Goal: Task Accomplishment & Management: Use online tool/utility

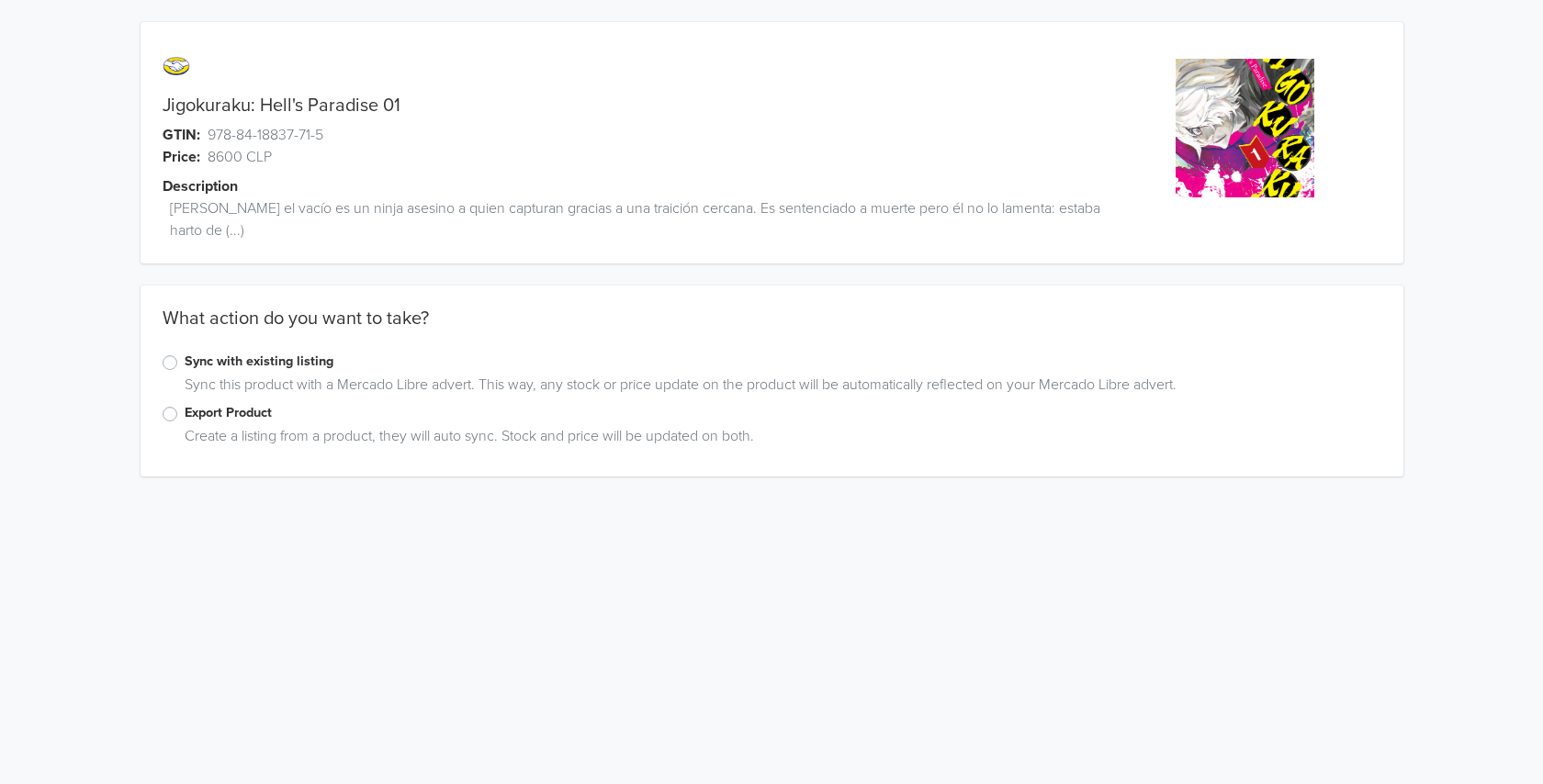
click at [207, 419] on label "Export Product" at bounding box center [782, 412] width 1197 height 20
click at [0, 0] on input "Export Product" at bounding box center [0, 0] width 0 height 0
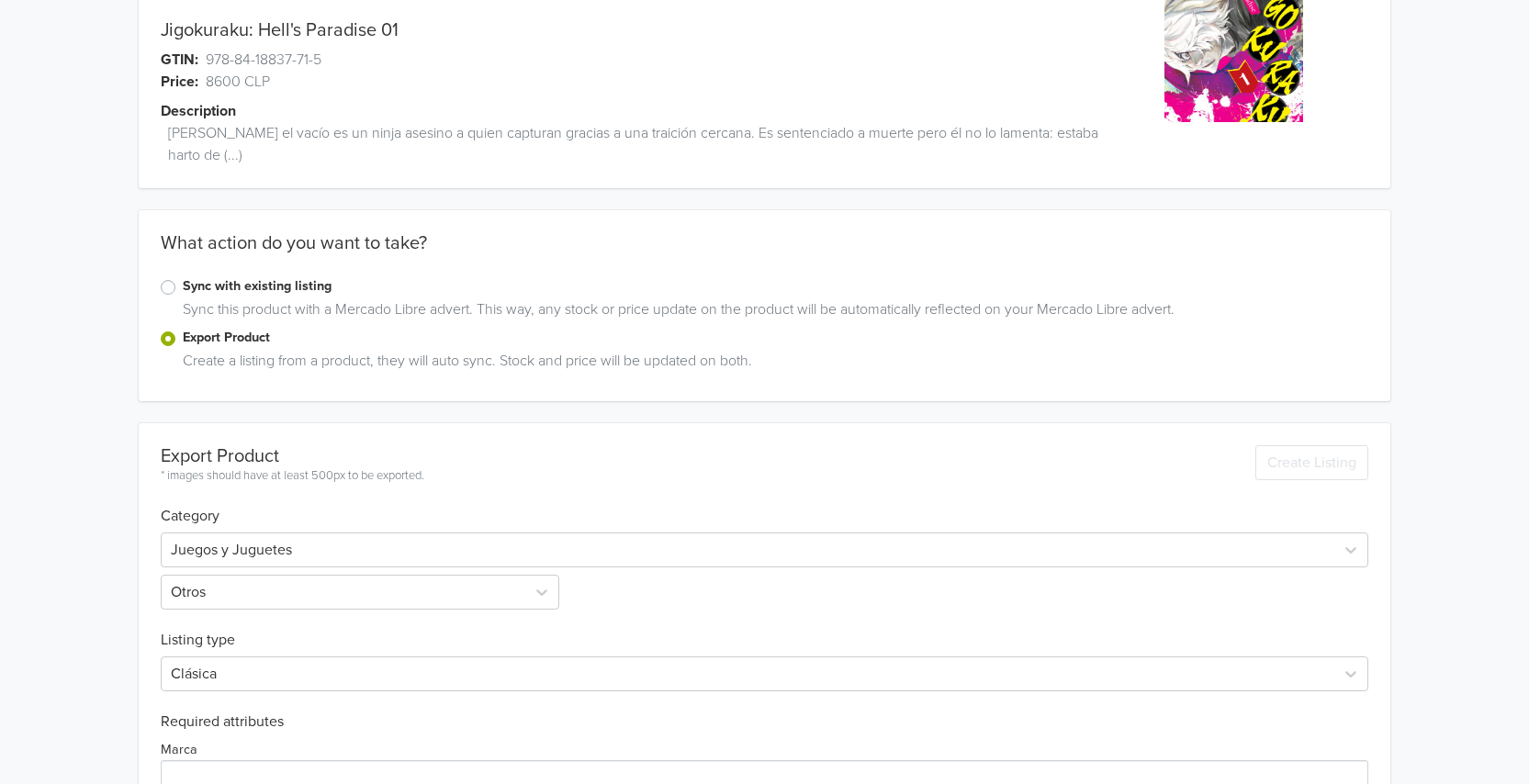
scroll to position [269, 0]
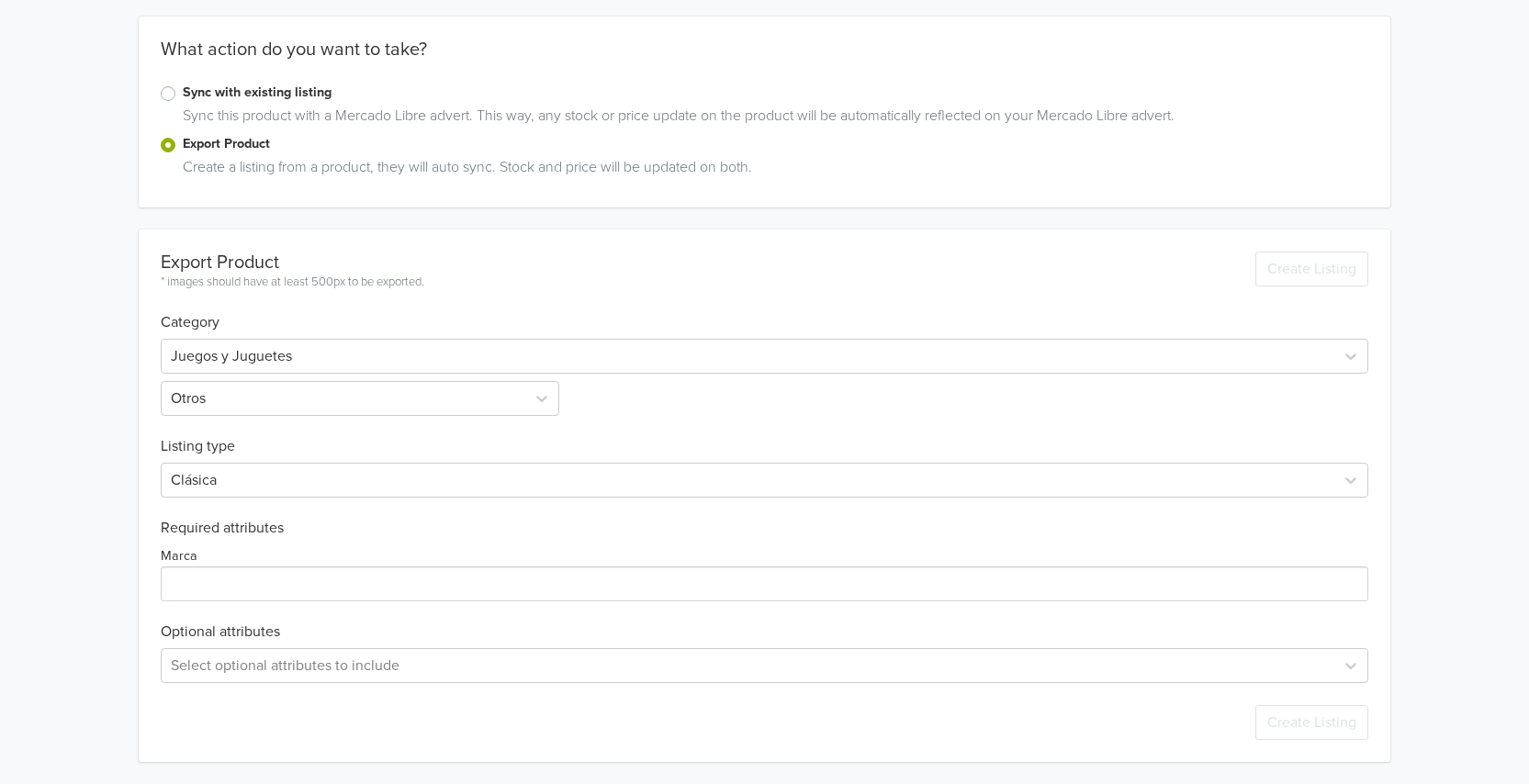
click at [334, 336] on div "Juegos y Juguetes Otros" at bounding box center [764, 374] width 1208 height 85
click at [336, 354] on div at bounding box center [748, 356] width 1154 height 25
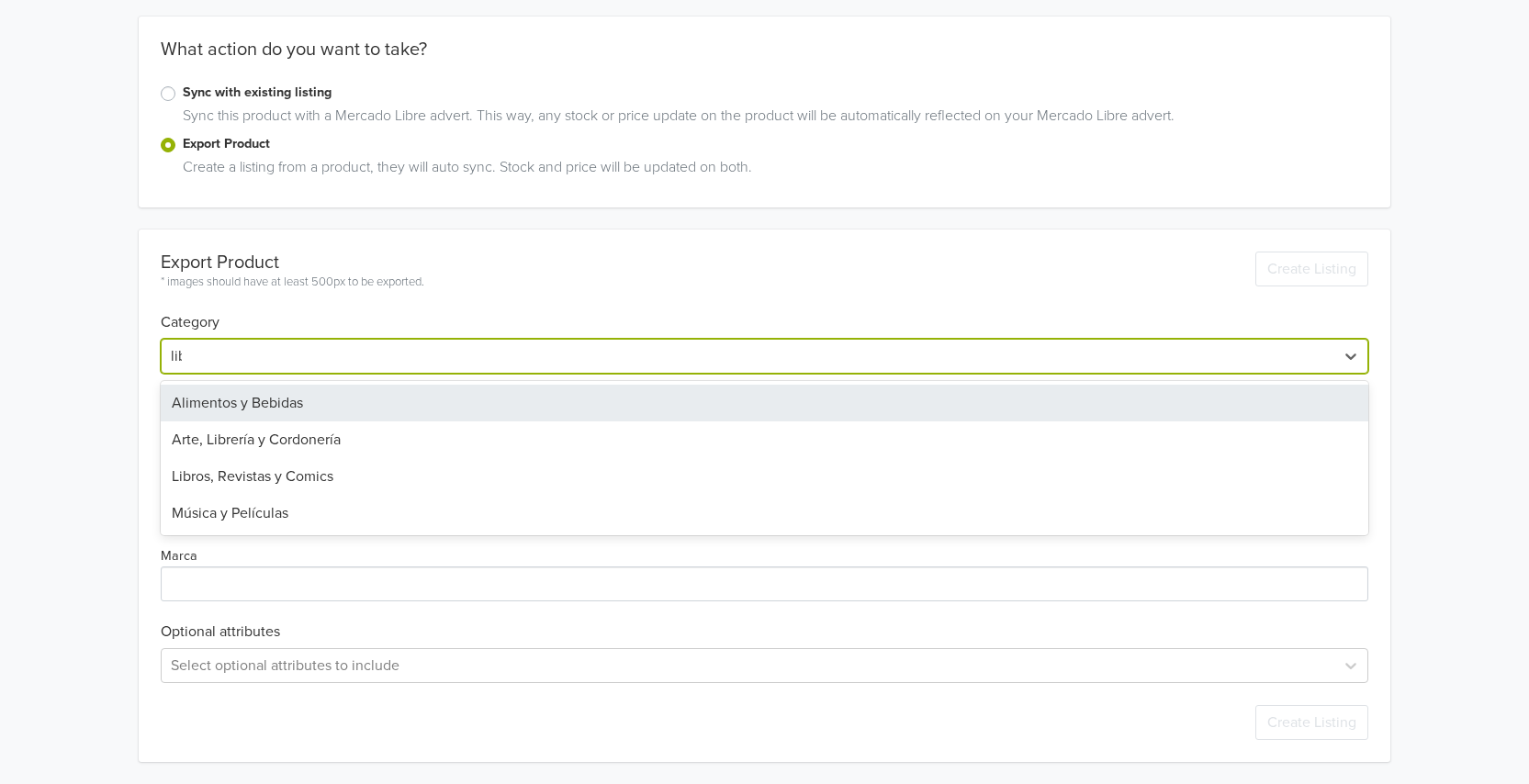
type input "libro"
click at [325, 396] on div "Libros, Revistas y Comics" at bounding box center [764, 403] width 1208 height 37
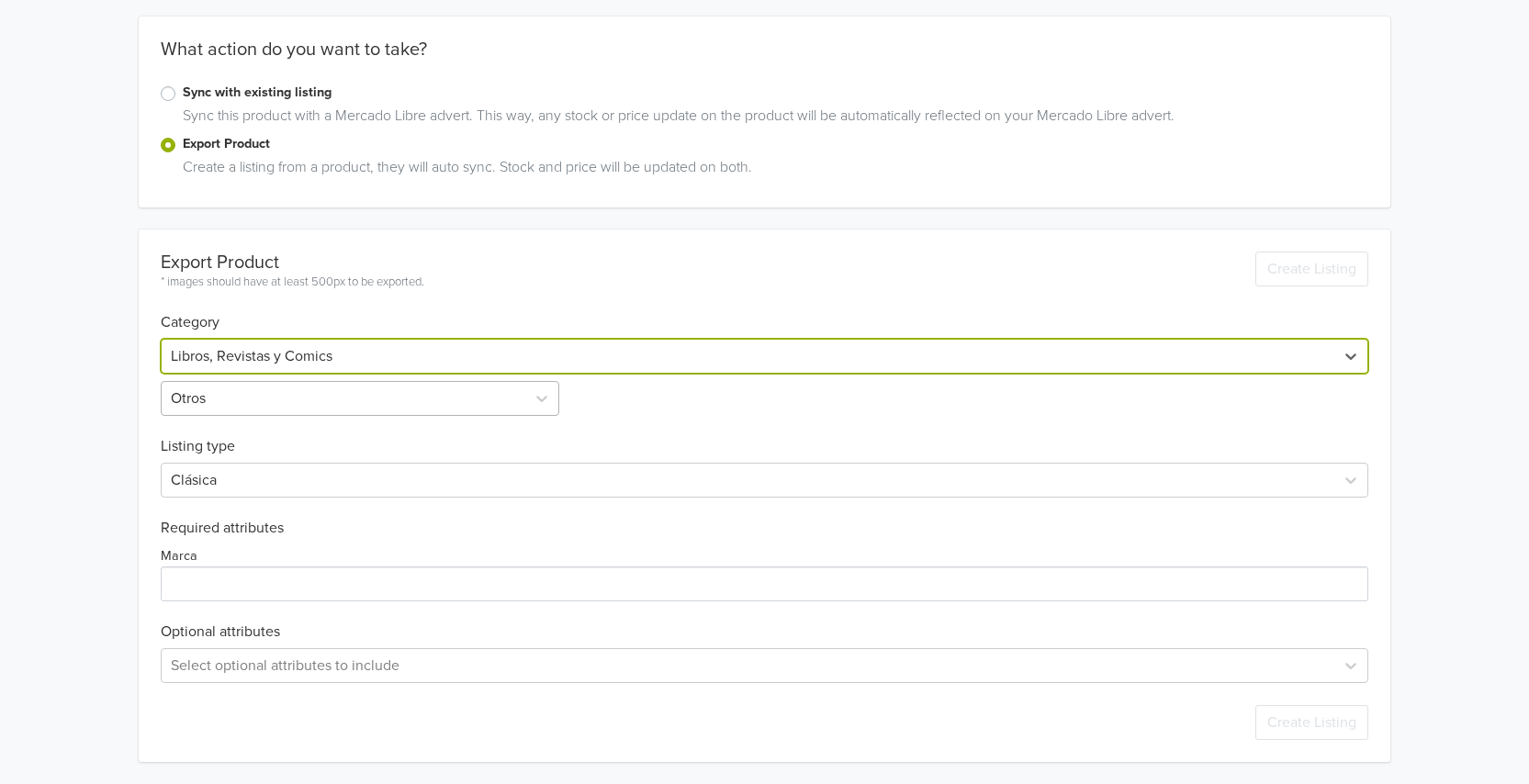
click at [299, 400] on div at bounding box center [343, 398] width 346 height 25
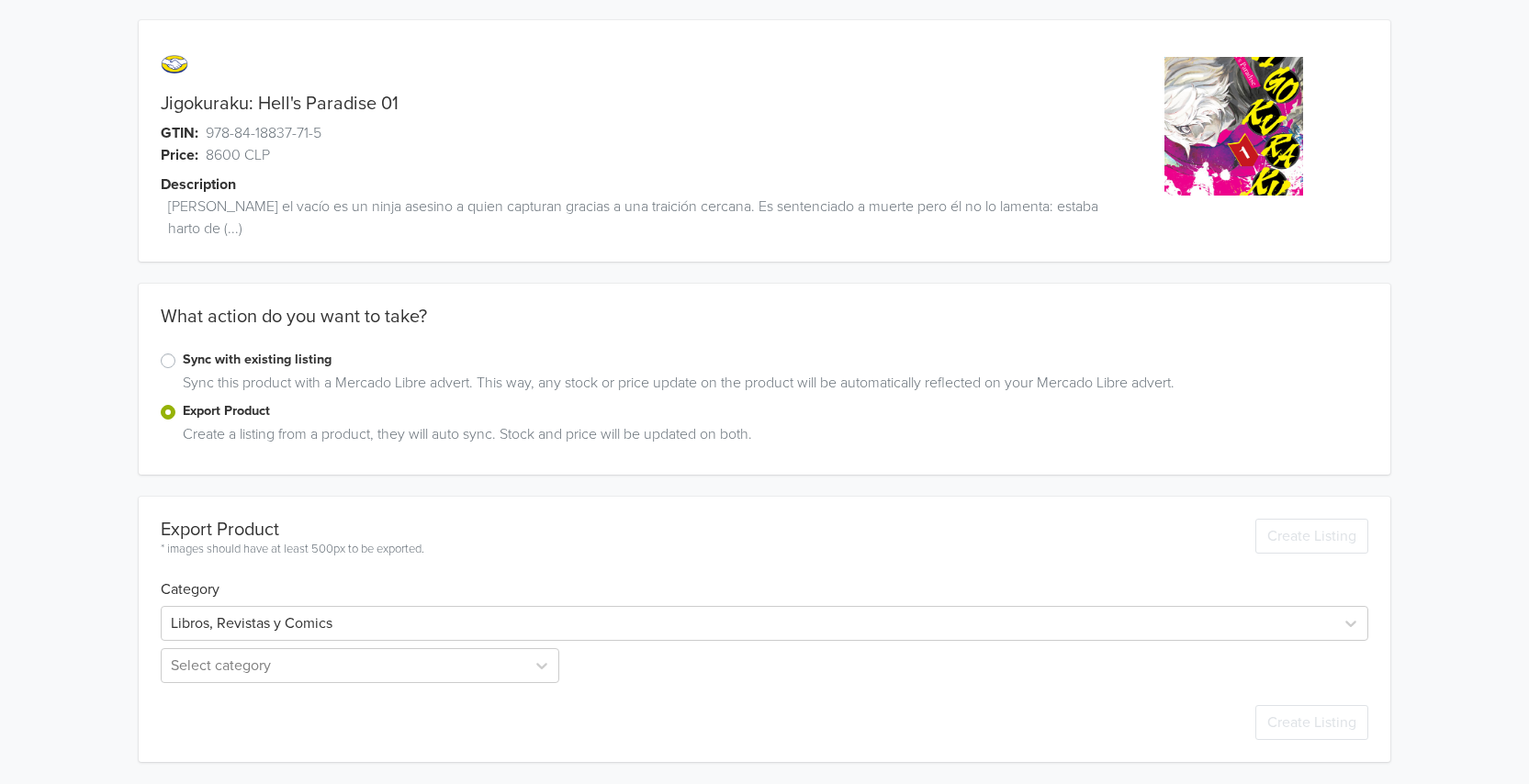
scroll to position [2, 0]
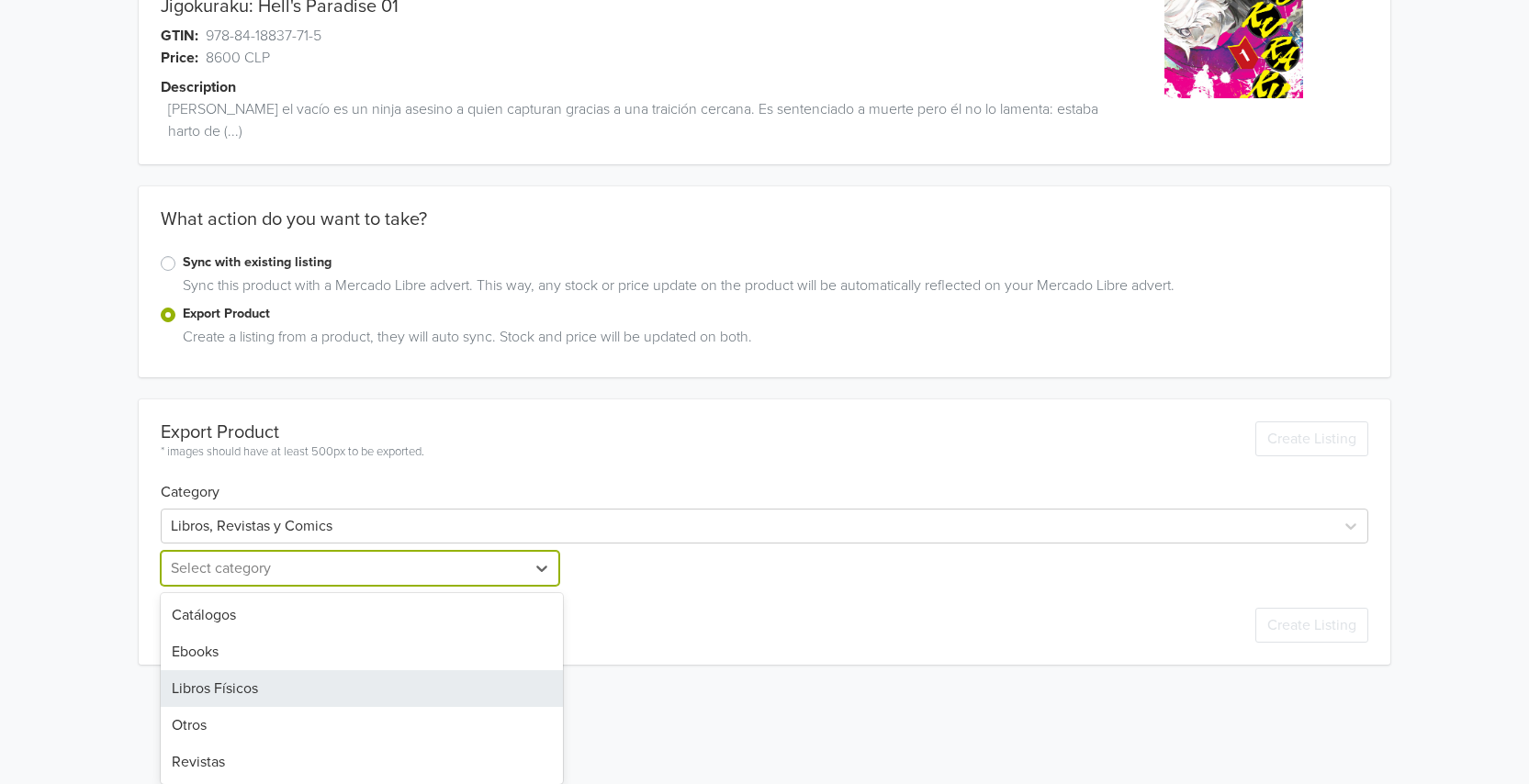
click at [235, 585] on div "5 results available. Use Up and Down to choose options, press Enter to select t…" at bounding box center [362, 568] width 402 height 35
click at [251, 683] on div "Libros Físicos" at bounding box center [362, 688] width 402 height 37
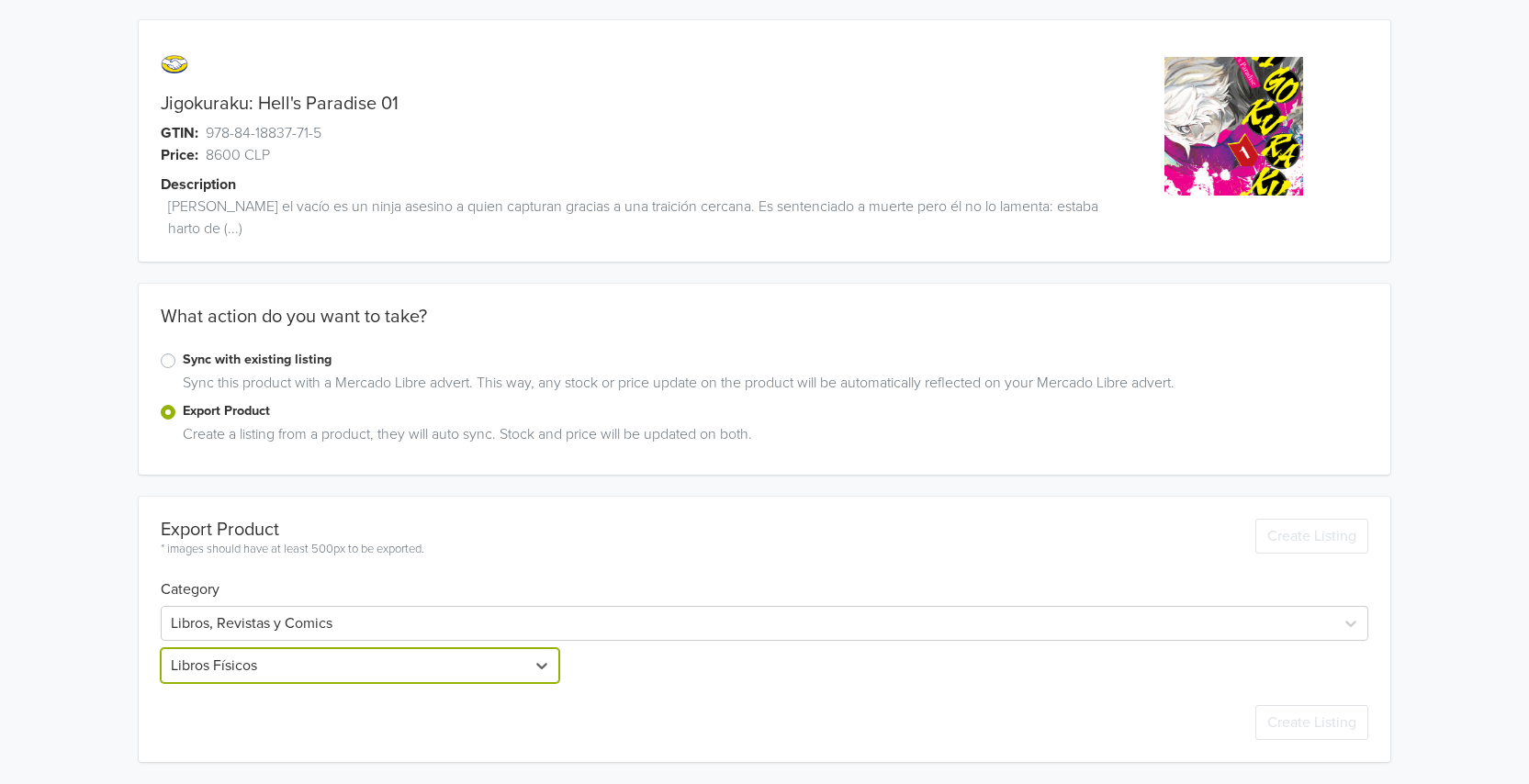
click at [83, 639] on div "Jigokuraku: Hell's Paradise 01 GTIN: 978-84-18837-71-5 Price: 8600 CLP Descript…" at bounding box center [764, 391] width 1502 height 786
click at [68, 611] on div "Jigokuraku: Hell's Paradise 01 GTIN: 978-84-18837-71-5 Price: 8600 CLP Descript…" at bounding box center [764, 391] width 1502 height 786
click at [68, 610] on div "Jigokuraku: Hell's Paradise 01 GTIN: 978-84-18837-71-5 Price: 8600 CLP Descript…" at bounding box center [764, 432] width 1502 height 868
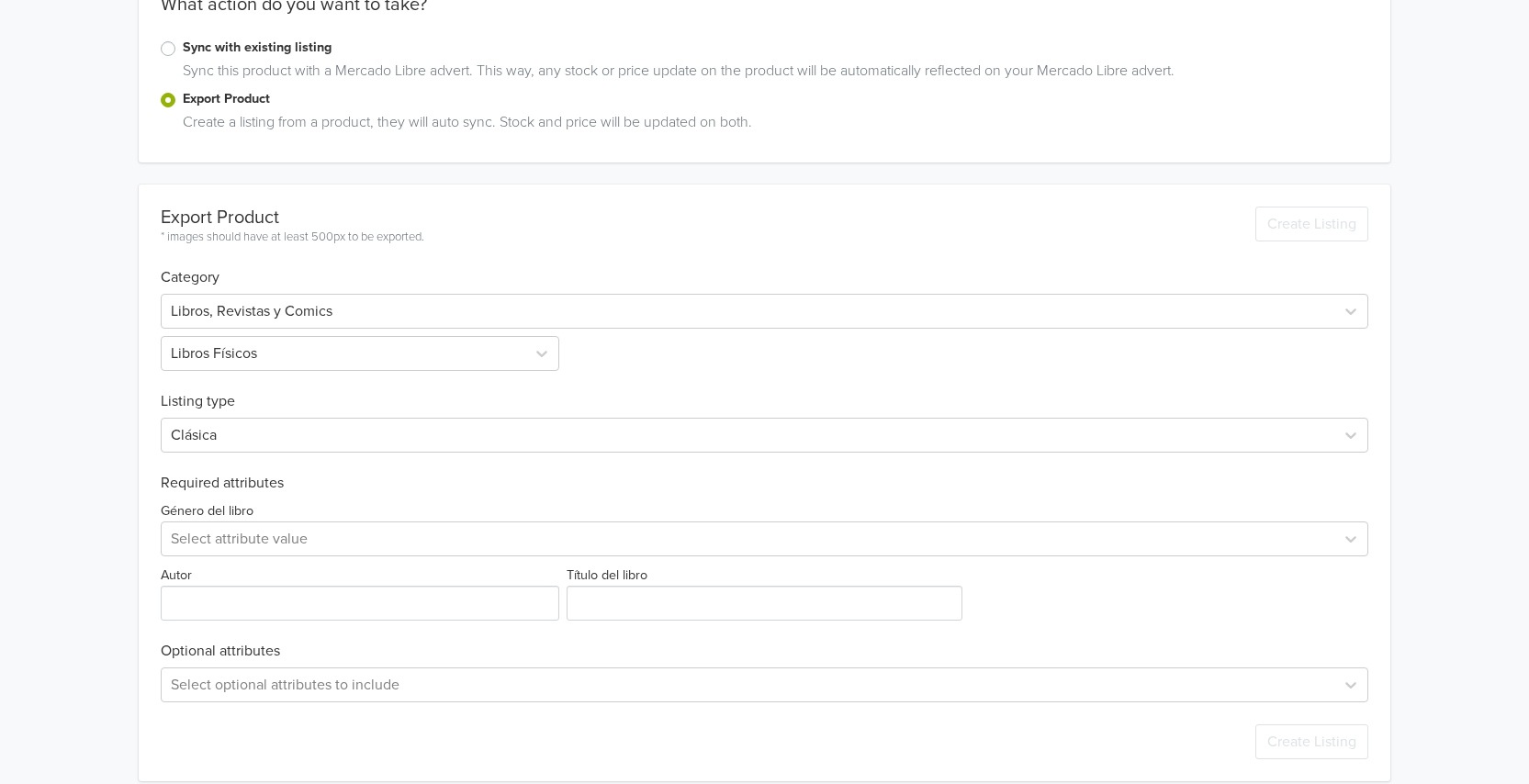
scroll to position [333, 0]
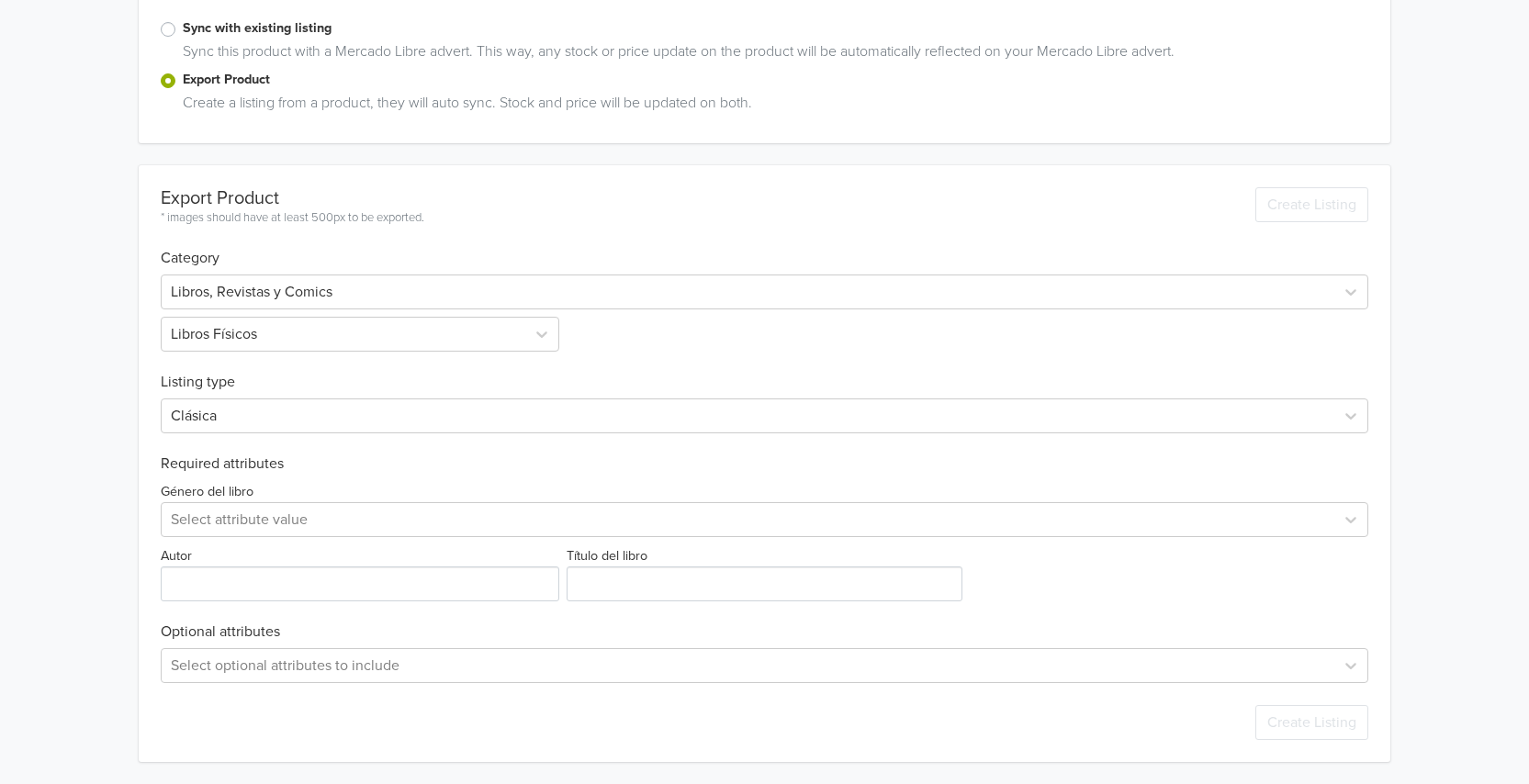
click at [229, 539] on div "Género del libro Select attribute value Autor Título del libro" at bounding box center [764, 536] width 1208 height 129
click at [234, 522] on div at bounding box center [748, 519] width 1154 height 25
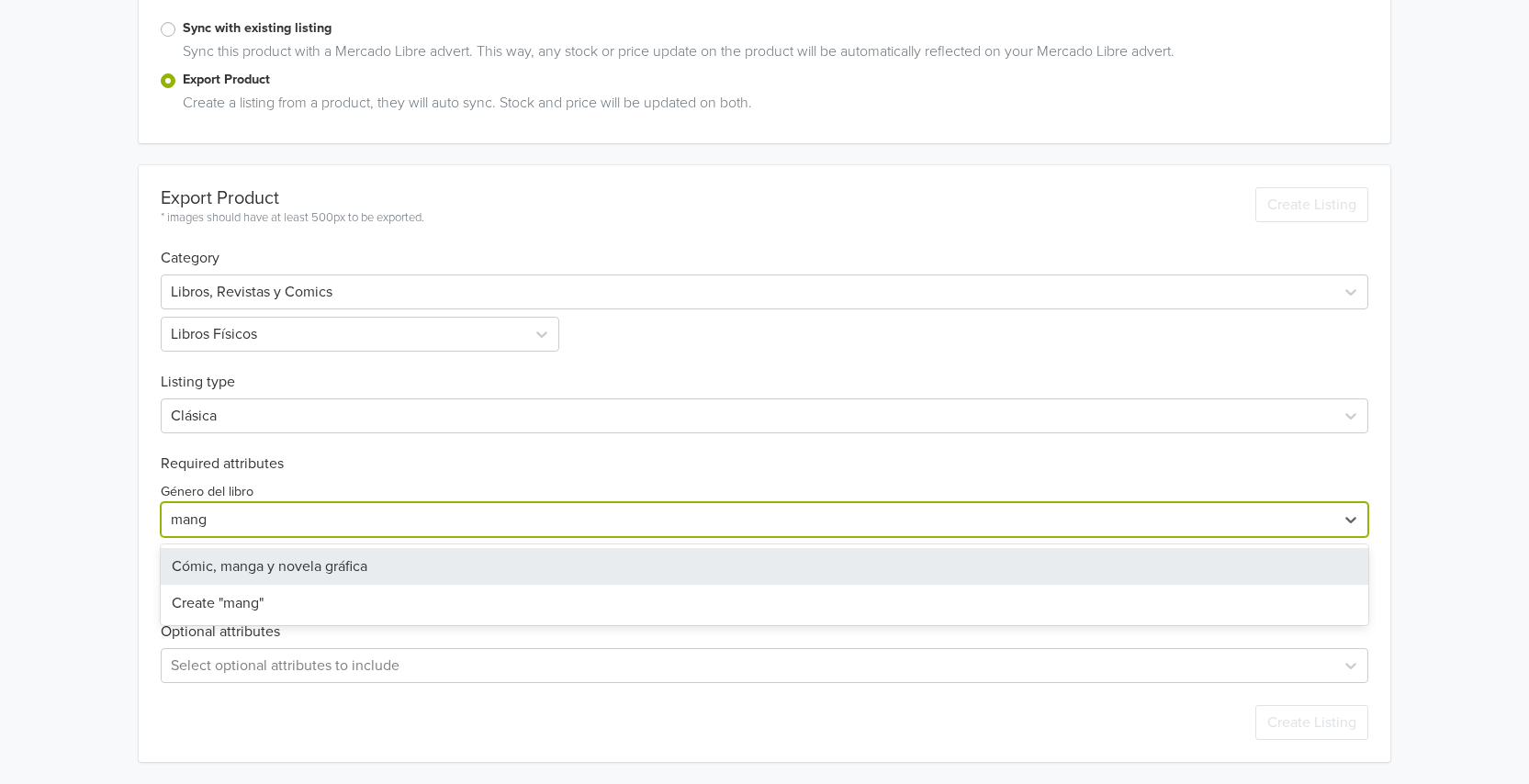
type input "manga"
click at [309, 568] on div "Cómic, manga y novela gráfica" at bounding box center [764, 566] width 1208 height 37
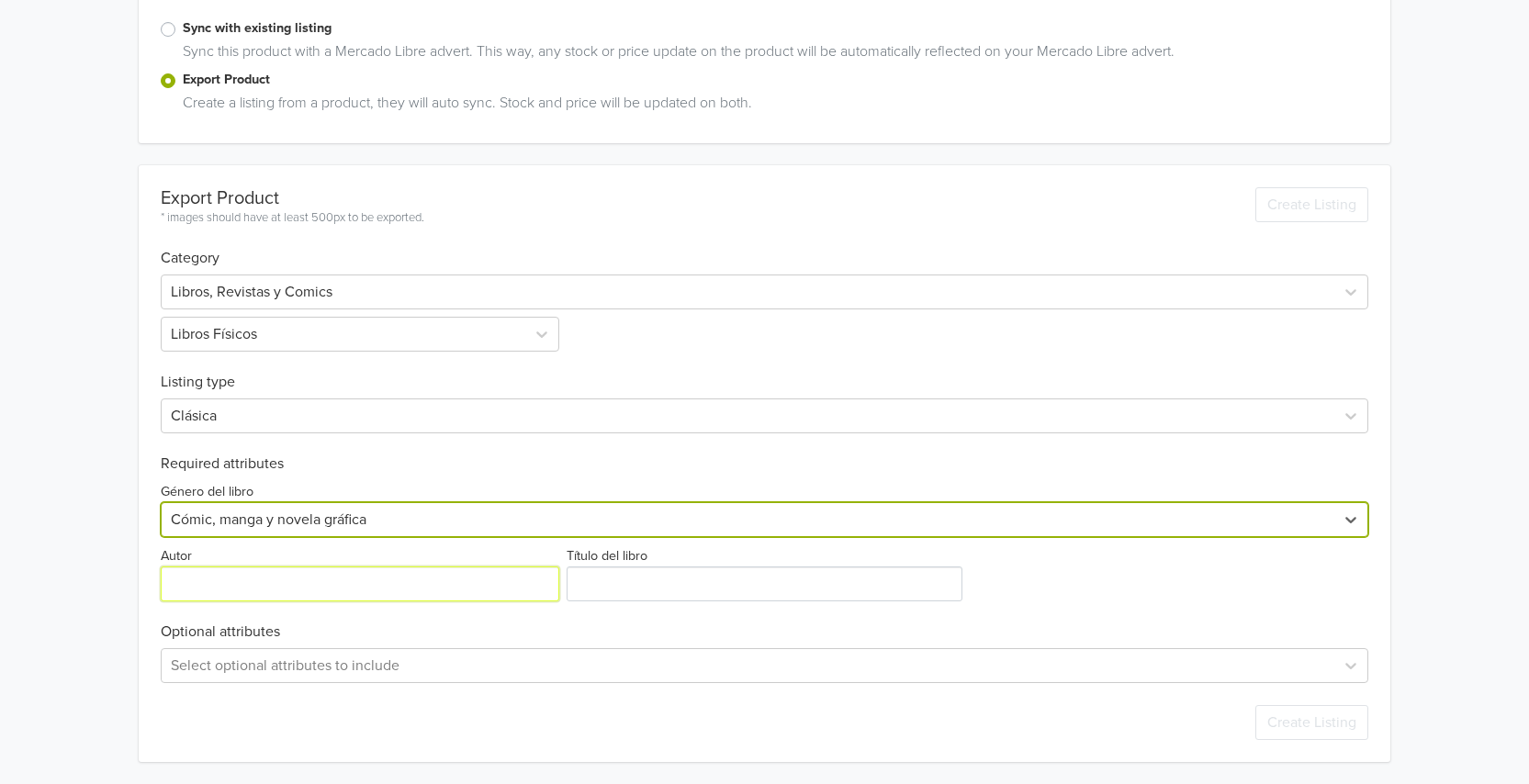
click at [309, 568] on input "Autor" at bounding box center [360, 584] width 398 height 35
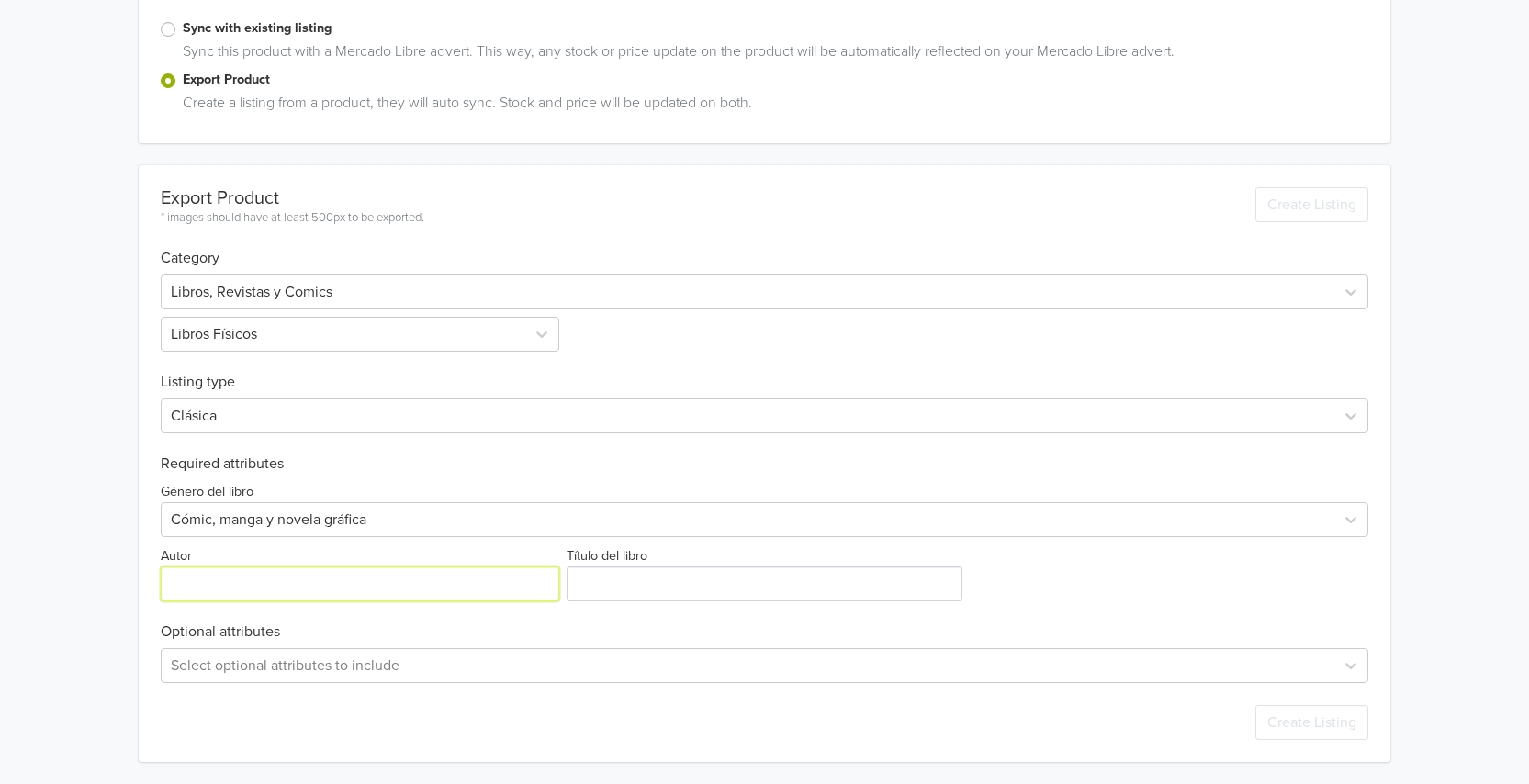
click at [242, 597] on input "Autor" at bounding box center [360, 584] width 398 height 35
paste input "[PERSON_NAME]"
type input "[PERSON_NAME]"
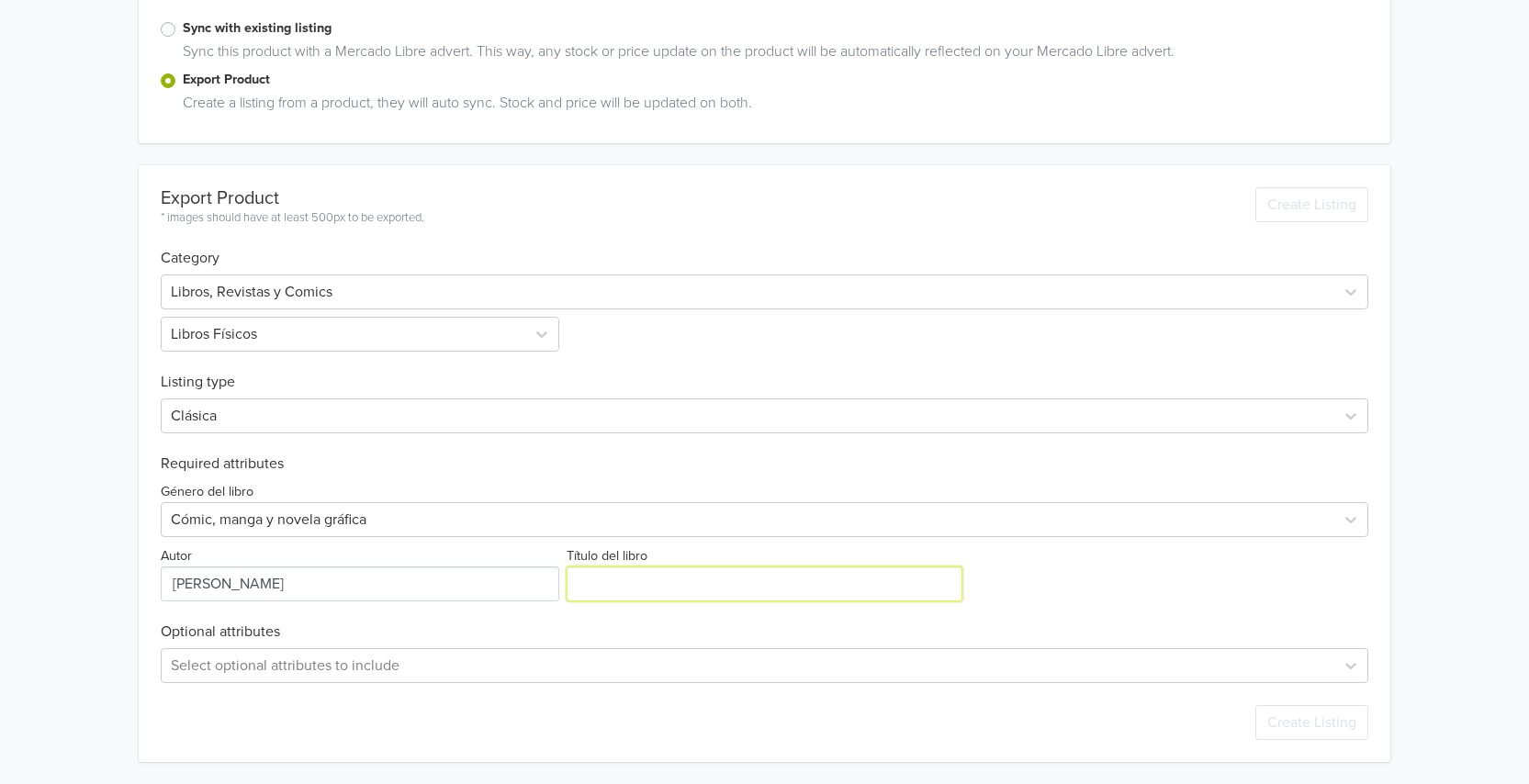
click at [694, 599] on input "Título del libro" at bounding box center [764, 584] width 394 height 35
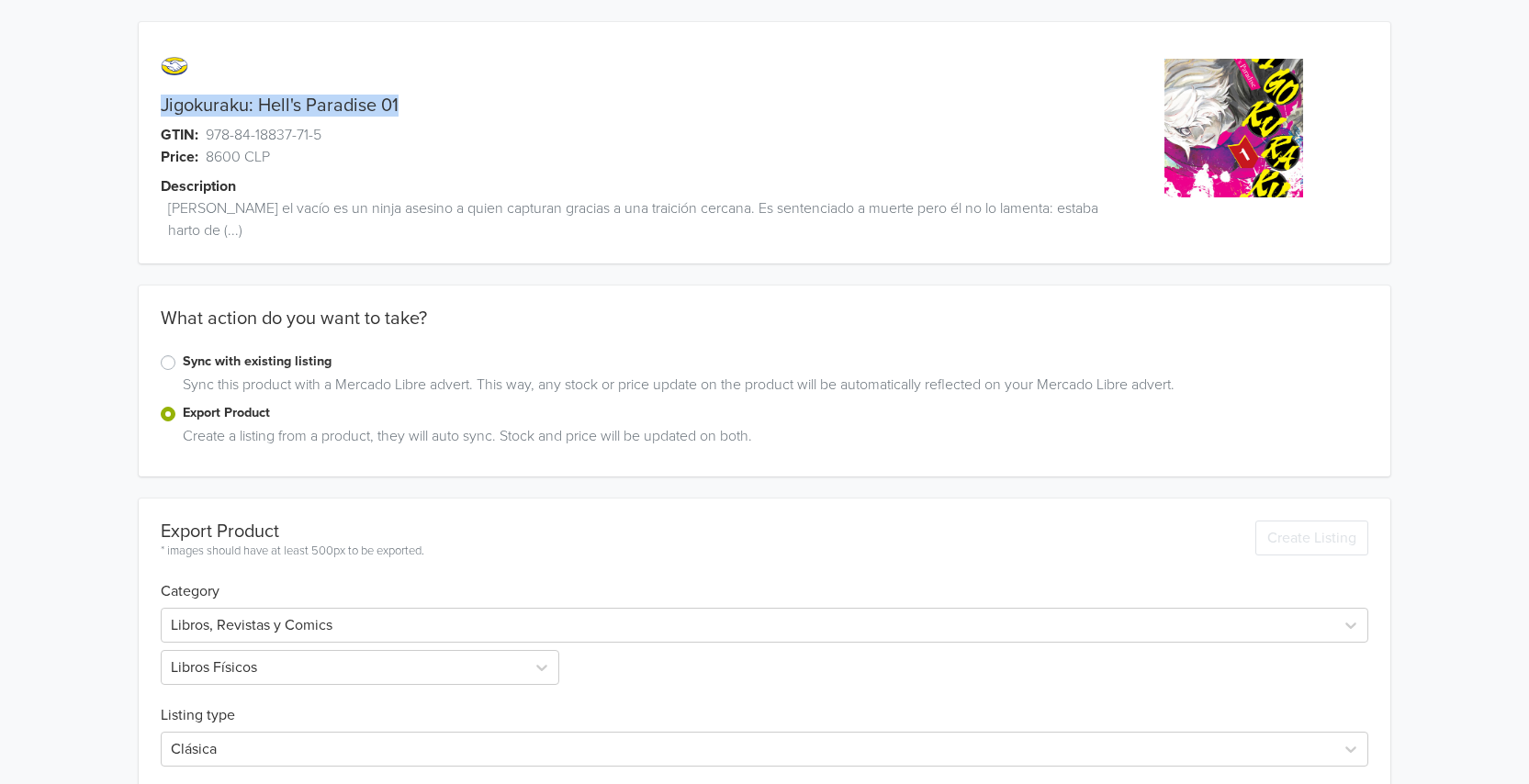
drag, startPoint x: 394, startPoint y: 98, endPoint x: 158, endPoint y: 99, distance: 236.0
click at [158, 99] on div "Jigokuraku: Hell's Paradise 01" at bounding box center [607, 104] width 939 height 22
copy link "Jigokuraku: Hell's Paradise 01"
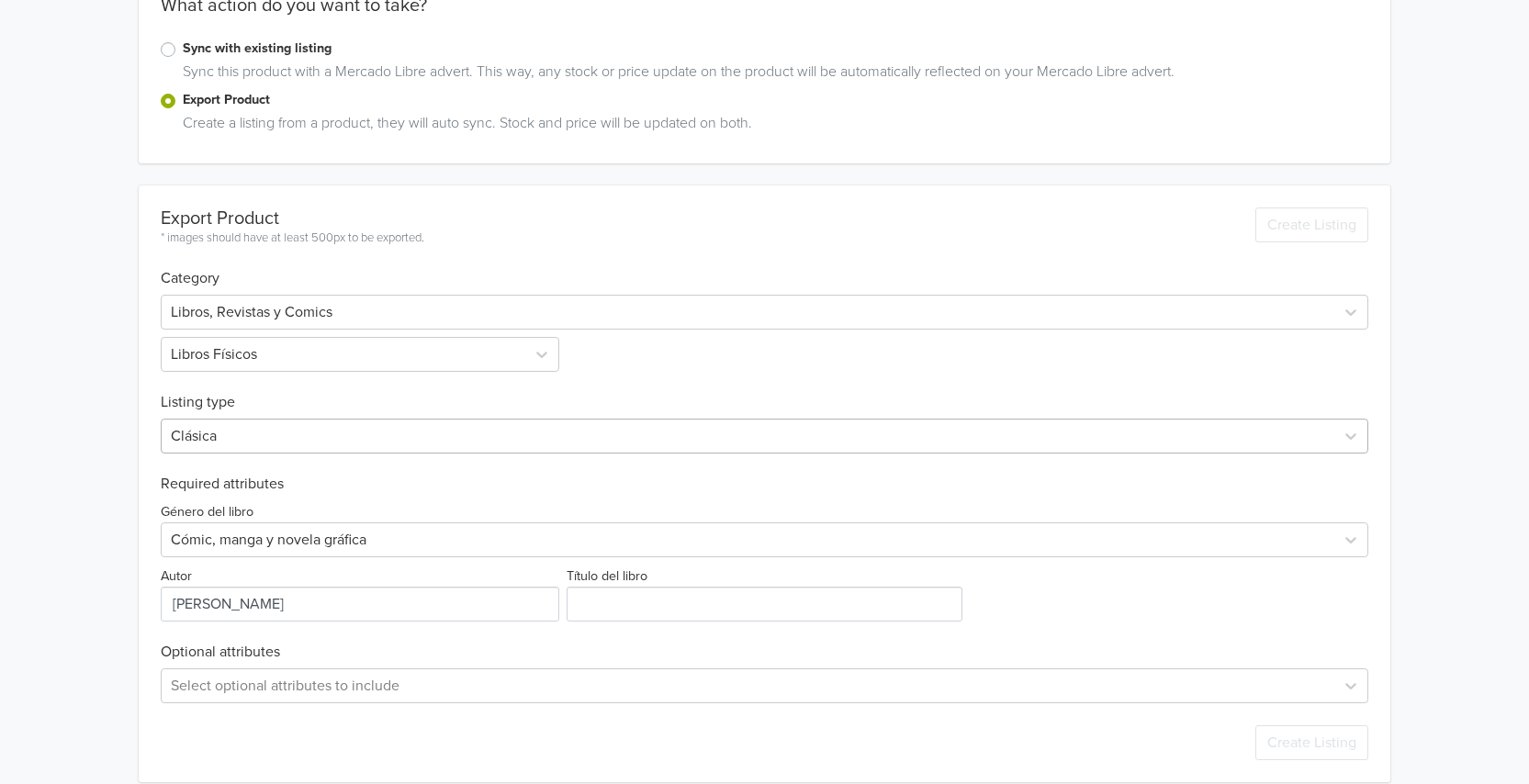
scroll to position [333, 0]
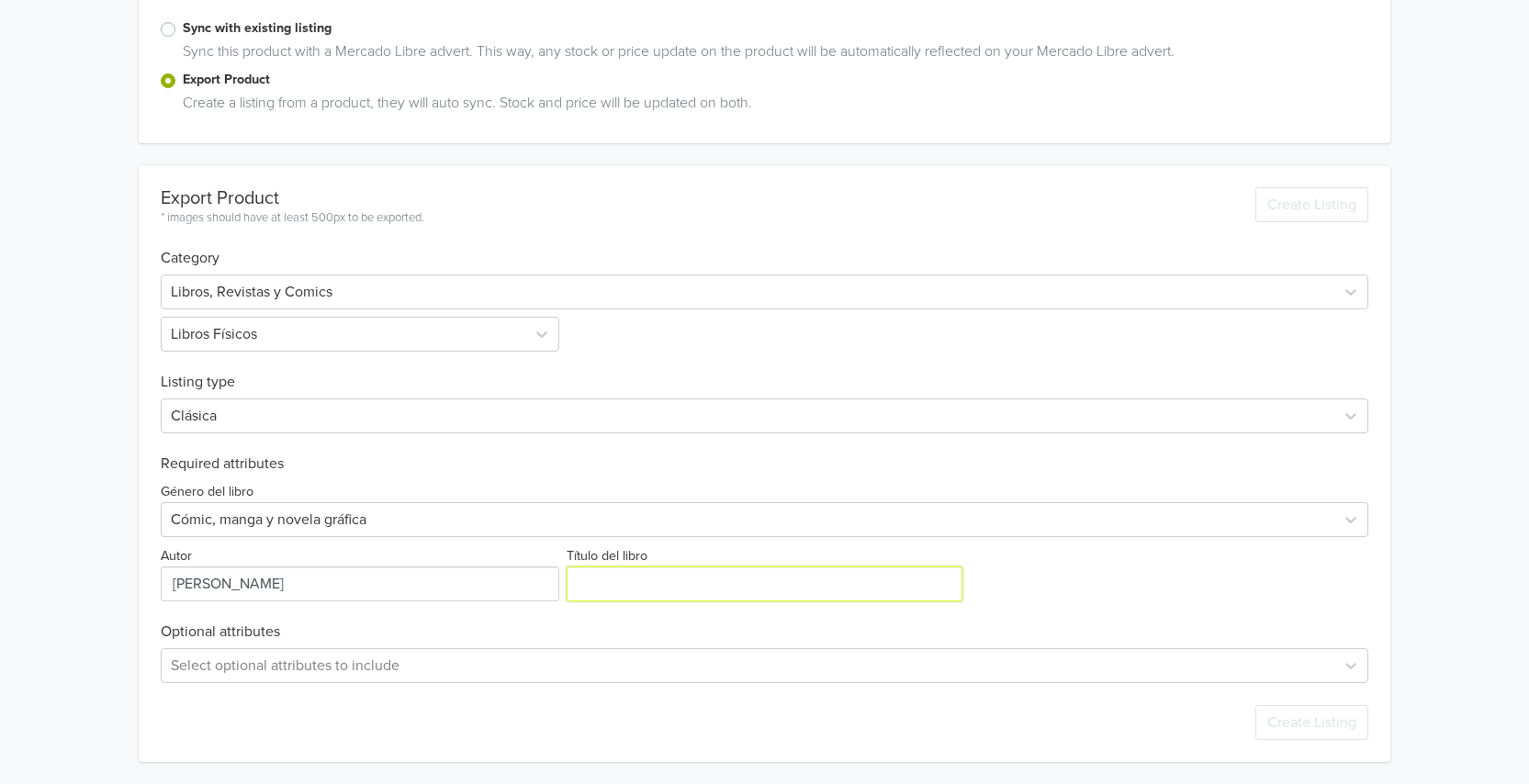
click at [673, 594] on input "Título del libro" at bounding box center [764, 584] width 394 height 35
paste input "Jigokuraku: Hell's Paradise 01"
type input "Jigokuraku: Hell's Paradise 01"
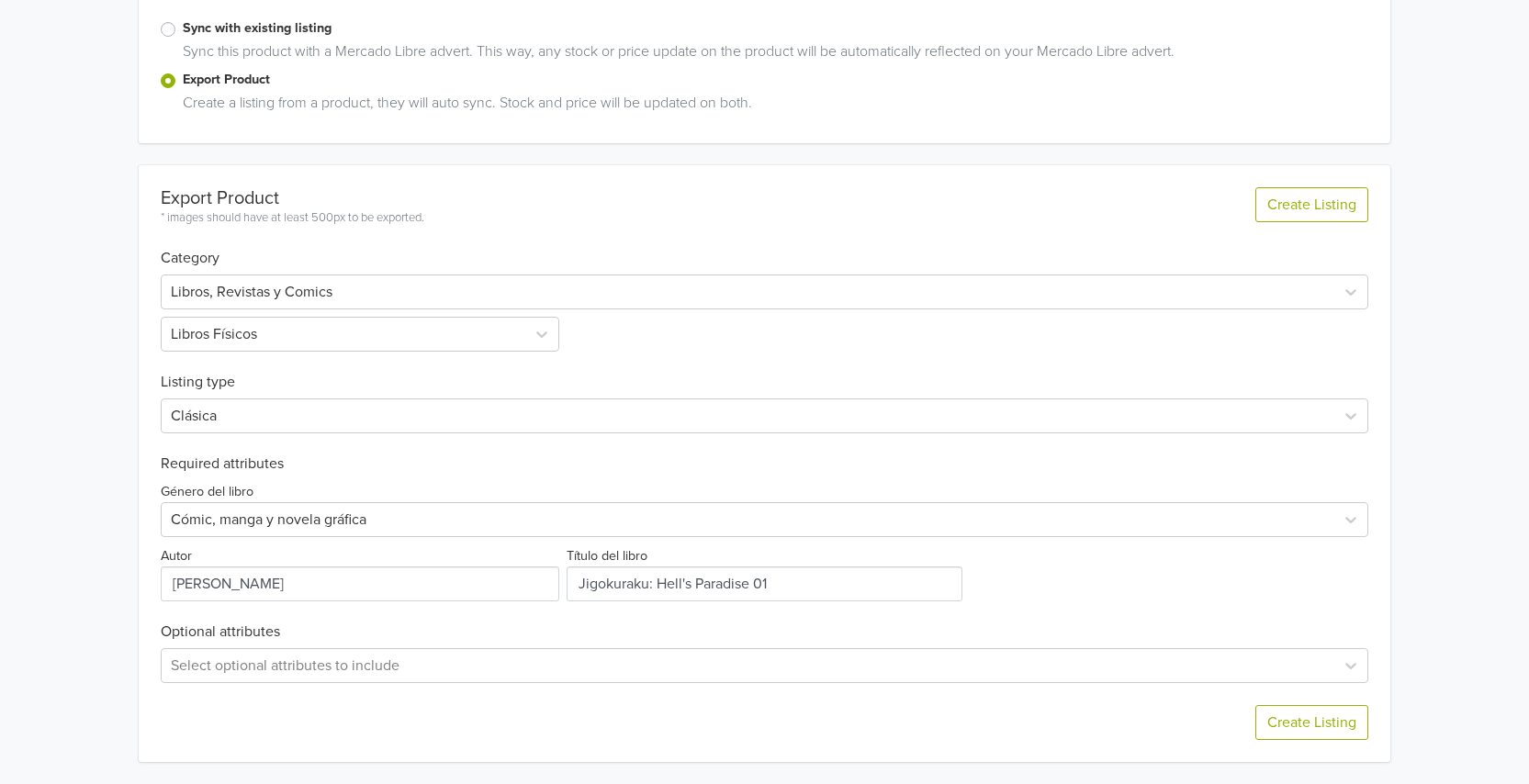
click at [1195, 591] on div "Género del libro Cómic, manga y novela gráfica Autor Título del libro" at bounding box center [764, 536] width 1208 height 129
click at [1306, 731] on button "Create Listing" at bounding box center [1312, 722] width 113 height 35
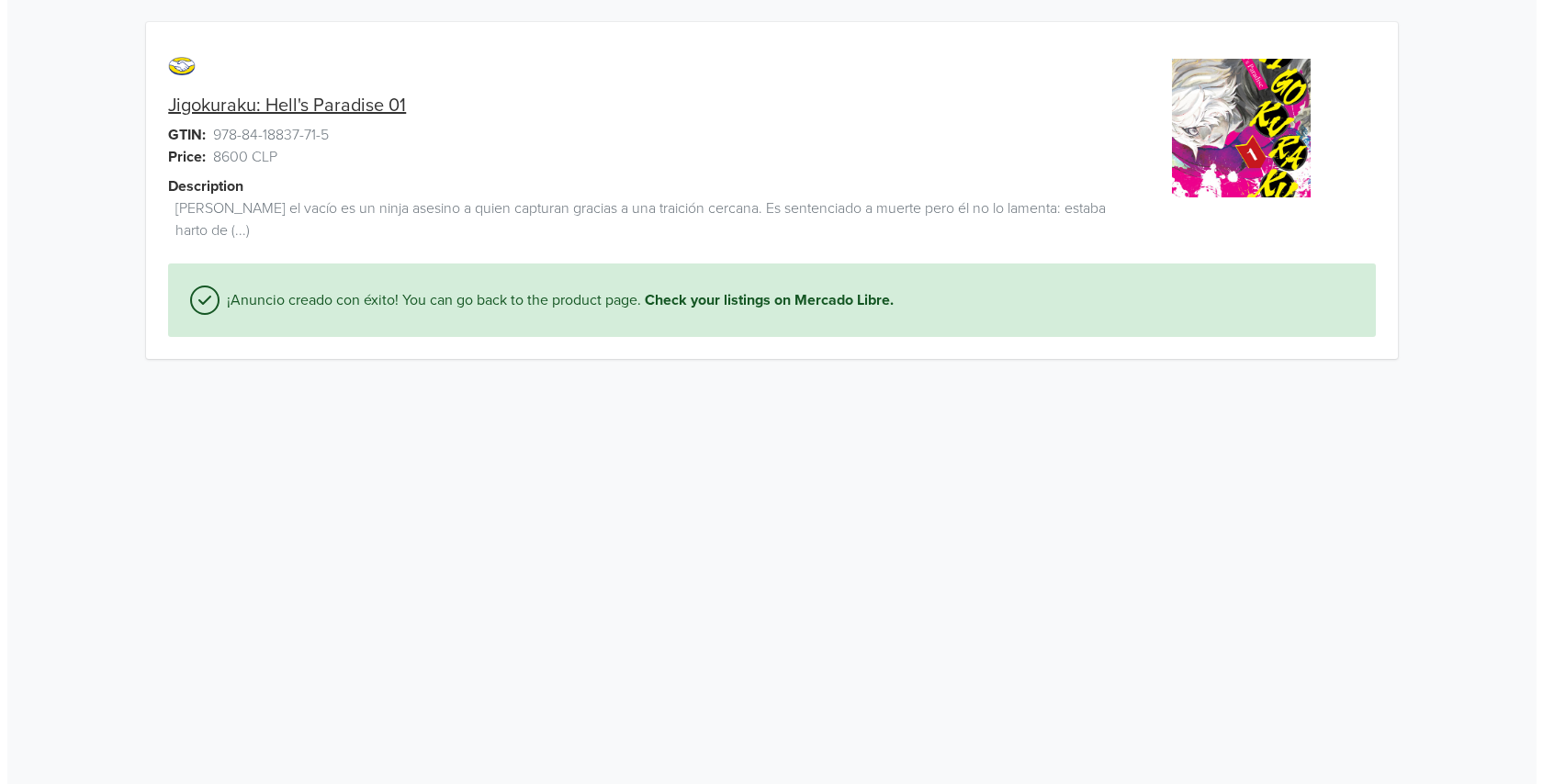
scroll to position [0, 0]
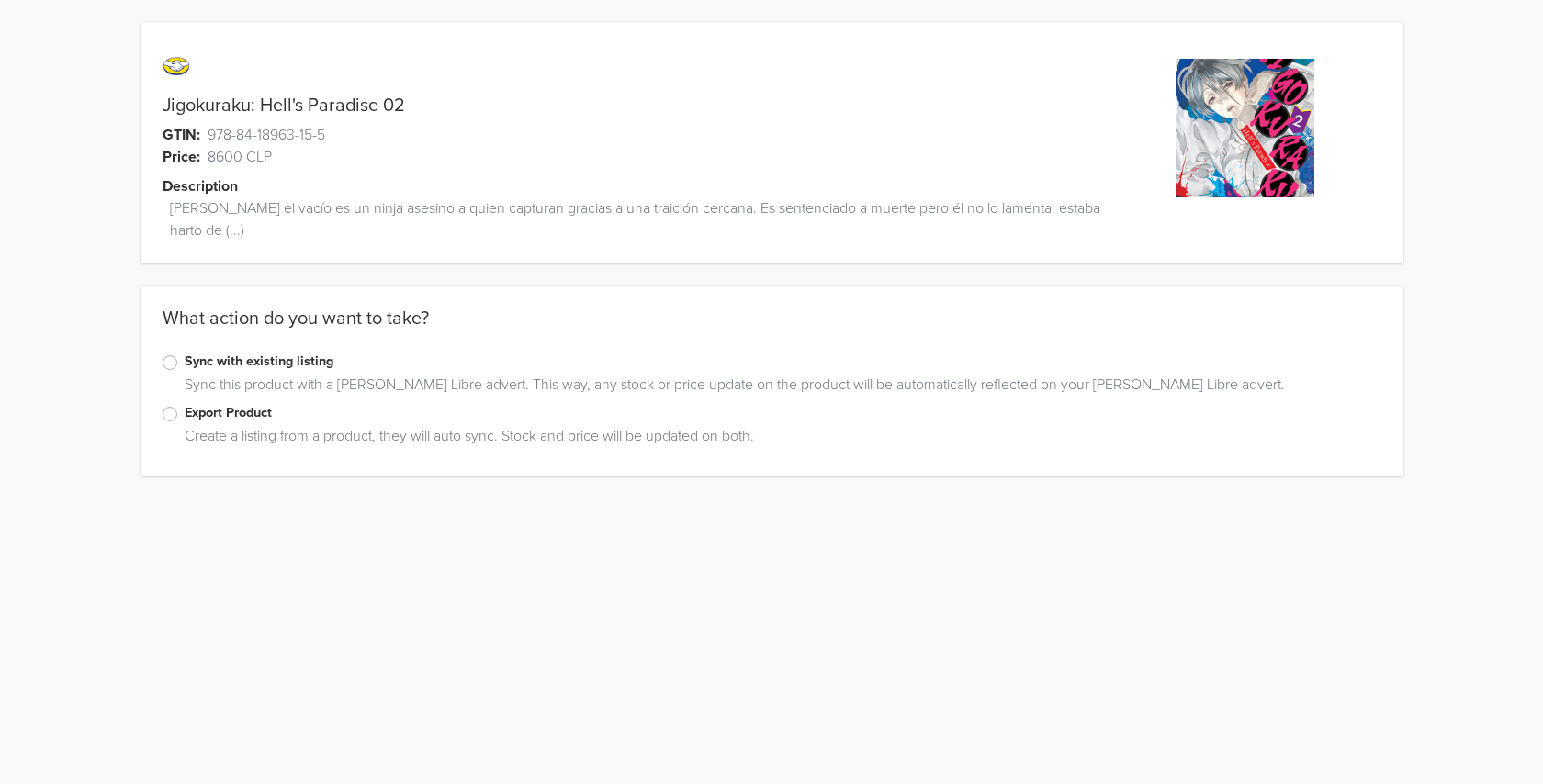
click at [234, 419] on label "Export Product" at bounding box center [782, 412] width 1197 height 20
click at [0, 0] on input "Export Product" at bounding box center [0, 0] width 0 height 0
click at [279, 640] on div "Juegos y Juguetes" at bounding box center [764, 623] width 1208 height 35
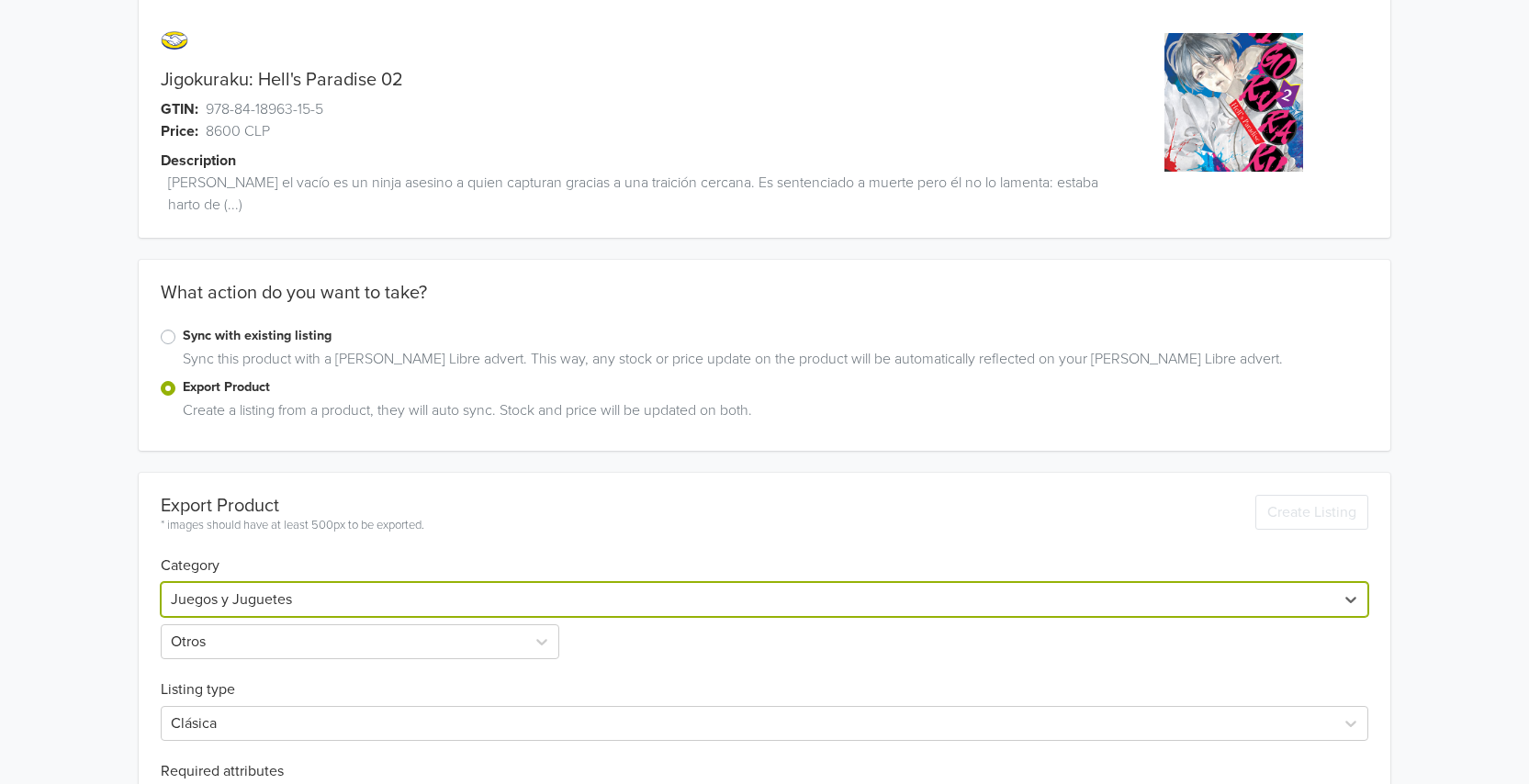
click at [279, 598] on div at bounding box center [748, 599] width 1154 height 25
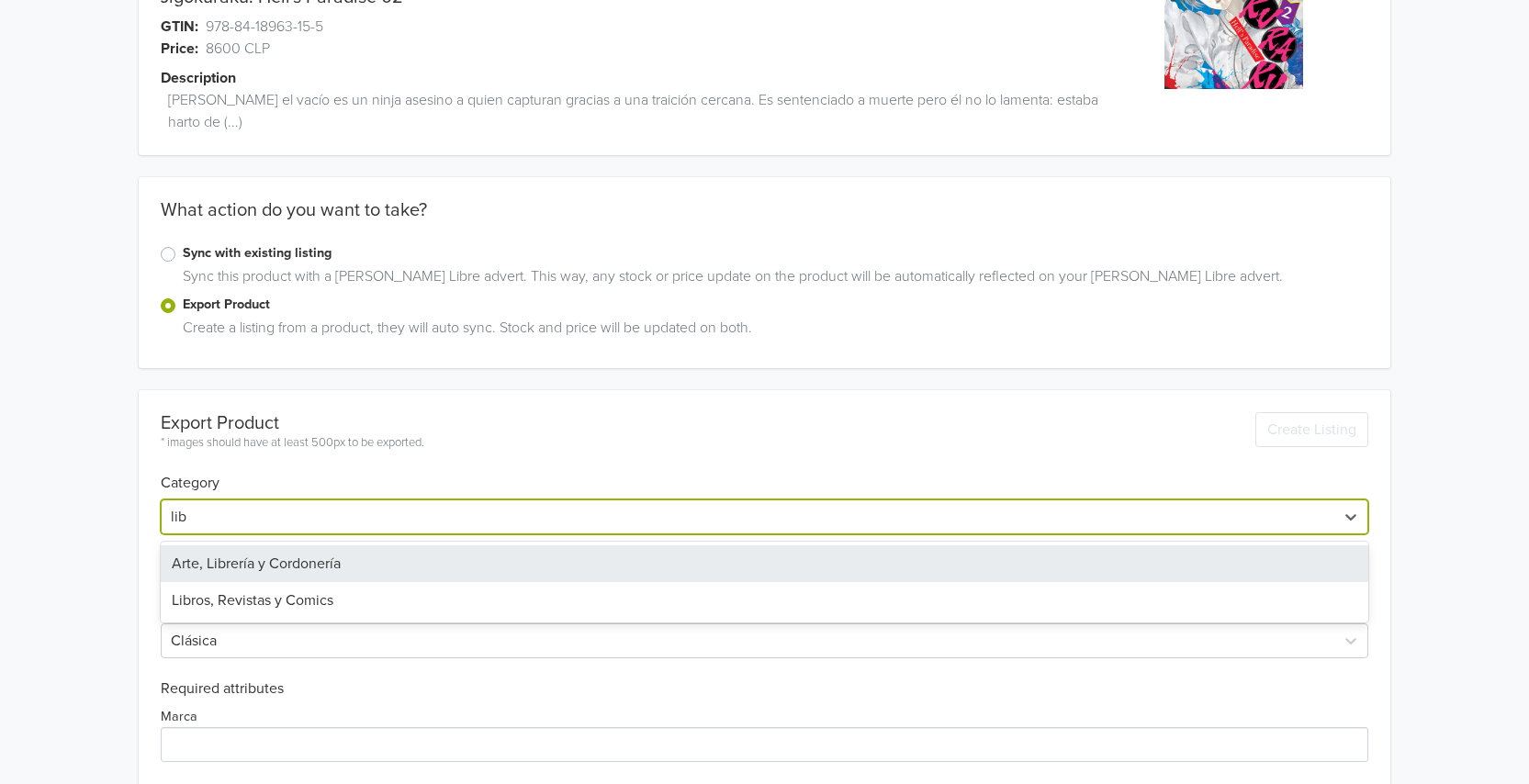
scroll to position [149, 0]
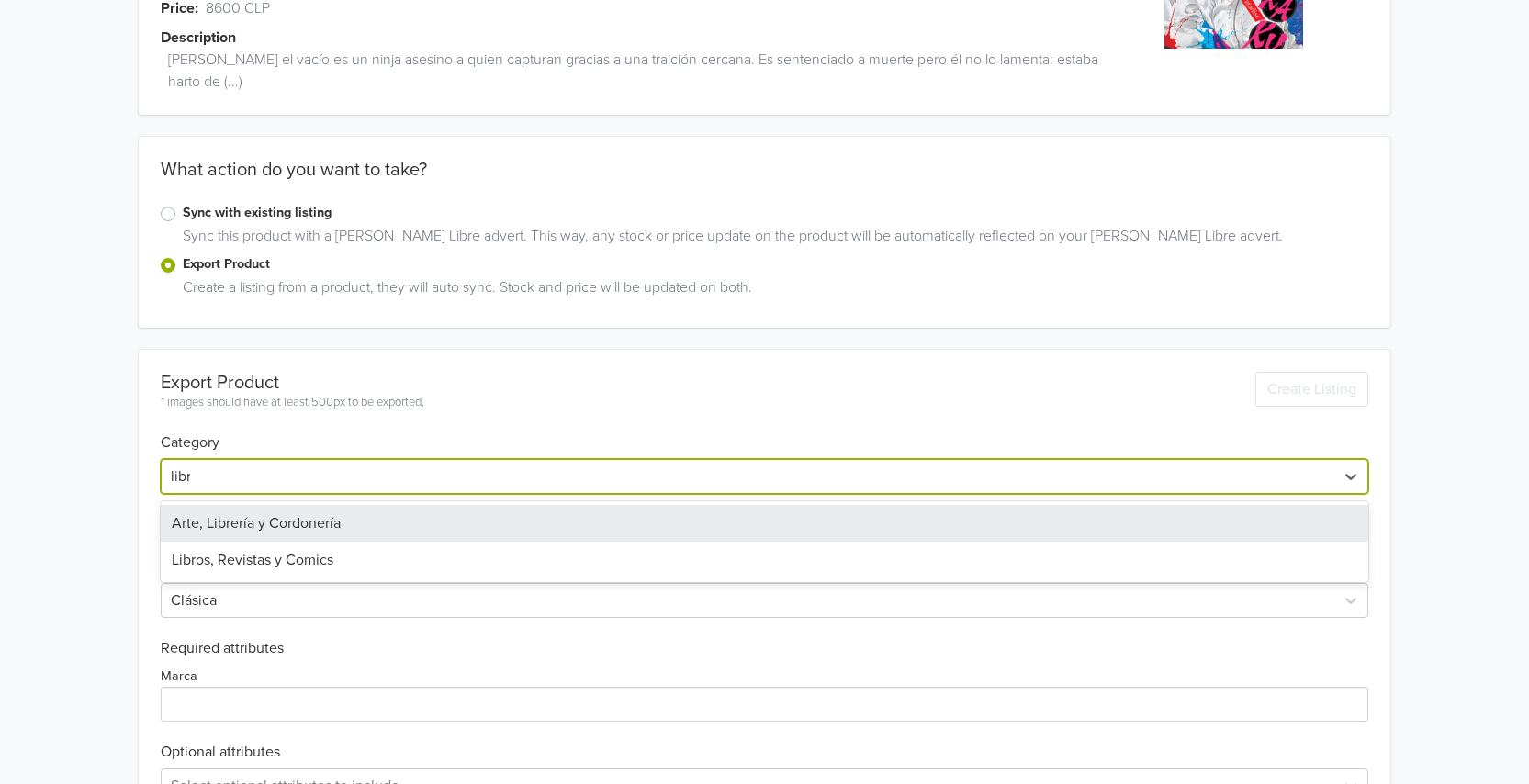
type input "libro"
click at [301, 505] on div "Libros, Revistas y Comics" at bounding box center [764, 522] width 1208 height 37
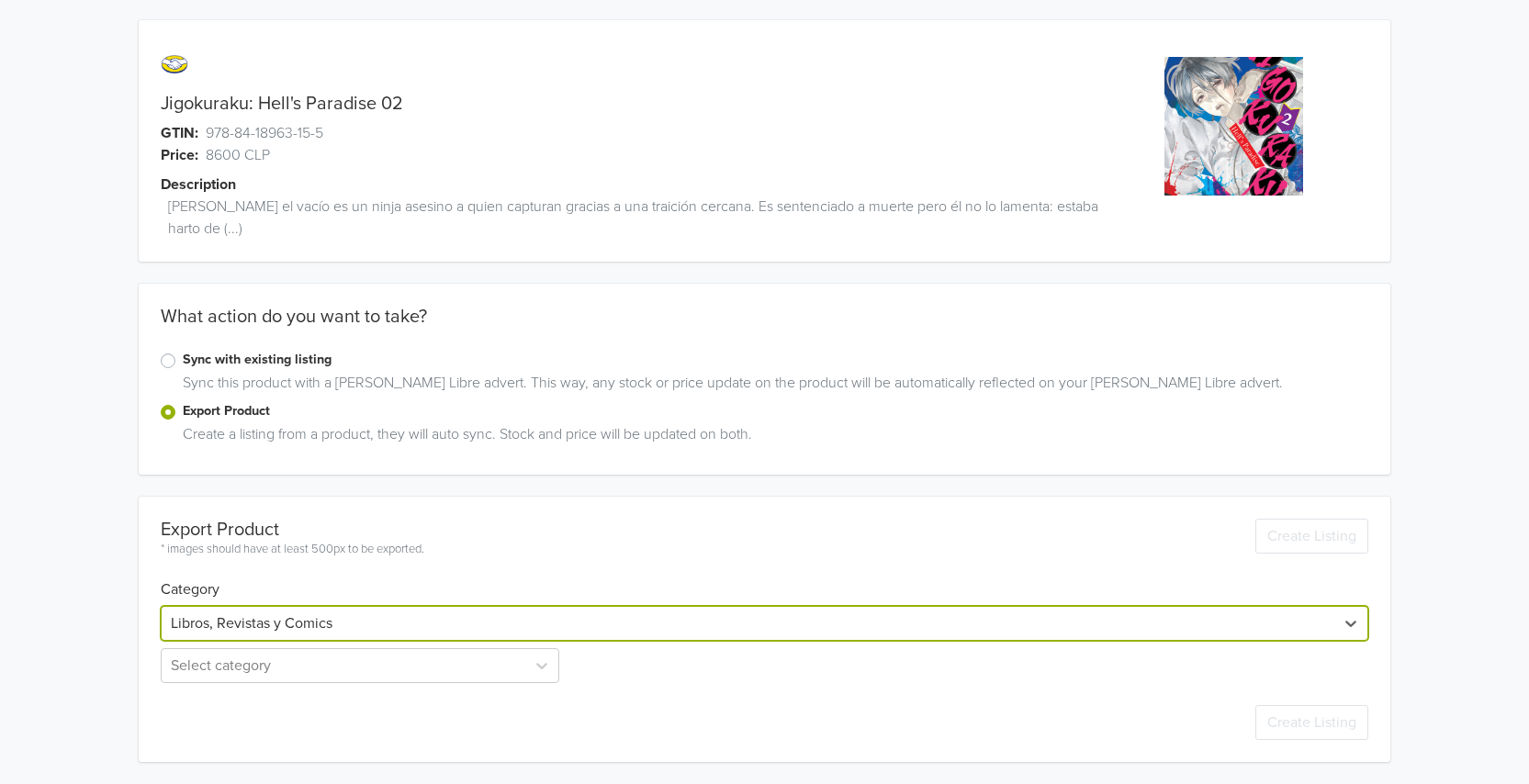
scroll to position [2, 0]
click at [314, 520] on div "Export Product" at bounding box center [293, 529] width 264 height 22
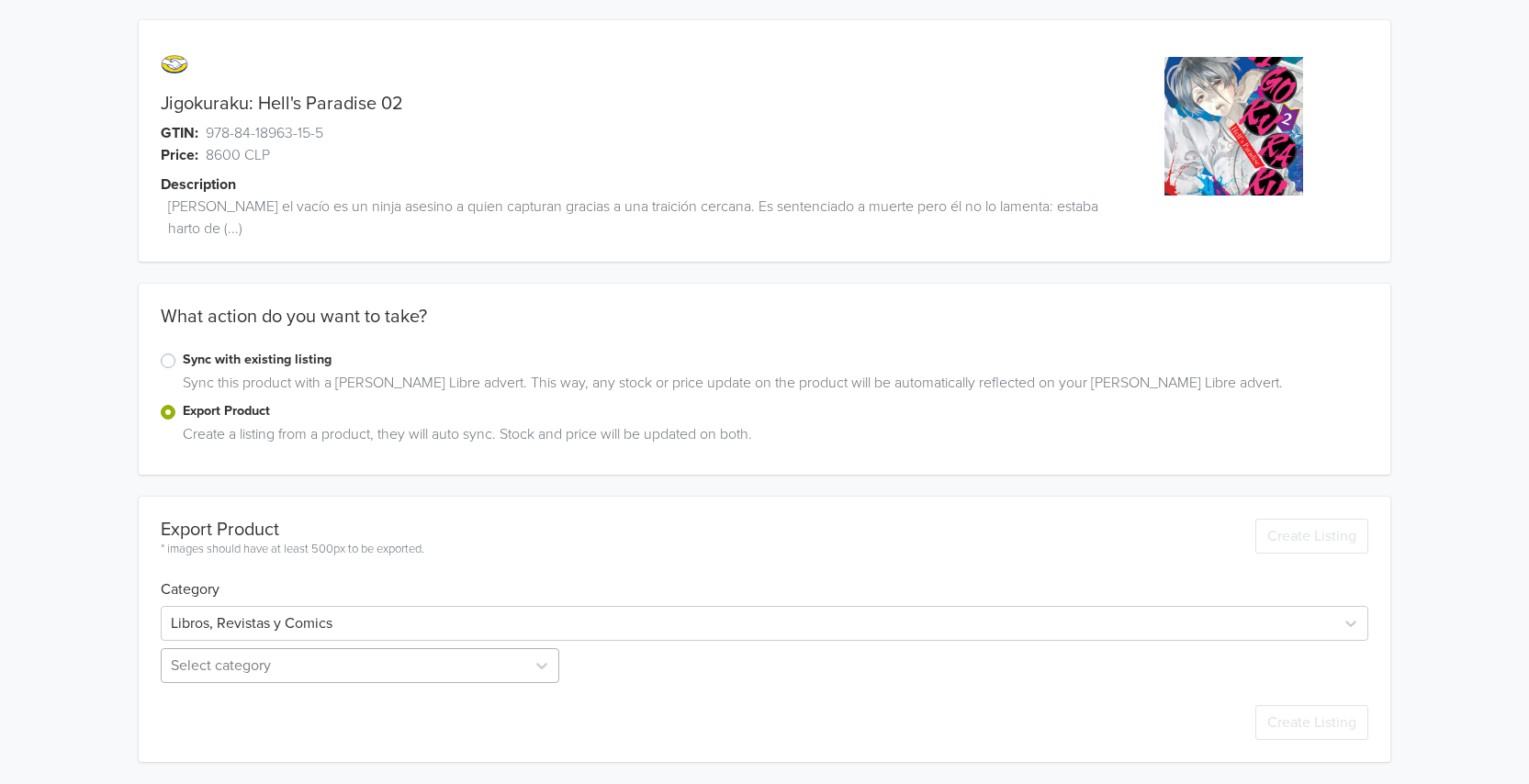
click at [261, 667] on div "Select category" at bounding box center [362, 665] width 402 height 35
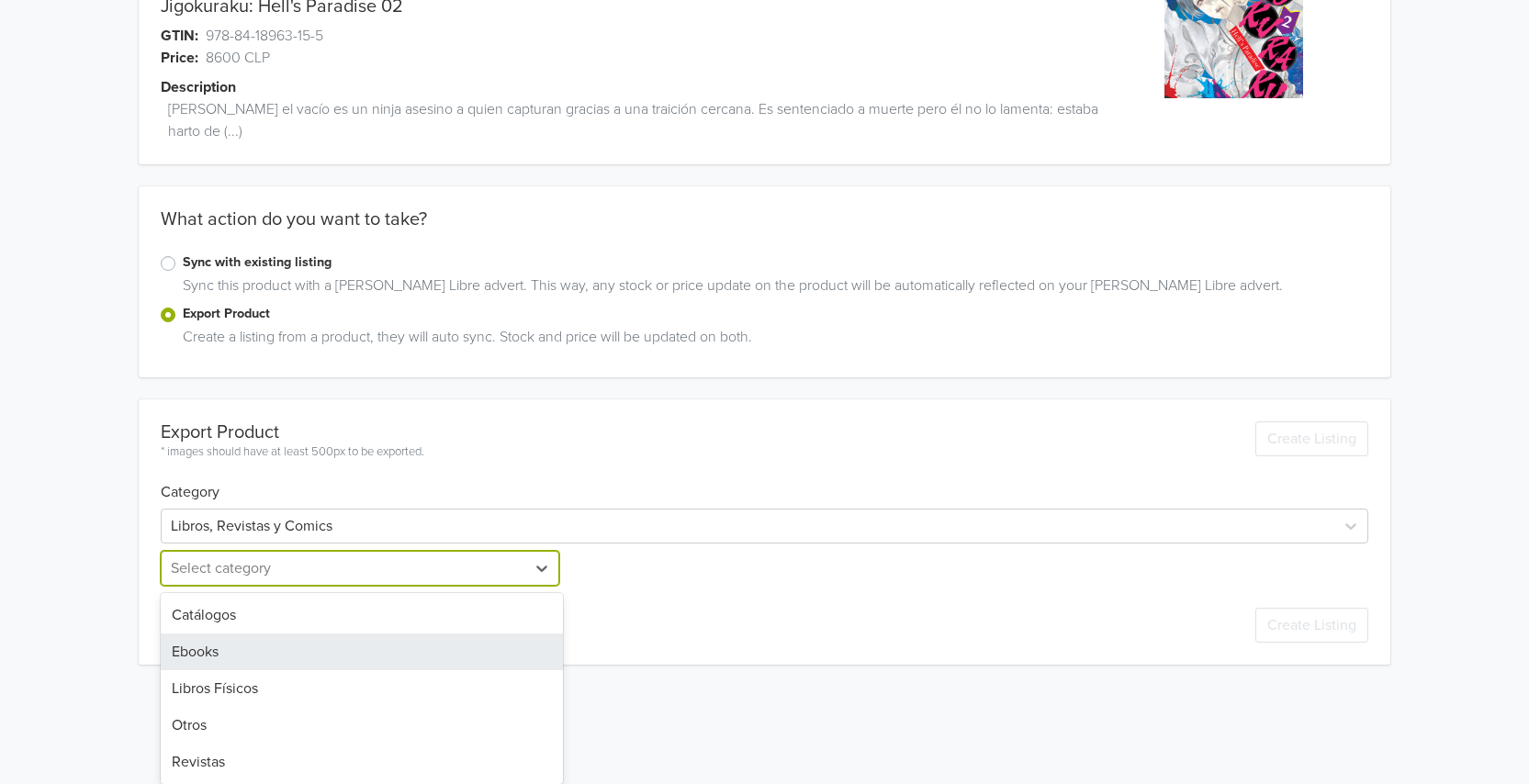
click at [237, 693] on div "Libros Físicos" at bounding box center [362, 688] width 402 height 37
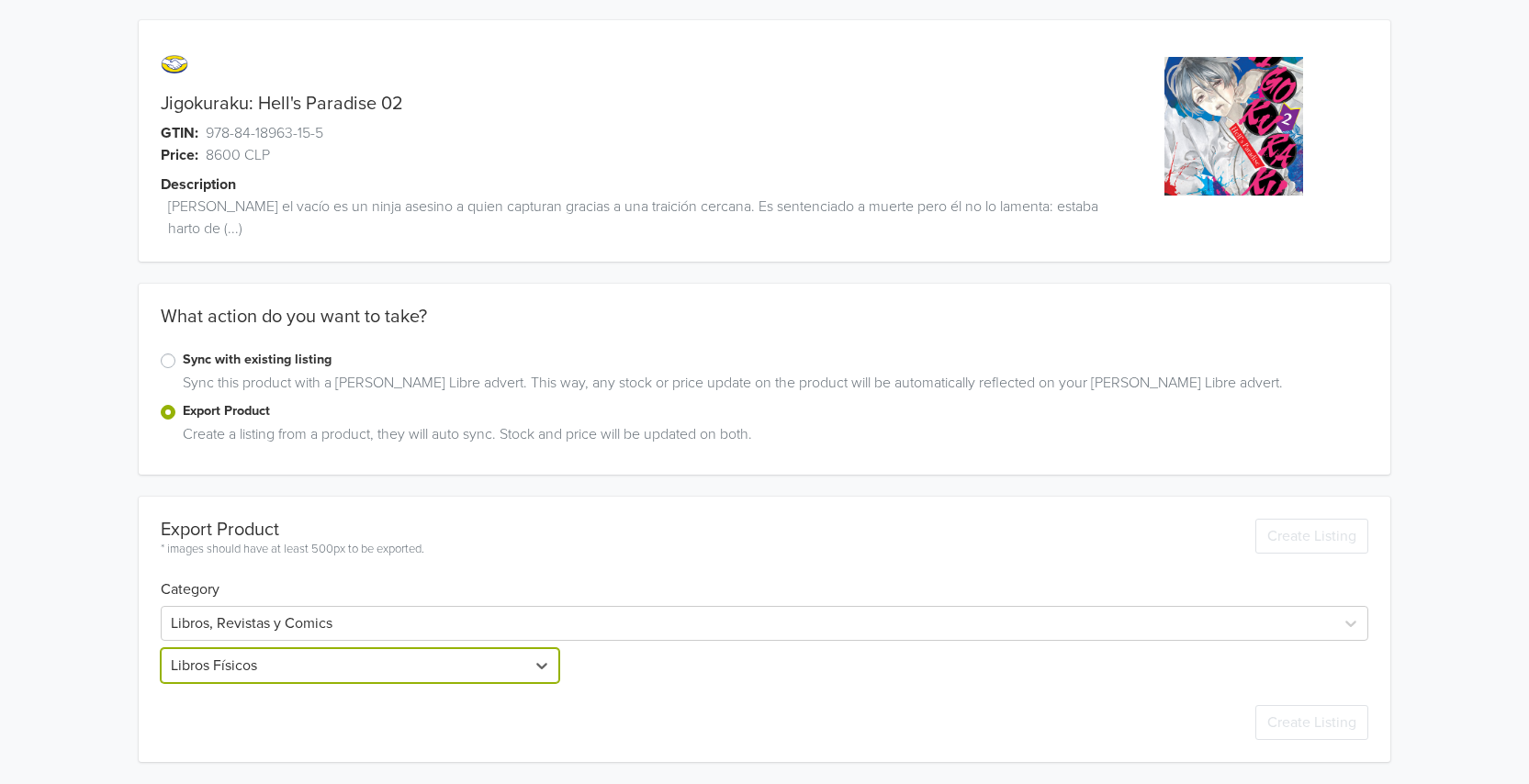
click at [72, 663] on div "Jigokuraku: Hell's Paradise 02 GTIN: 978-84-18963-15-5 Price: 8600 CLP Descript…" at bounding box center [764, 391] width 1502 height 786
click at [86, 613] on div "Jigokuraku: Hell's Paradise 02 GTIN: 978-84-18963-15-5 Price: 8600 CLP Descript…" at bounding box center [764, 391] width 1502 height 786
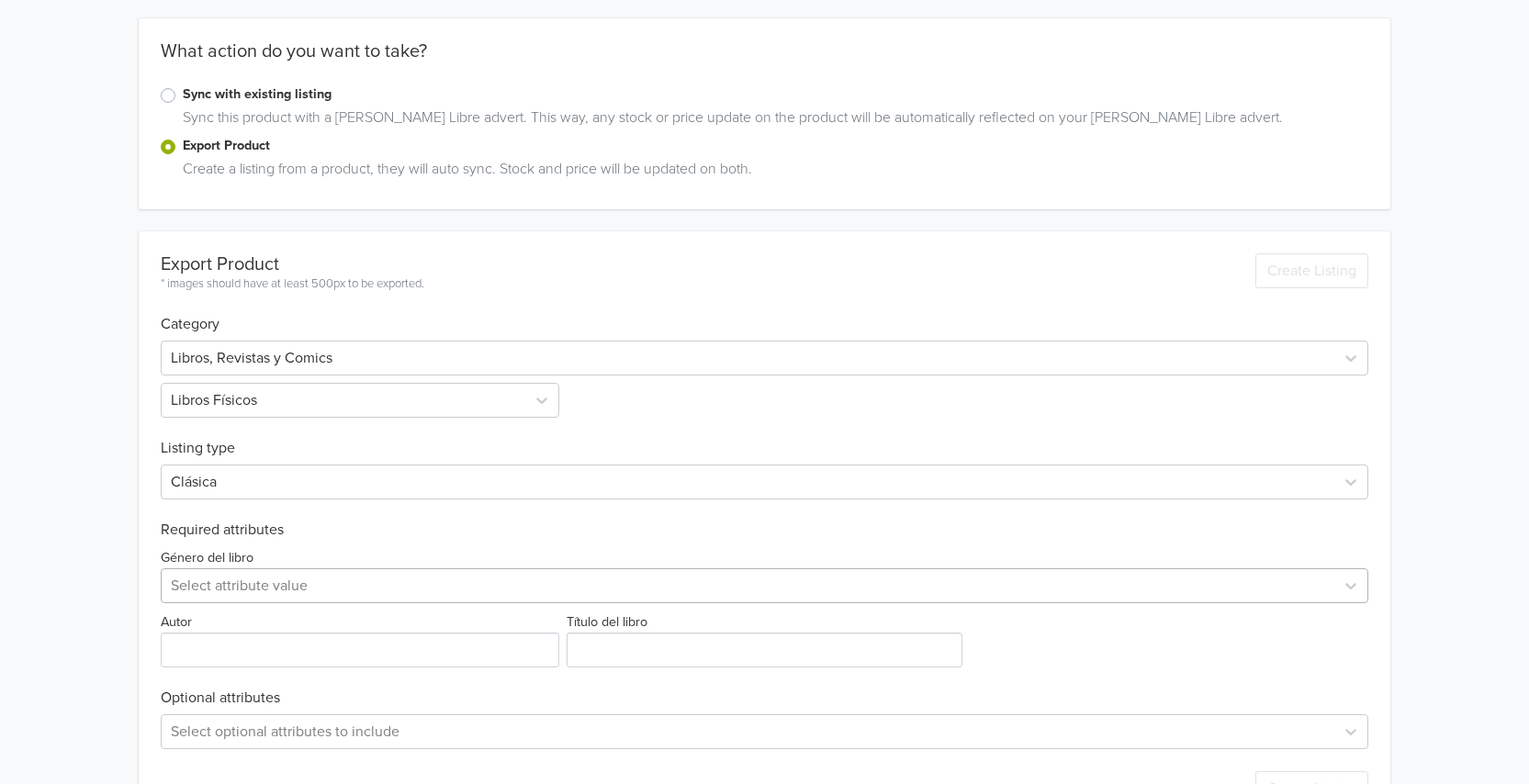
click at [238, 587] on div "Select attribute value" at bounding box center [764, 585] width 1208 height 35
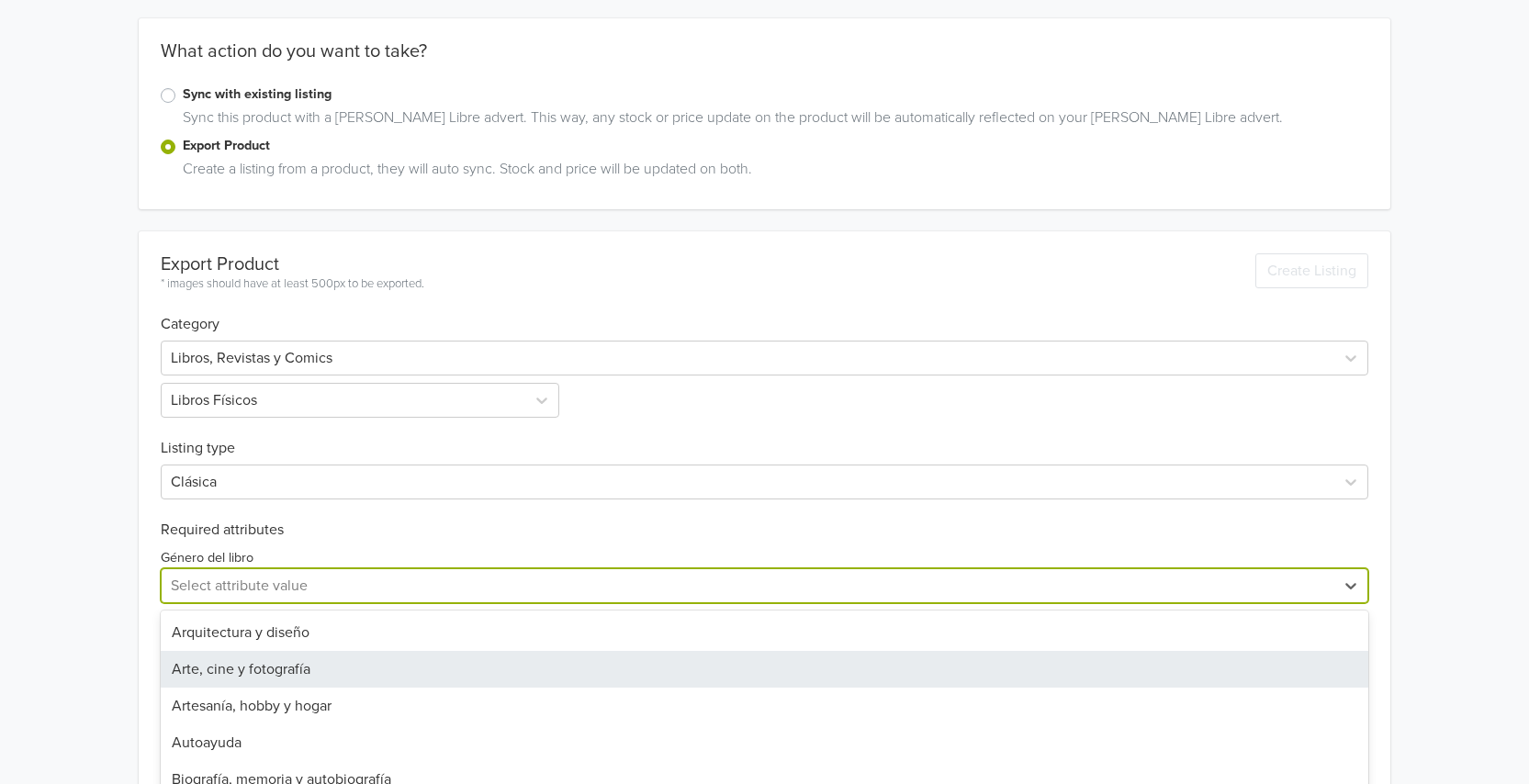
scroll to position [333, 0]
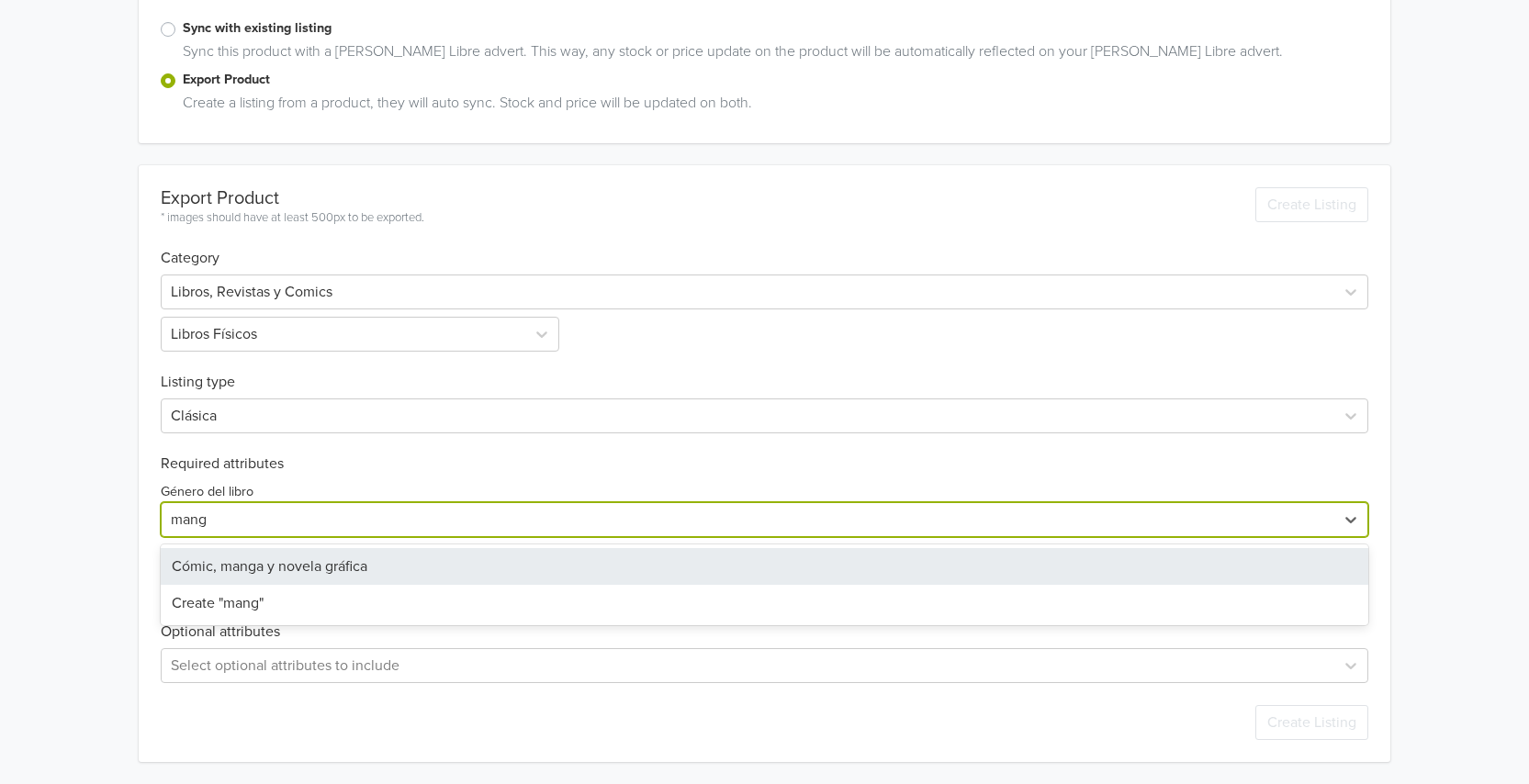
type input "manga"
click at [260, 581] on div "Cómic, manga y novela gráfica" at bounding box center [764, 566] width 1208 height 37
click at [84, 578] on div "Jigokuraku: Hell's Paradise 02 GTIN: 978-84-18963-15-5 Price: 8600 CLP Descript…" at bounding box center [764, 225] width 1502 height 1117
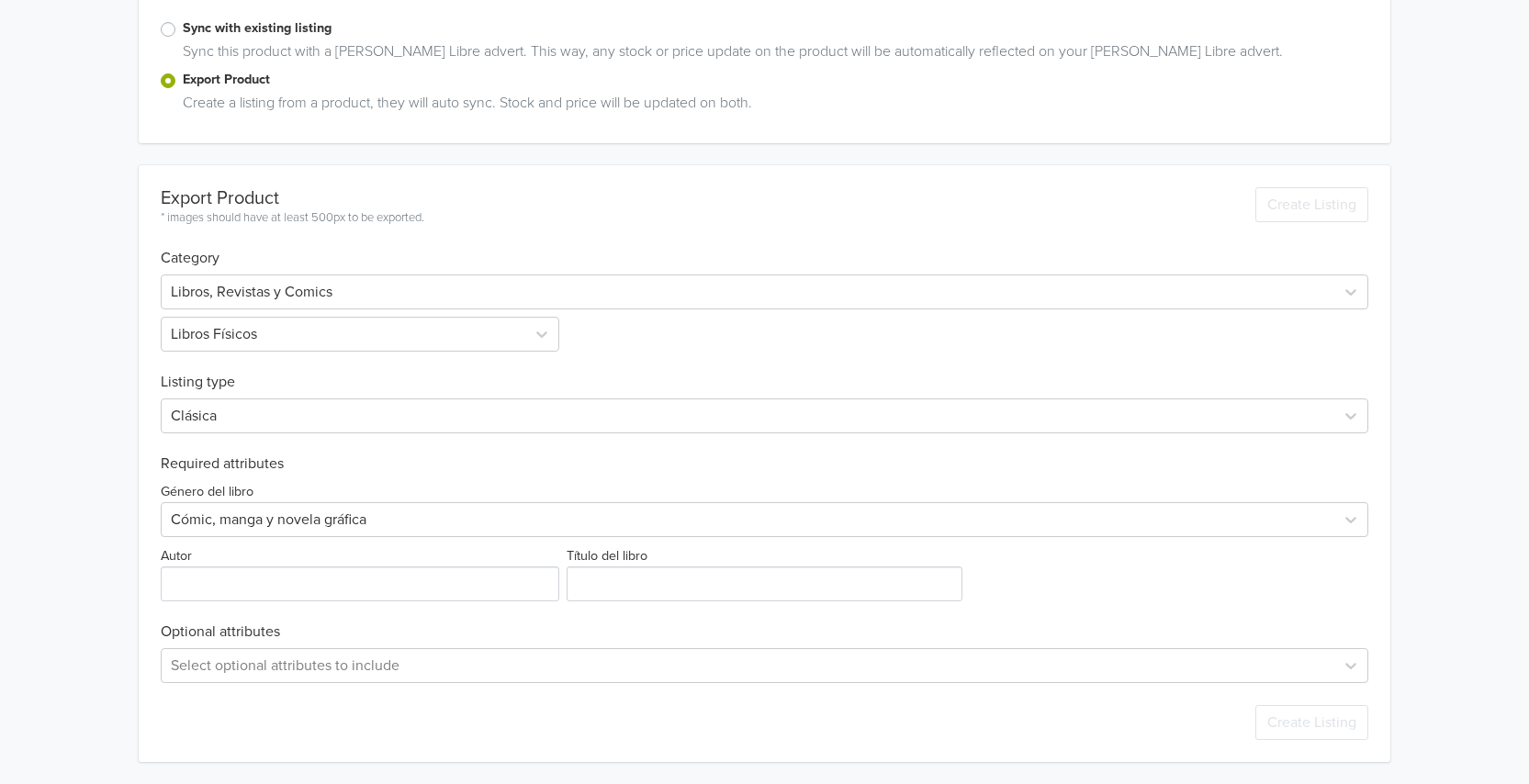
click at [401, 566] on div "Autor" at bounding box center [362, 572] width 402 height 56
click at [316, 594] on input "Autor" at bounding box center [360, 584] width 398 height 35
click at [312, 587] on input "Autor" at bounding box center [360, 584] width 398 height 35
paste input "[PERSON_NAME]"
type input "[PERSON_NAME]"
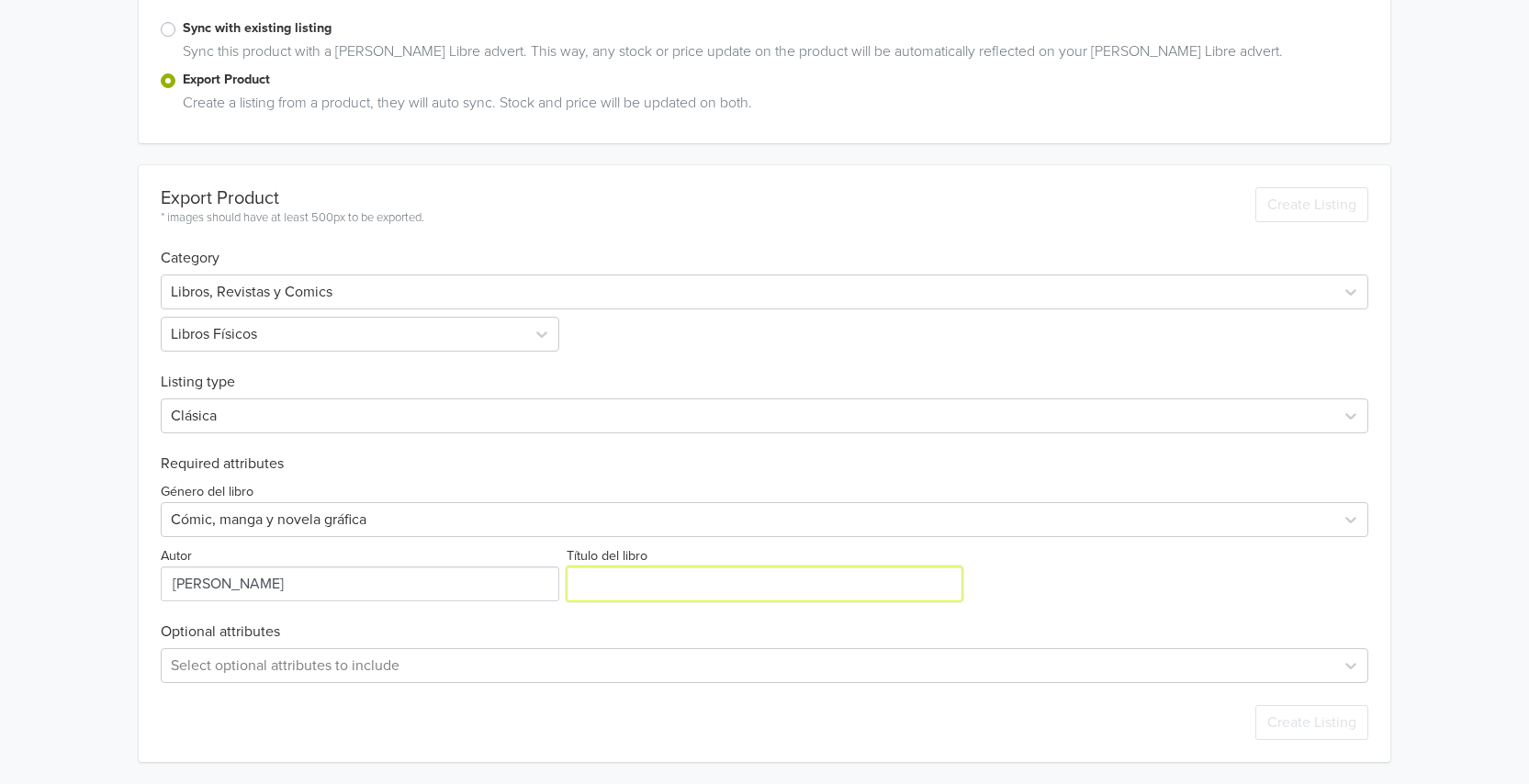
click at [637, 593] on input "Título del libro" at bounding box center [764, 584] width 394 height 35
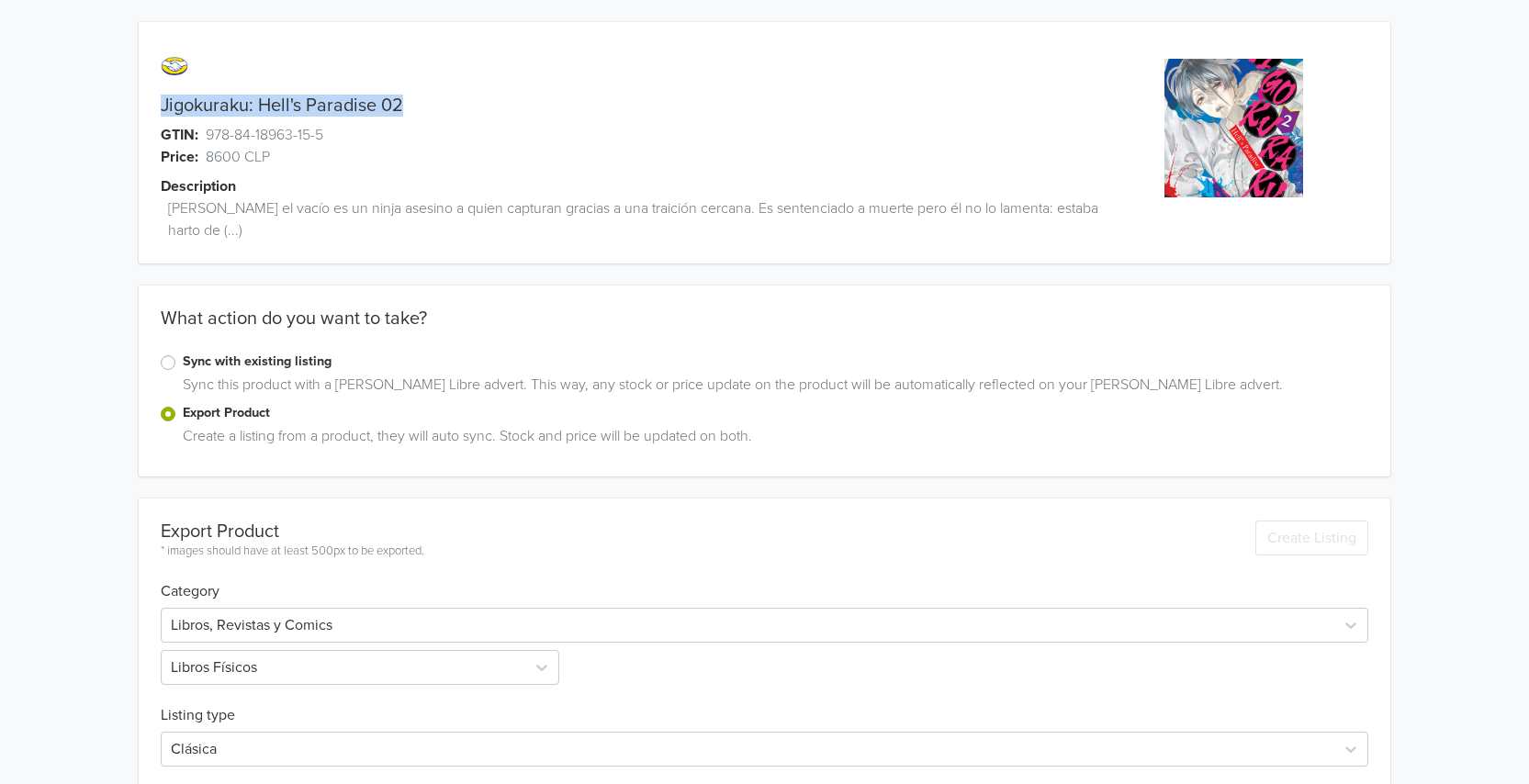
drag, startPoint x: 390, startPoint y: 98, endPoint x: 155, endPoint y: 106, distance: 235.1
click at [155, 106] on div "Jigokuraku: Hell's Paradise 02" at bounding box center [607, 104] width 939 height 22
copy link "Jigokuraku: Hell's Paradise 02"
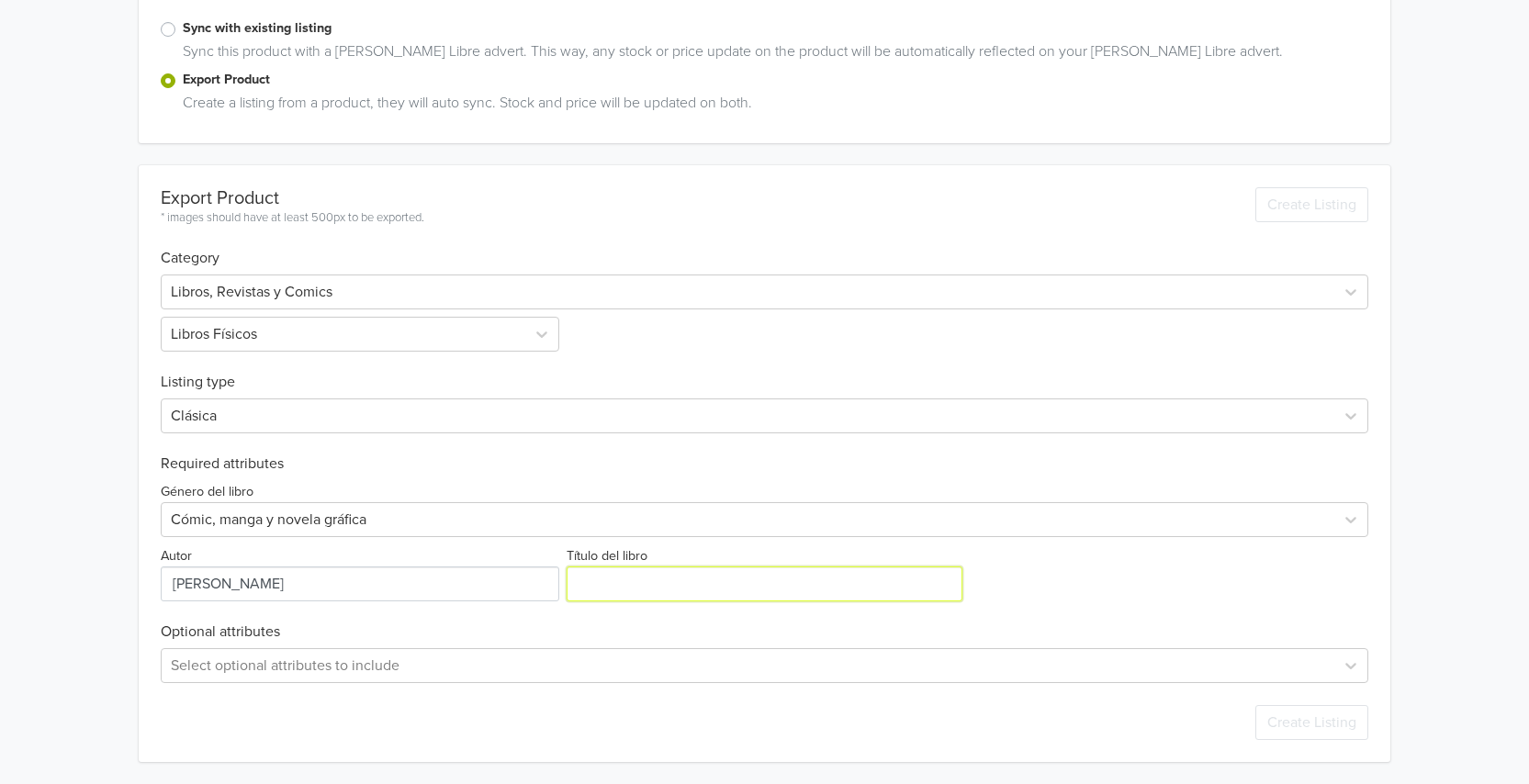
click at [671, 578] on input "Título del libro" at bounding box center [764, 584] width 394 height 35
paste input "Jigokuraku: Hell's Paradise 02"
type input "Jigokuraku: Hell's Paradise 02"
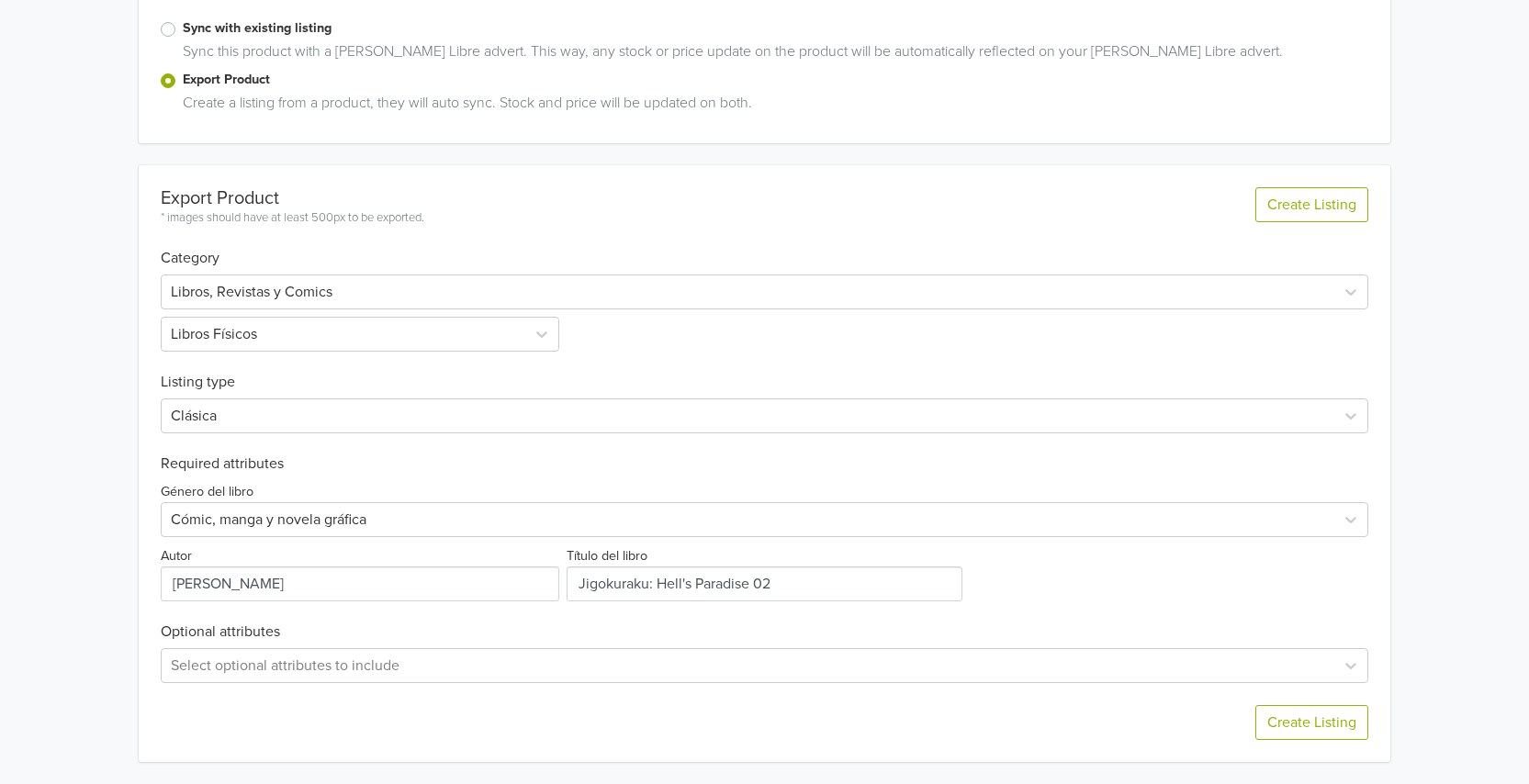
click at [1099, 597] on div "Género del libro Cómic, manga y novela gráfica Autor Título del libro" at bounding box center [764, 536] width 1208 height 129
click at [1317, 734] on button "Create Listing" at bounding box center [1312, 722] width 113 height 35
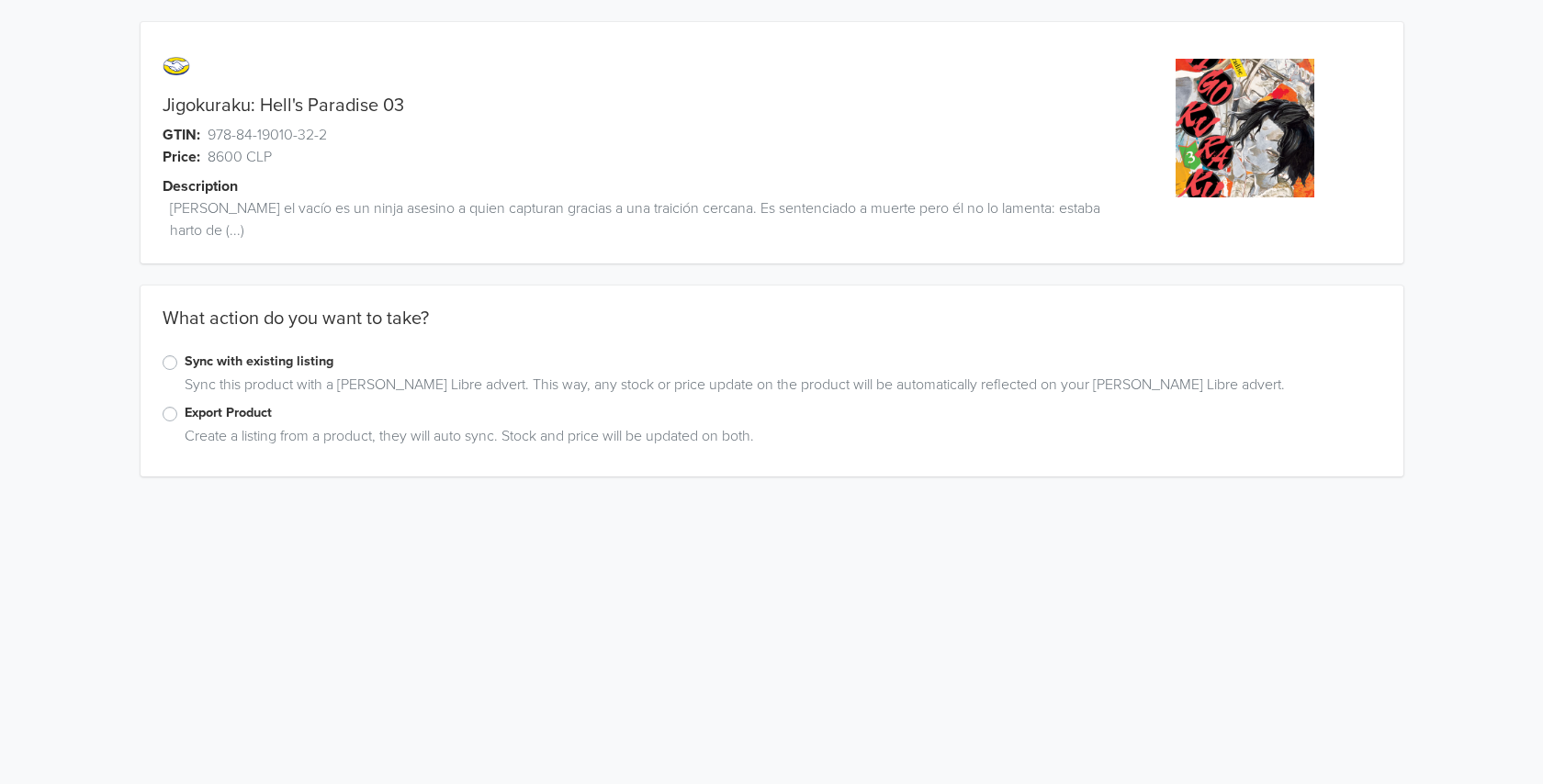
click at [237, 419] on label "Export Product" at bounding box center [782, 412] width 1197 height 20
click at [0, 0] on input "Export Product" at bounding box center [0, 0] width 0 height 0
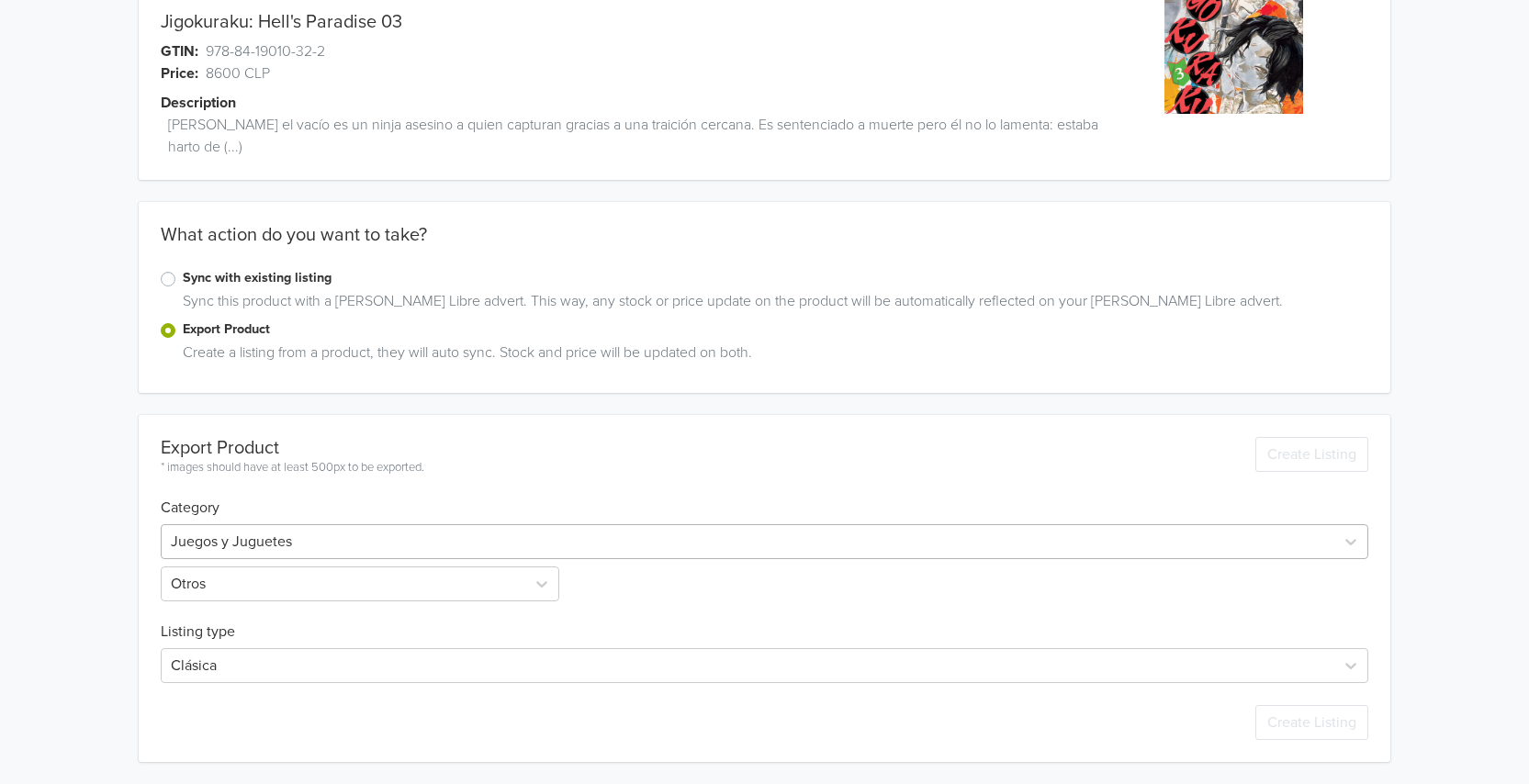
click at [281, 548] on div at bounding box center [748, 541] width 1154 height 25
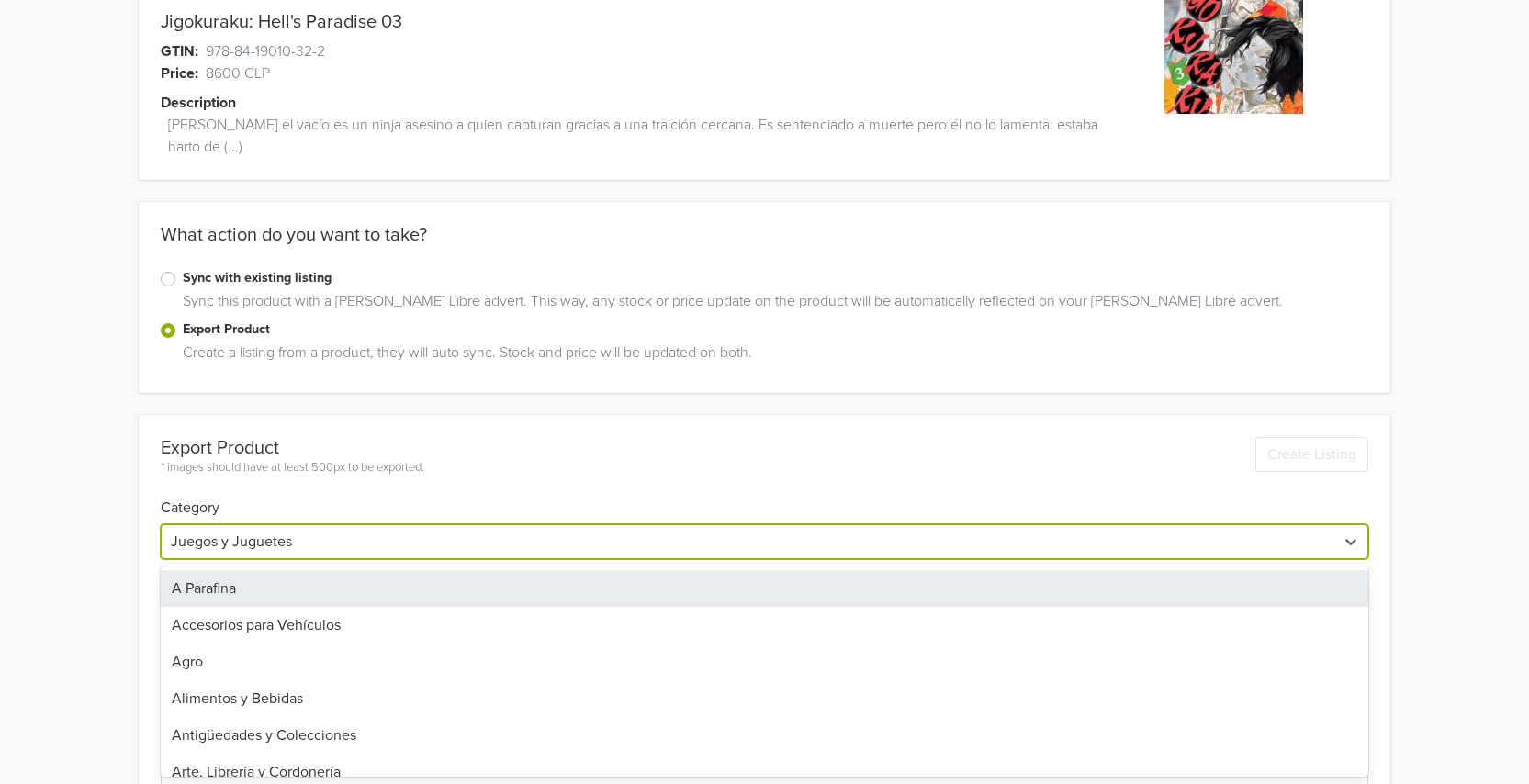
scroll to position [94, 0]
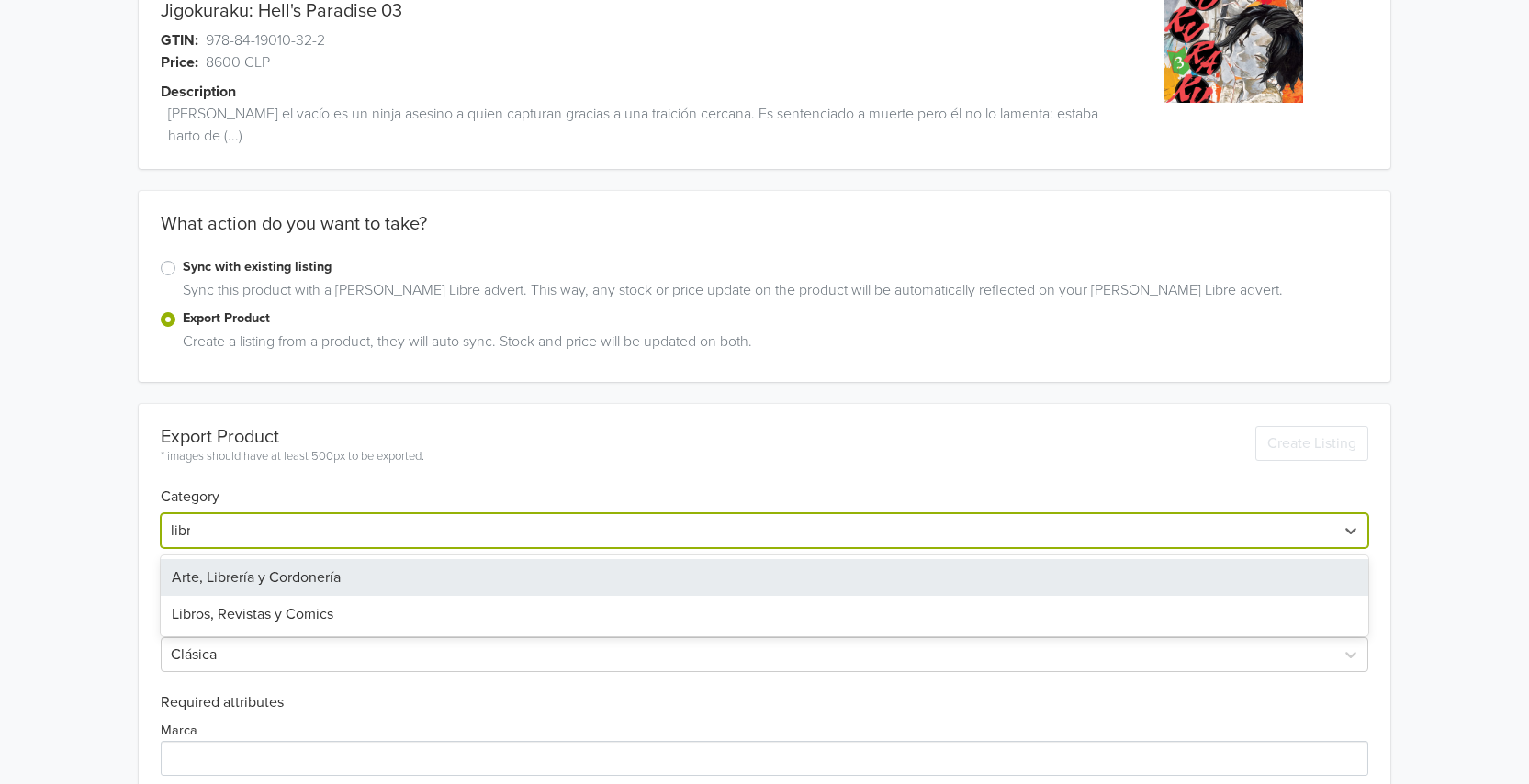
type input "libro"
click at [281, 568] on div "Libros, Revistas y Comics" at bounding box center [764, 577] width 1208 height 37
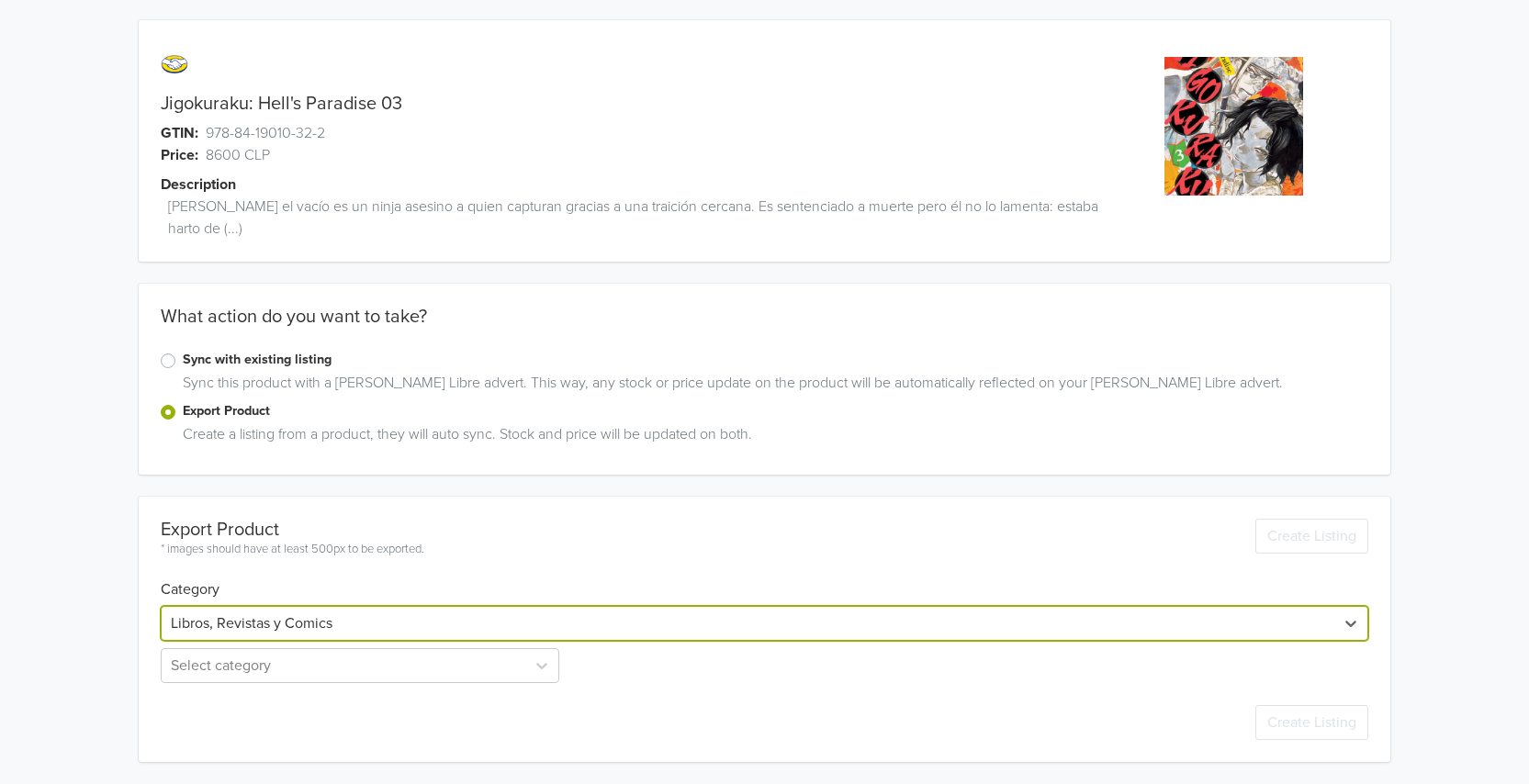
click at [262, 573] on h6 "Category" at bounding box center [764, 579] width 1208 height 40
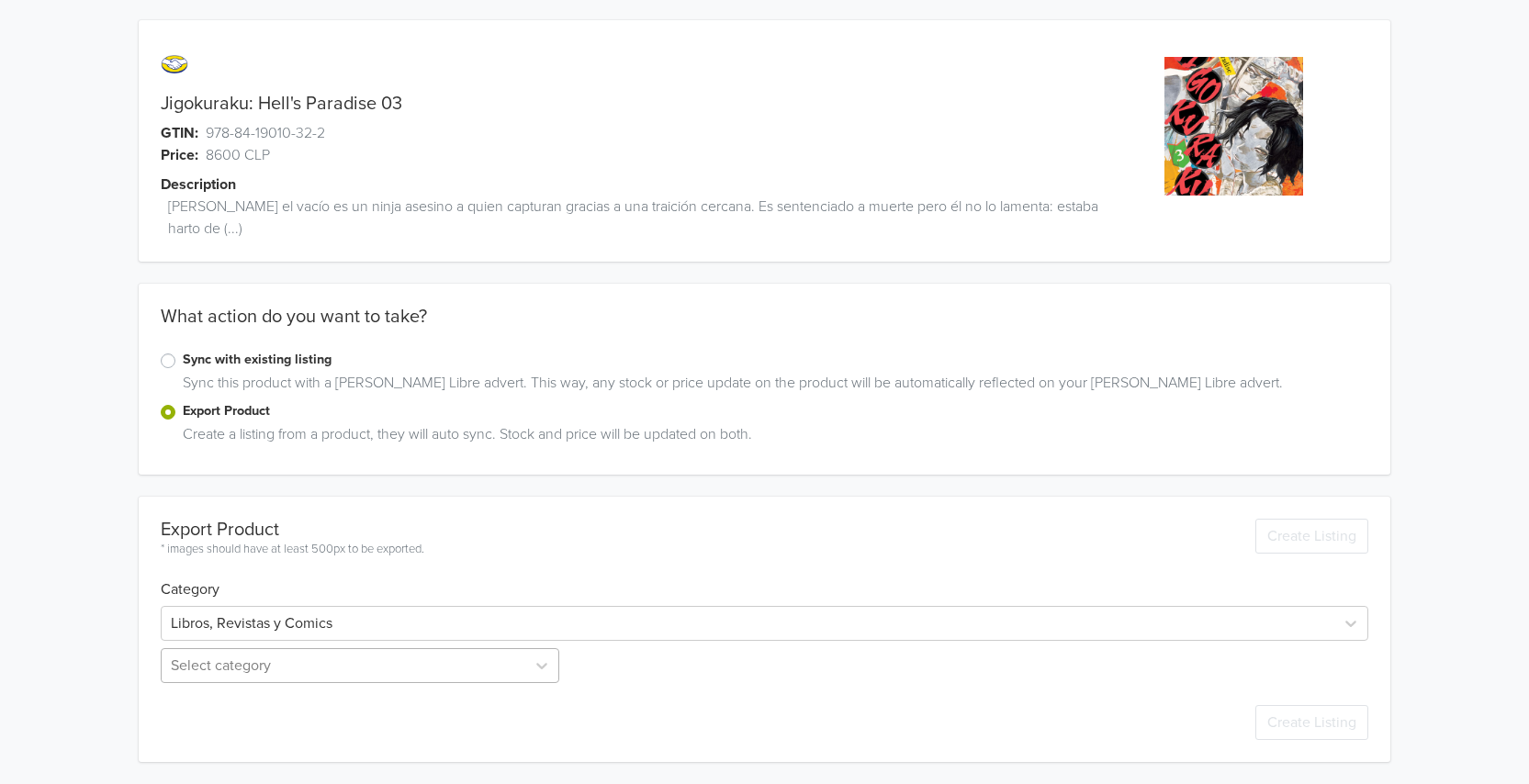
click at [245, 669] on div "Select category" at bounding box center [362, 665] width 402 height 35
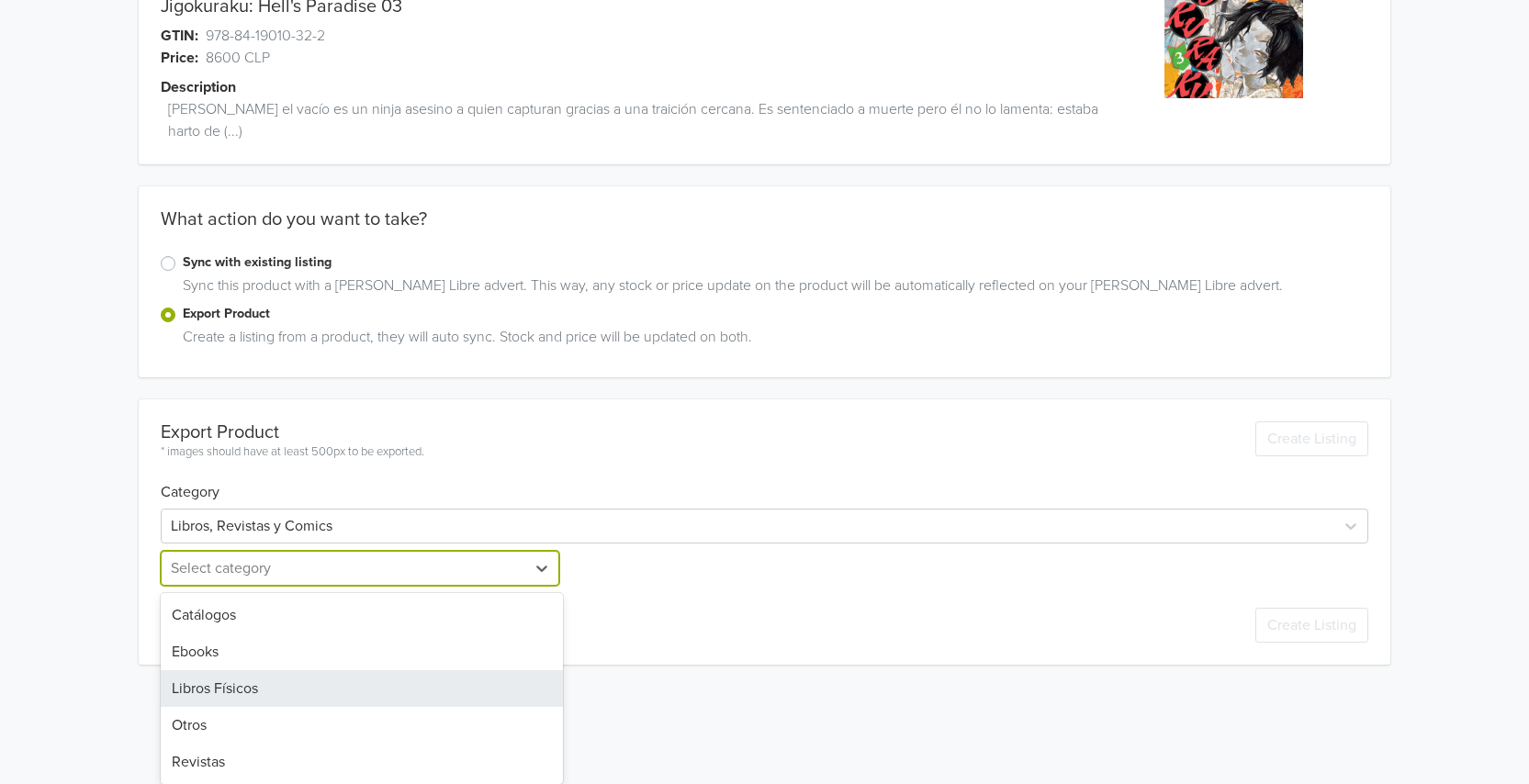
click at [235, 688] on div "Libros Físicos" at bounding box center [362, 688] width 402 height 37
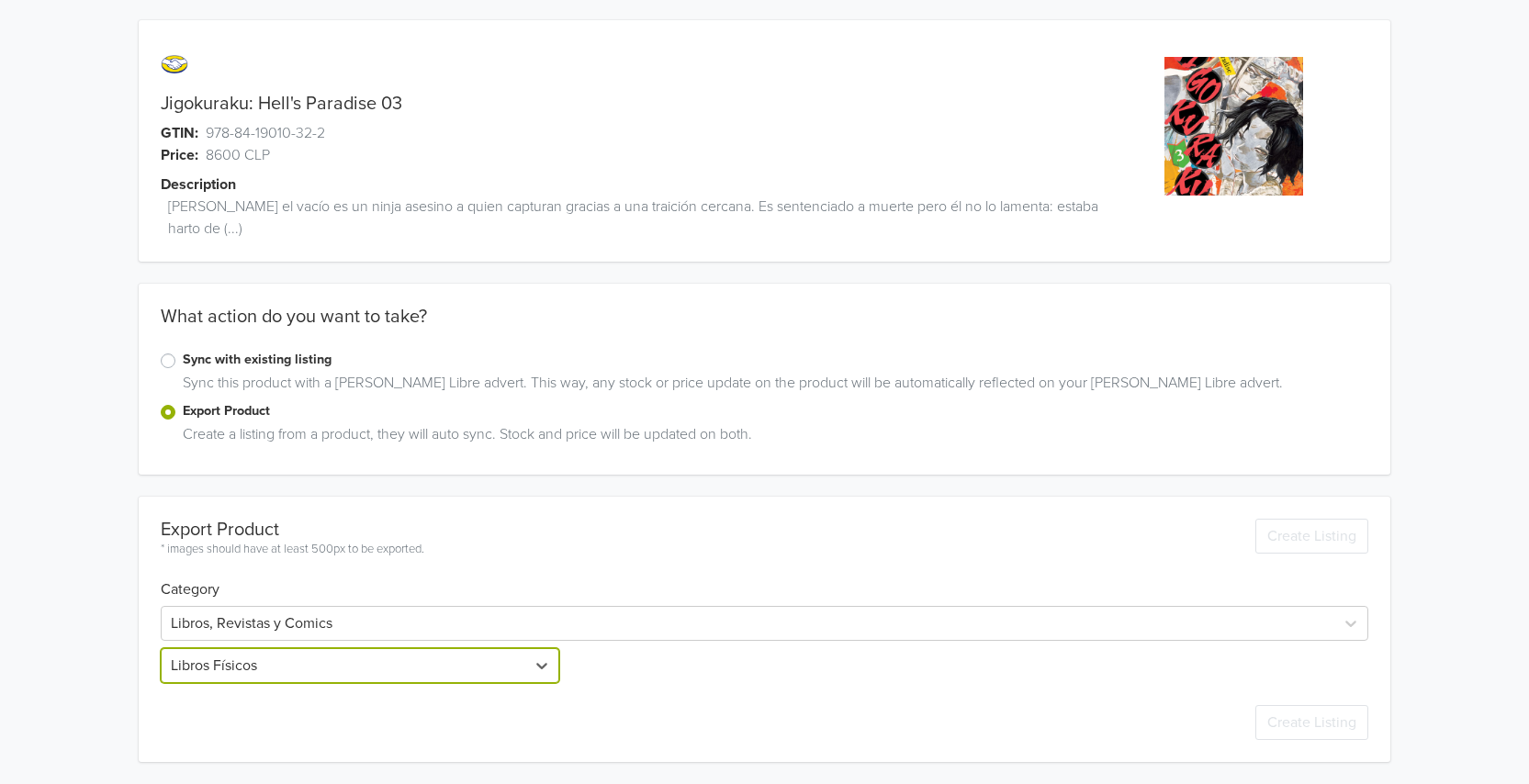
scroll to position [2, 0]
click at [93, 661] on div "Jigokuraku: Hell's Paradise 03 GTIN: 978-84-19010-32-2 Price: 8600 CLP Descript…" at bounding box center [764, 391] width 1502 height 786
click at [83, 639] on div "Jigokuraku: Hell's Paradise 03 GTIN: 978-84-19010-32-2 Price: 8600 CLP Descript…" at bounding box center [764, 391] width 1502 height 786
click at [90, 665] on div "Jigokuraku: Hell's Paradise 03 GTIN: 978-84-19010-32-2 Price: 8600 CLP Descript…" at bounding box center [764, 391] width 1502 height 786
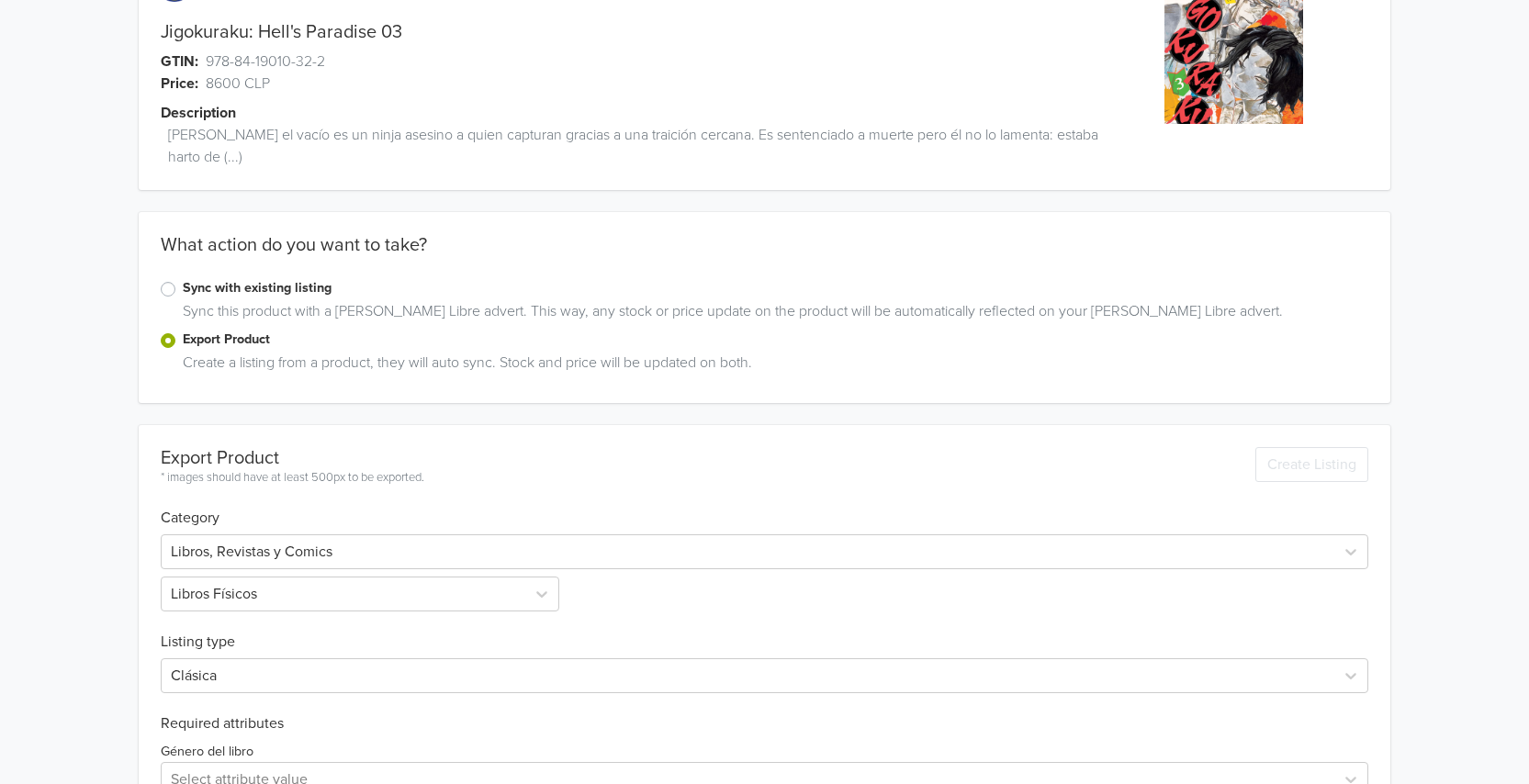
scroll to position [333, 0]
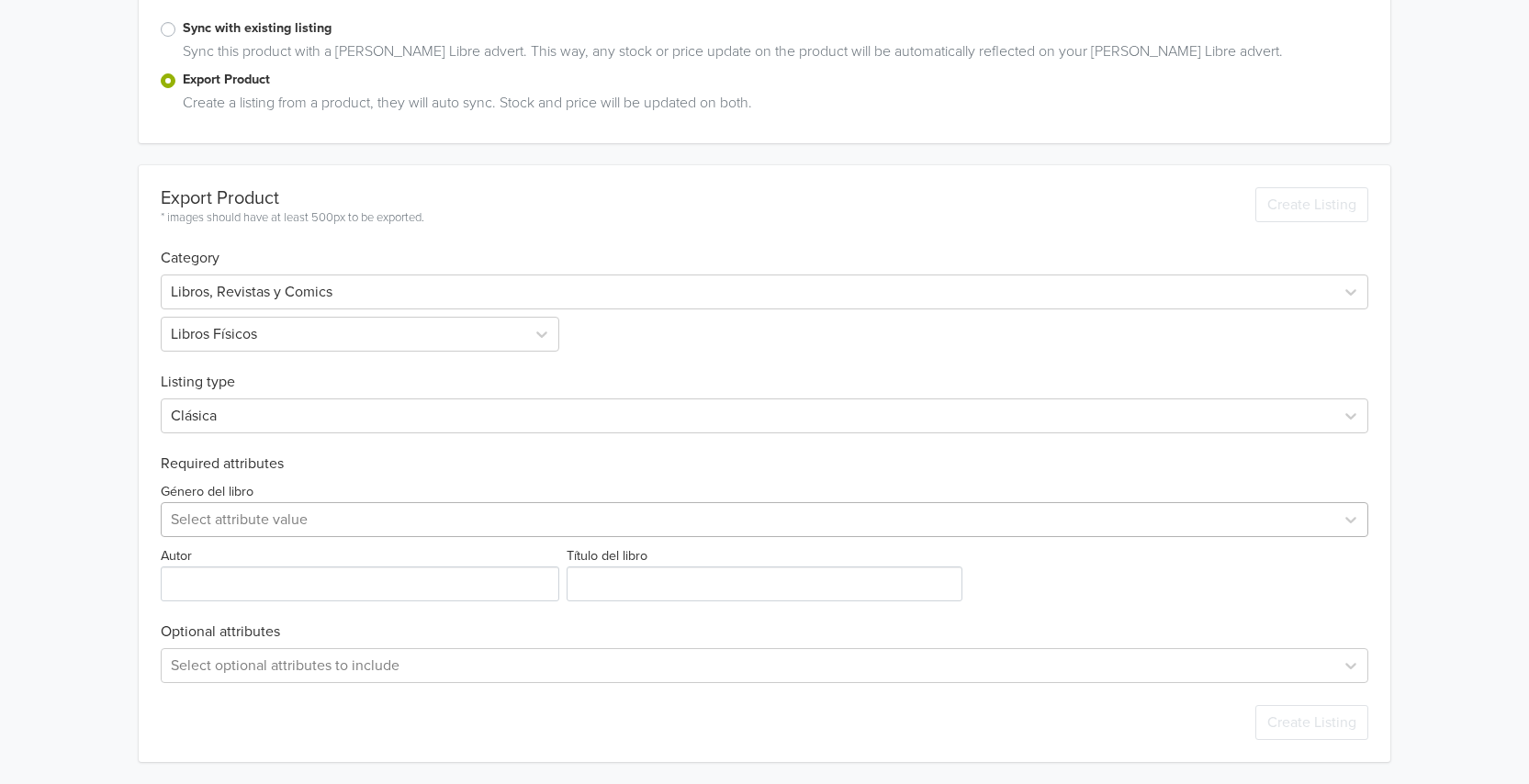
click at [201, 516] on div at bounding box center [748, 519] width 1154 height 25
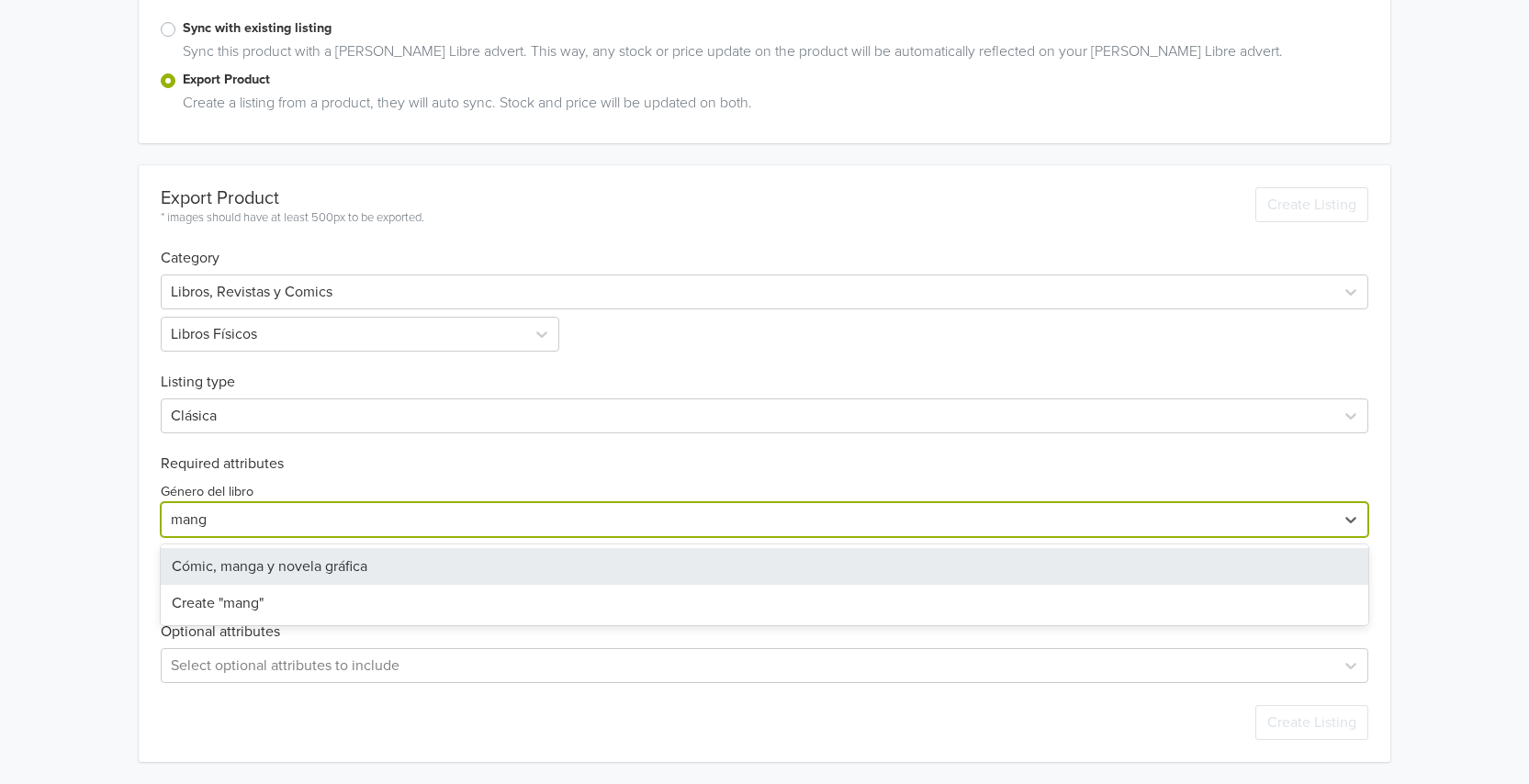
type input "manga"
click at [249, 576] on div "Cómic, manga y novela gráfica" at bounding box center [764, 566] width 1208 height 37
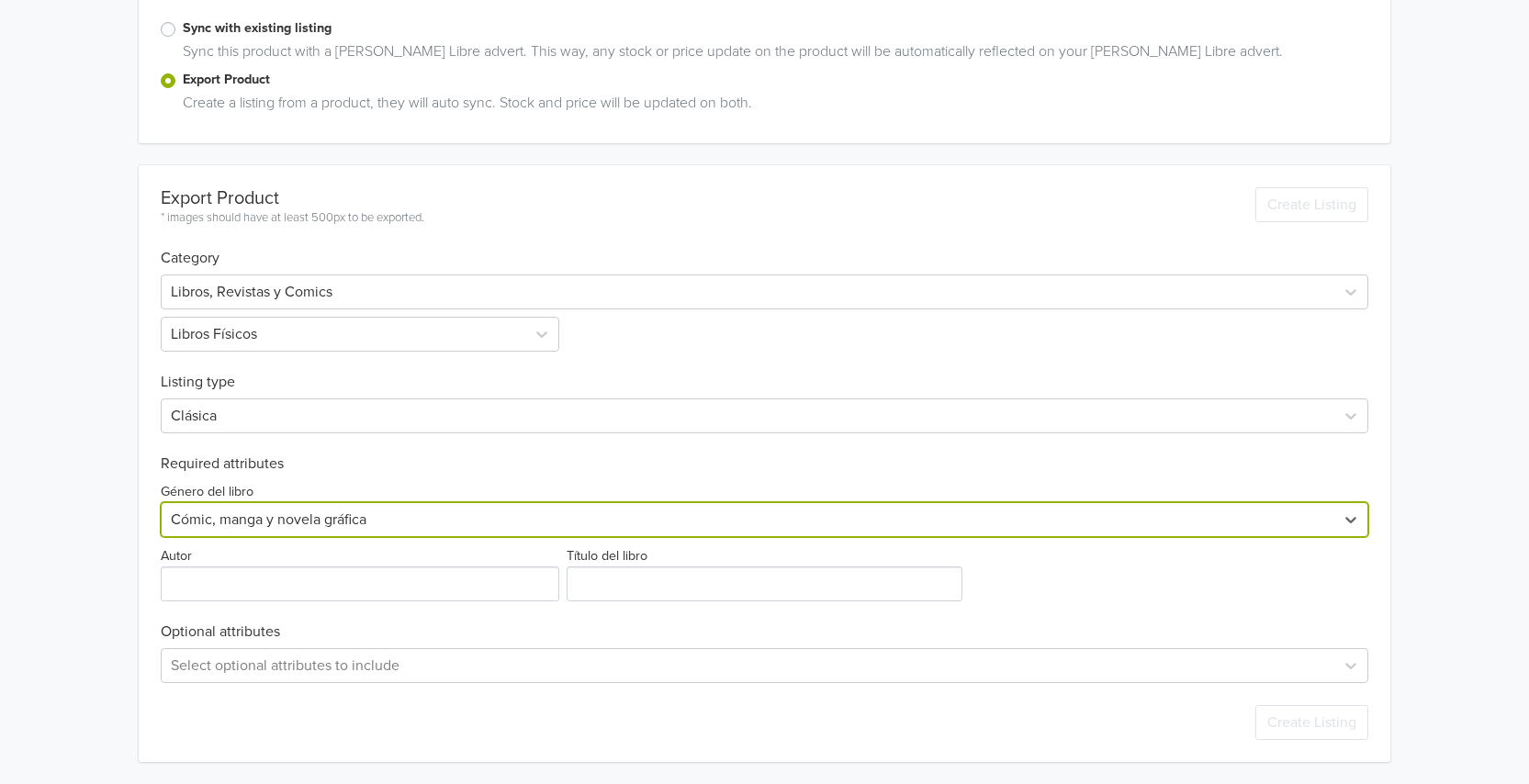
click at [56, 547] on div "Jigokuraku: Hell's Paradise 03 GTIN: 978-84-19010-32-2 Price: 8600 CLP Descript…" at bounding box center [764, 225] width 1502 height 1117
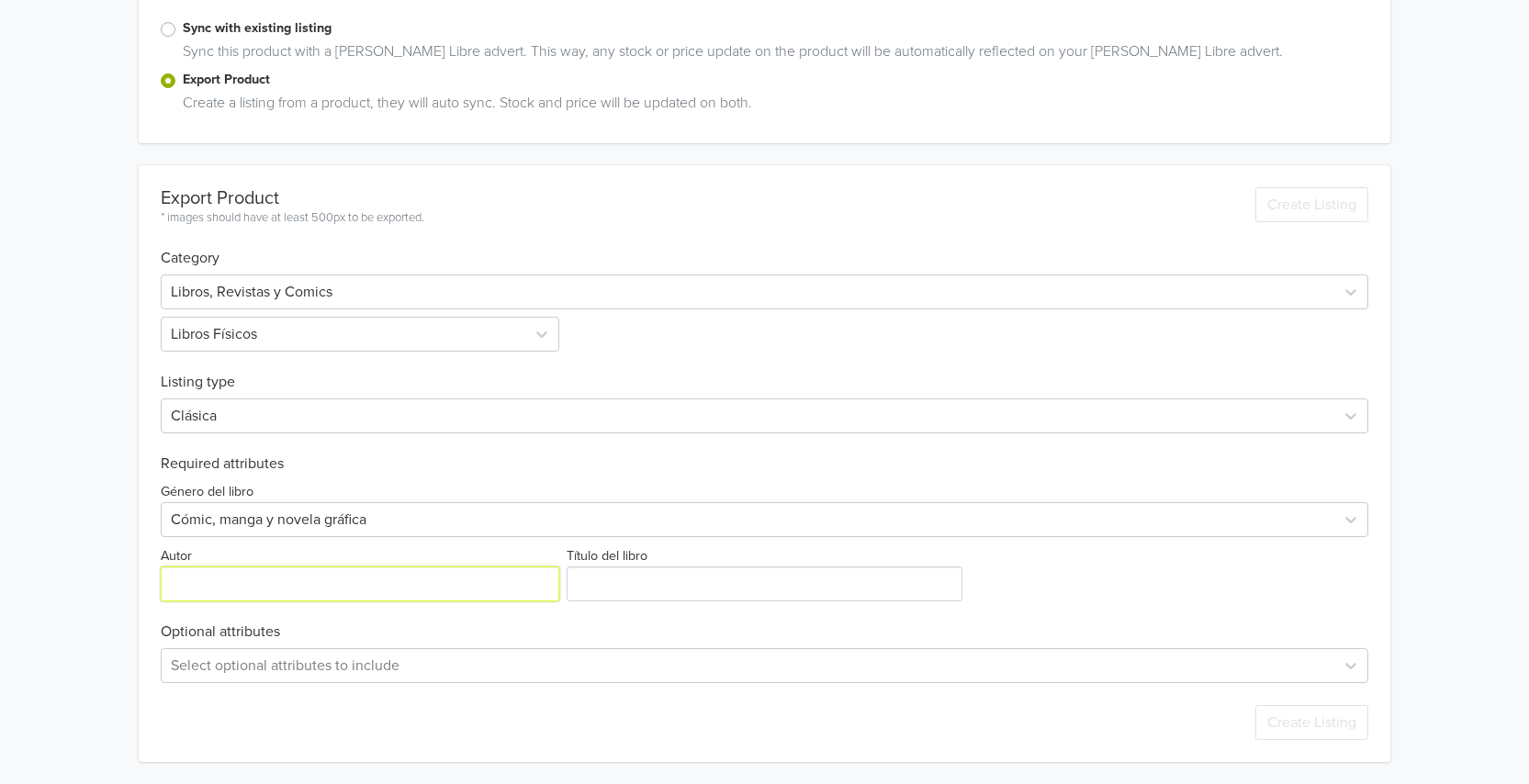
click at [184, 591] on input "Autor" at bounding box center [360, 584] width 398 height 35
click at [271, 586] on input "Autor" at bounding box center [360, 584] width 398 height 35
paste input "[PERSON_NAME]"
type input "[PERSON_NAME]"
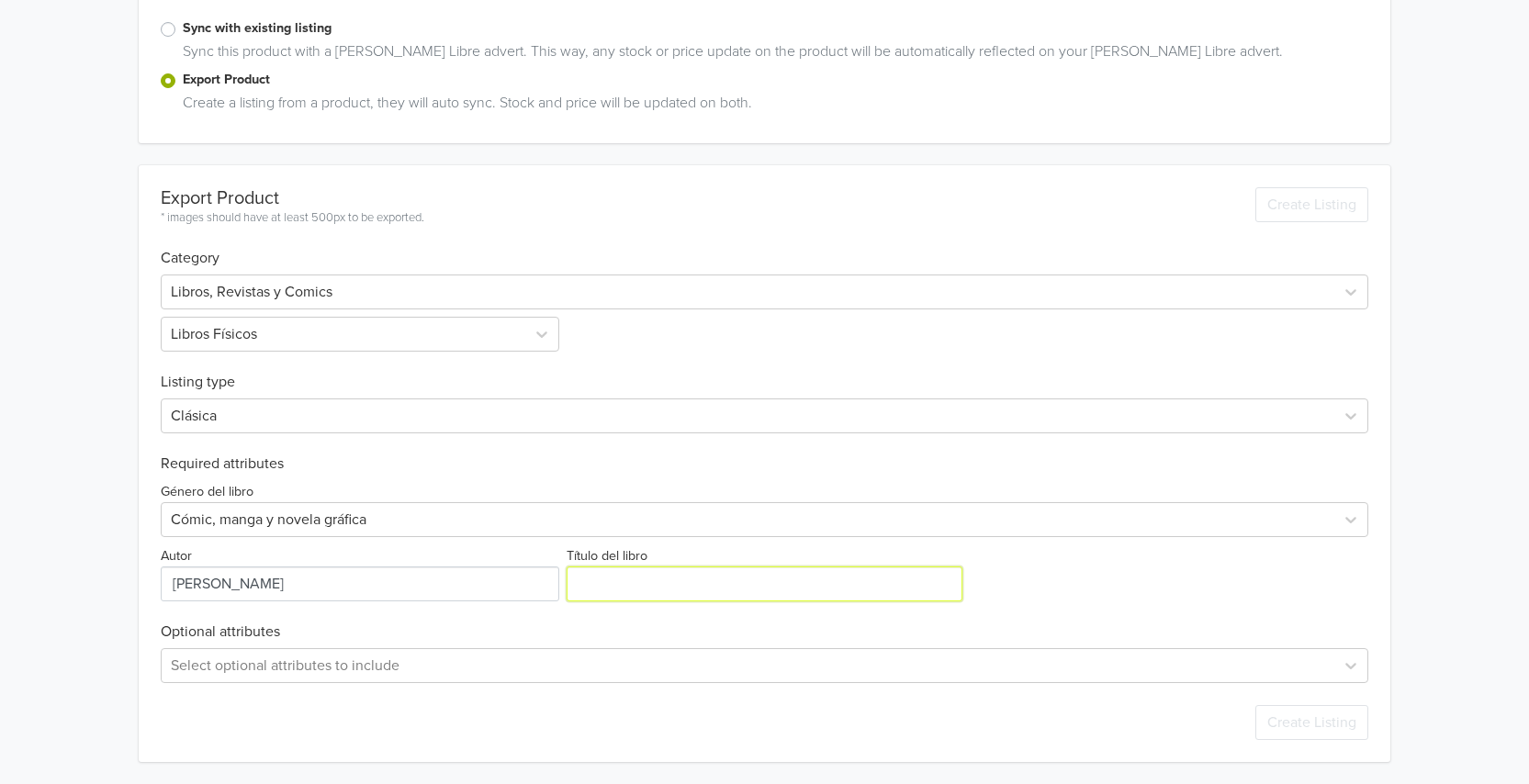
click at [624, 601] on input "Título del libro" at bounding box center [764, 584] width 394 height 35
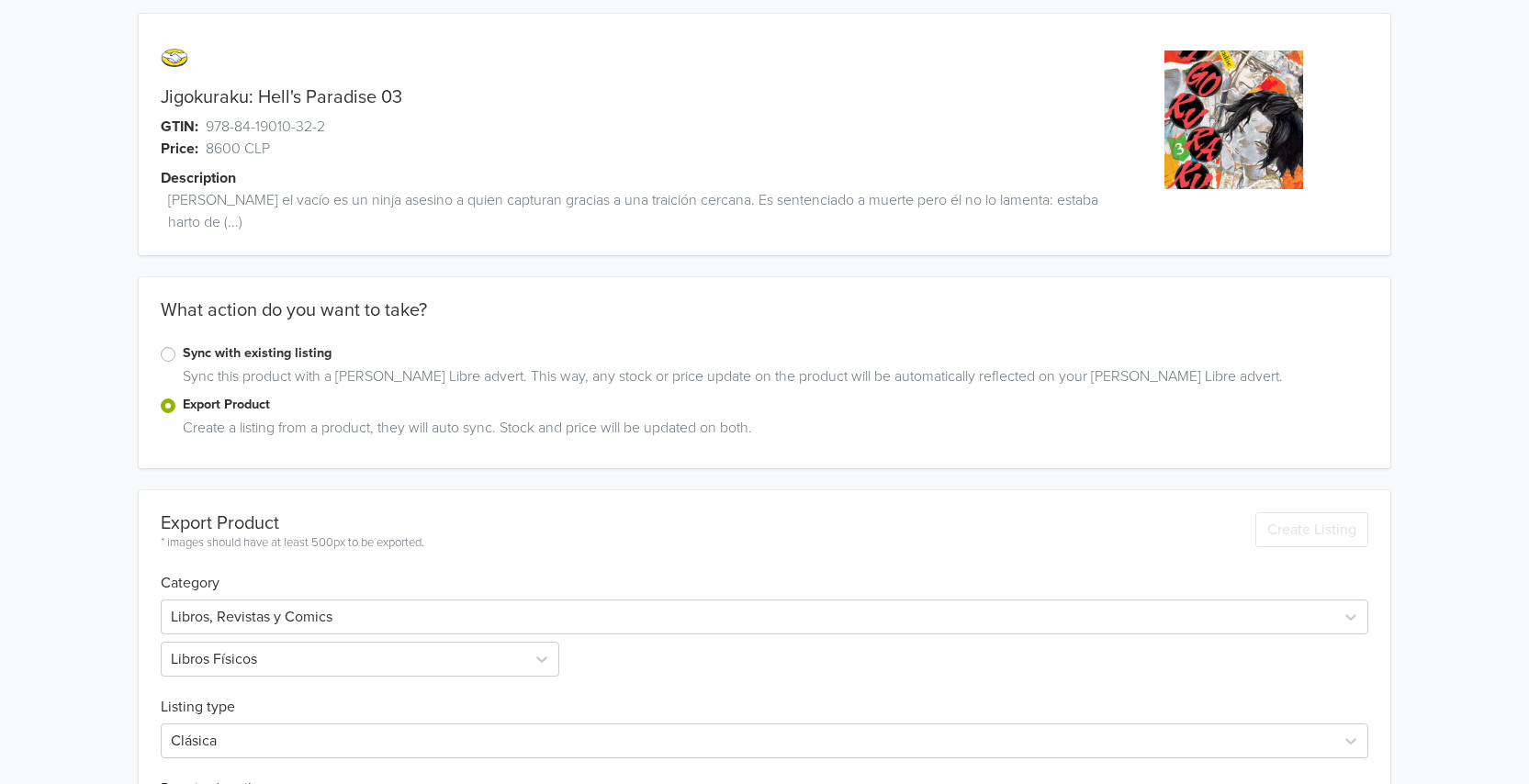
scroll to position [0, 0]
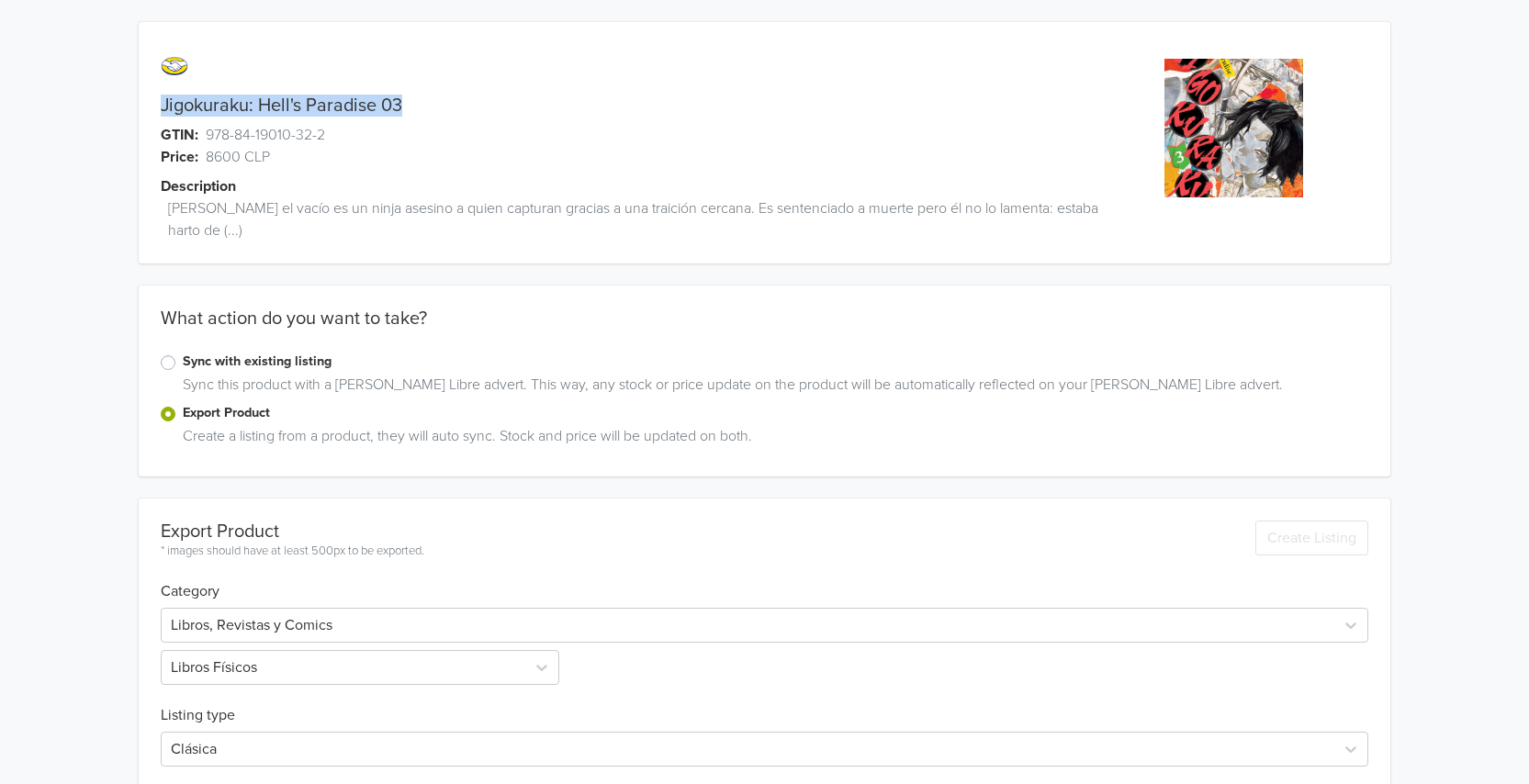
drag, startPoint x: 309, startPoint y: 99, endPoint x: 157, endPoint y: 100, distance: 152.0
click at [157, 100] on div "Jigokuraku: Hell's Paradise 03" at bounding box center [607, 104] width 939 height 22
copy link "Jigokuraku: Hell's Paradise 03"
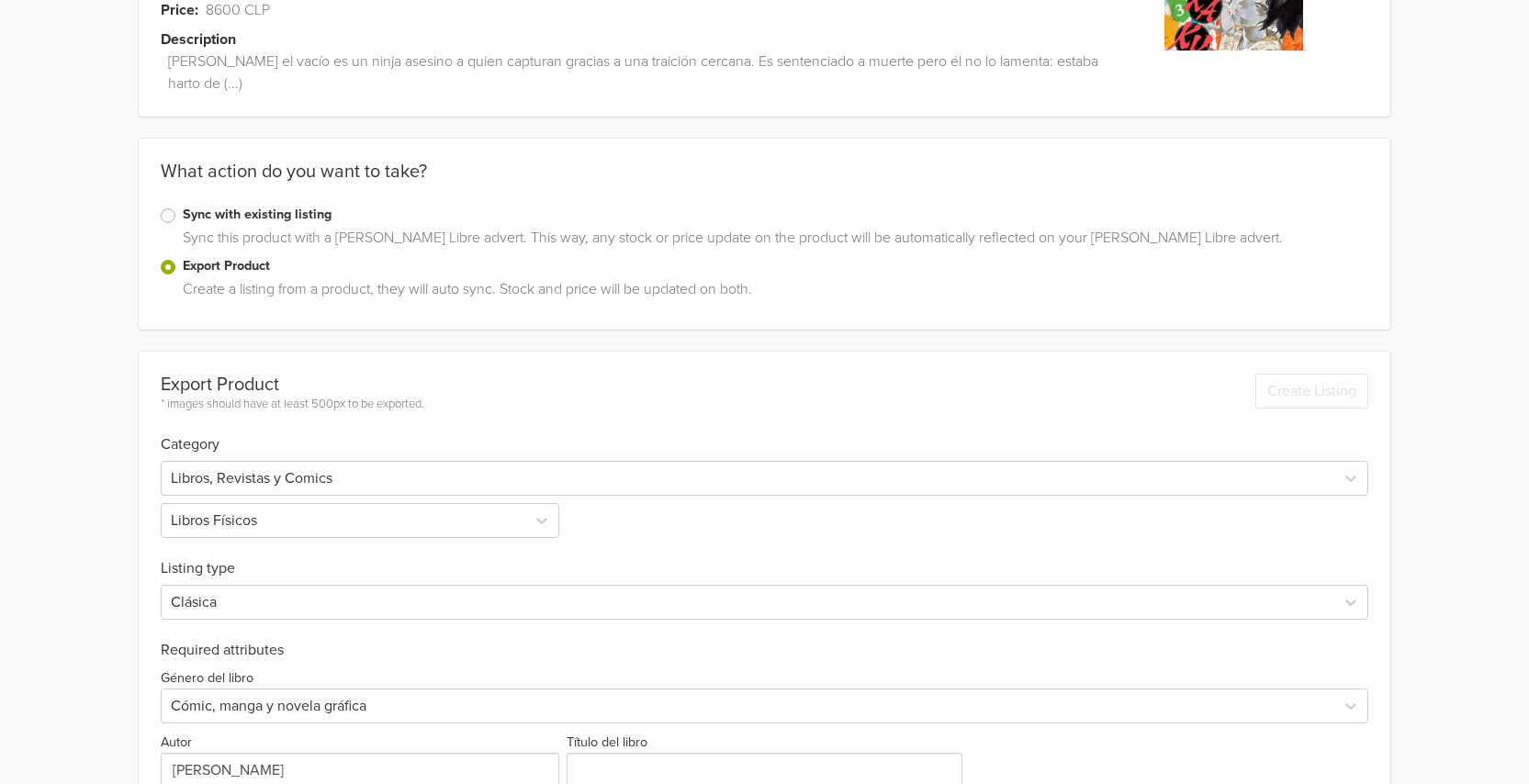
scroll to position [333, 0]
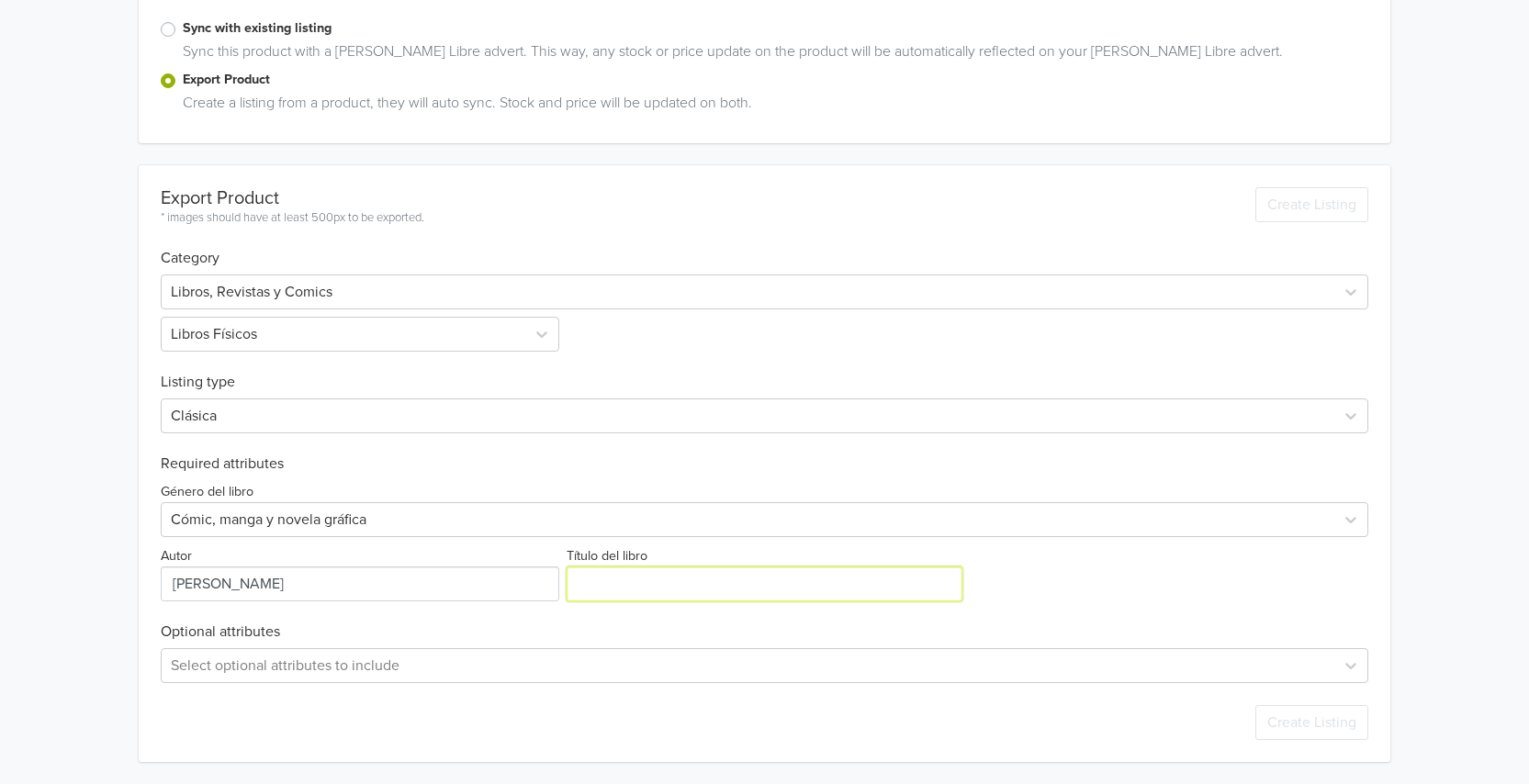
click at [697, 584] on input "Título del libro" at bounding box center [764, 584] width 394 height 35
paste input "Jigokuraku: Hell's Paradise 03"
type input "Jigokuraku: Hell's Paradise 03"
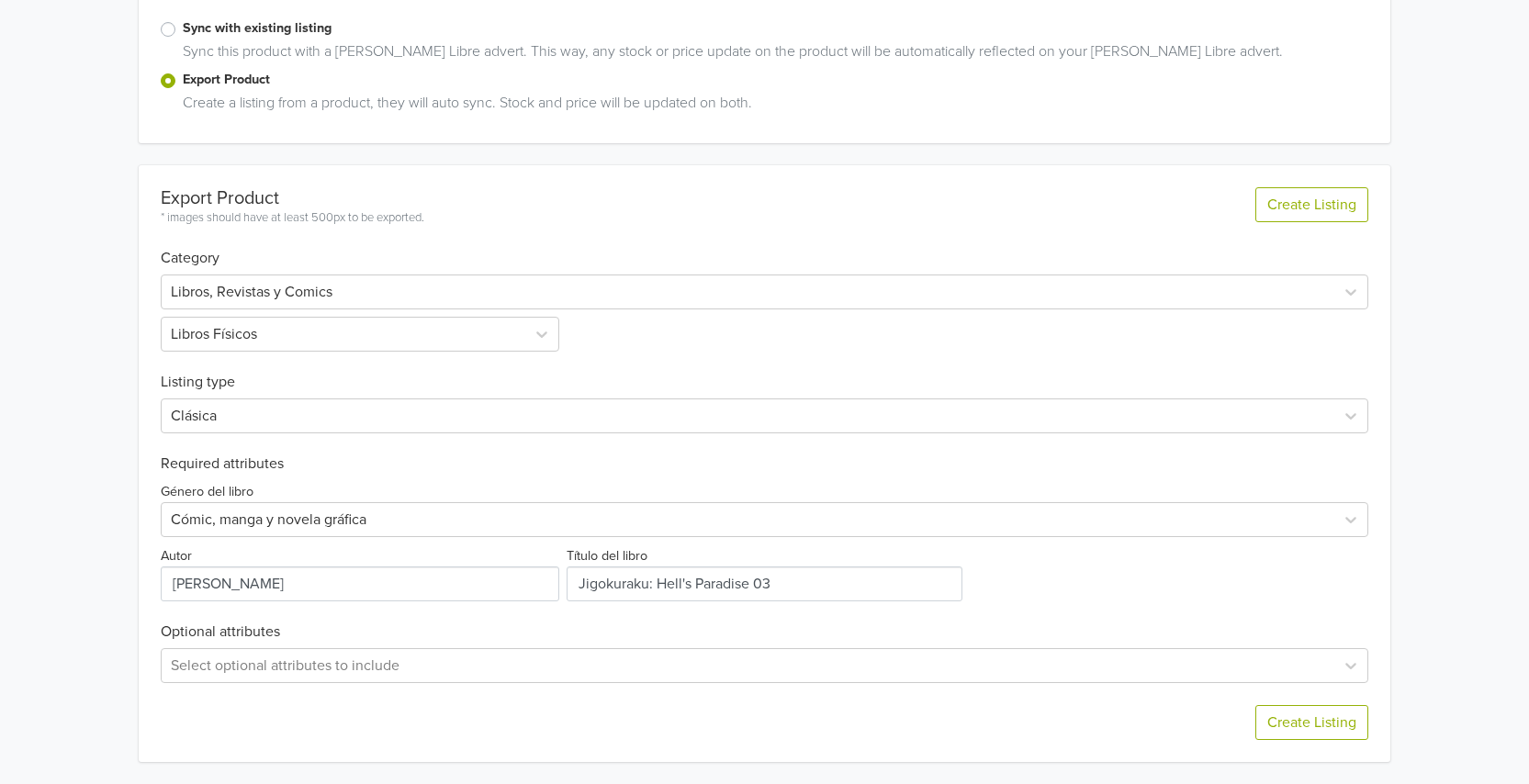
click at [1022, 587] on div "Género del libro Cómic, manga y novela gráfica Autor Título del libro" at bounding box center [764, 536] width 1208 height 129
click at [1299, 712] on button "Create Listing" at bounding box center [1312, 722] width 113 height 35
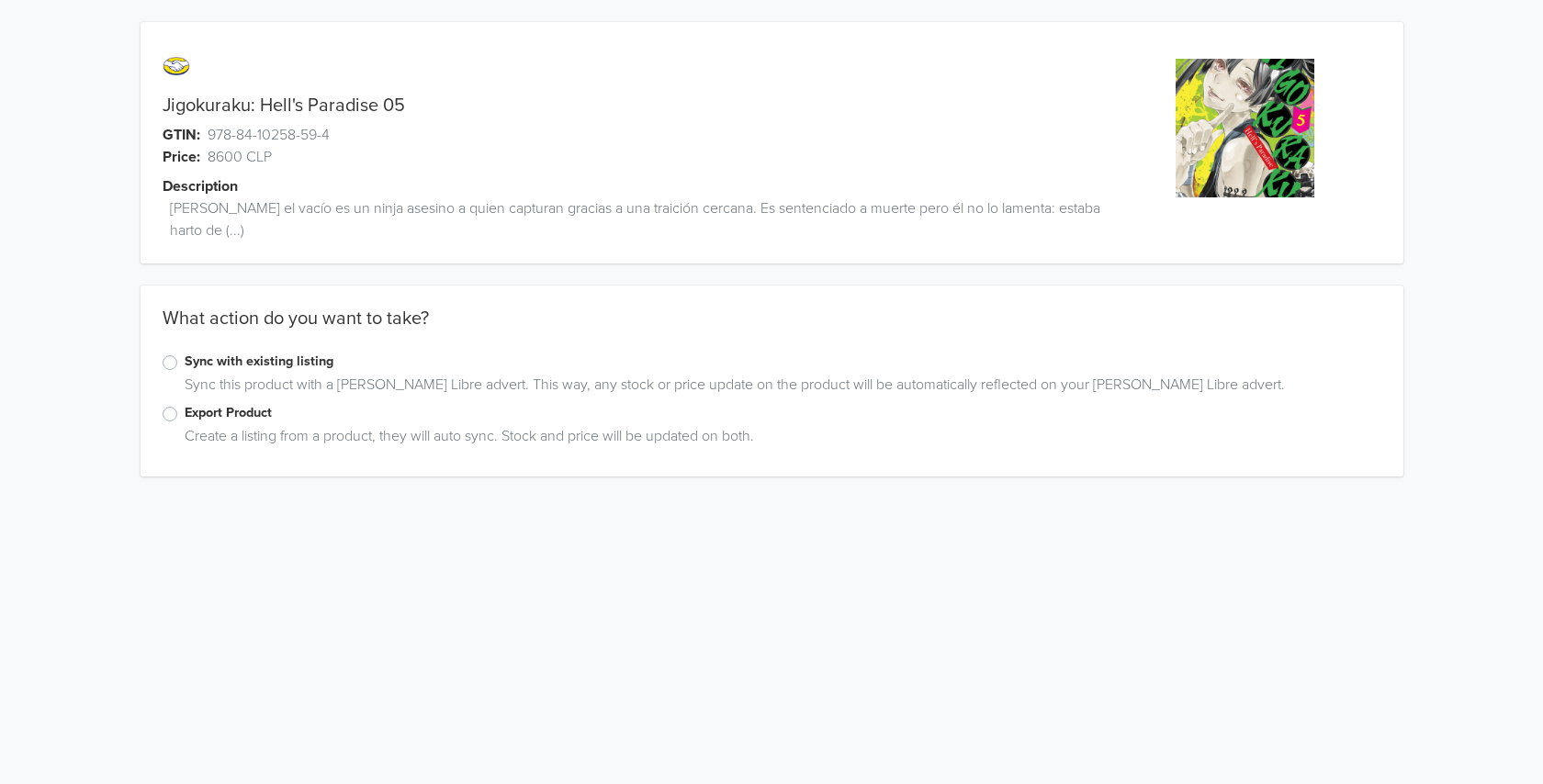
click at [261, 418] on label "Export Product" at bounding box center [782, 412] width 1197 height 20
click at [0, 0] on input "Export Product" at bounding box center [0, 0] width 0 height 0
click at [231, 644] on div "Juegos y Juguetes Otros" at bounding box center [764, 643] width 1208 height 85
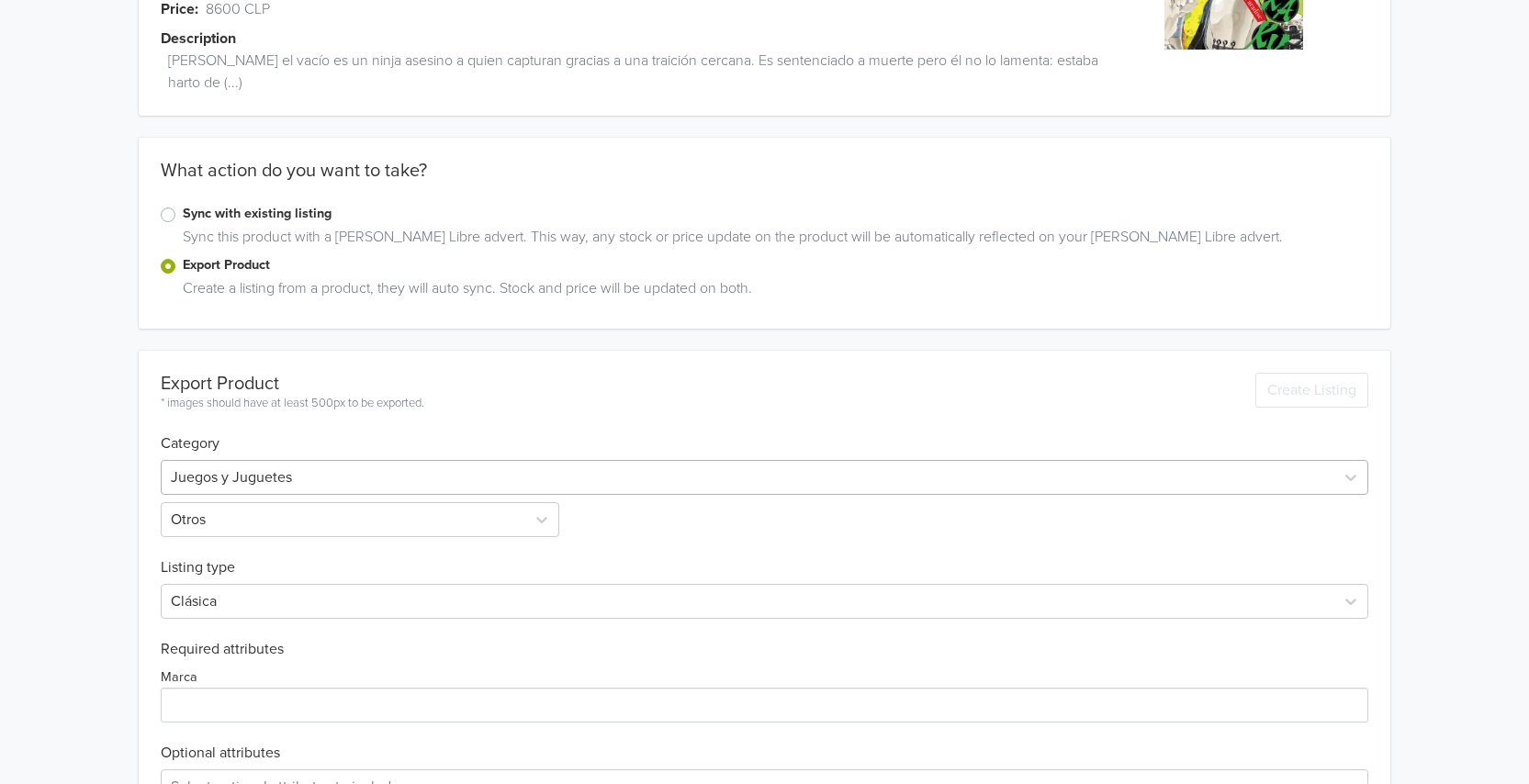
click at [231, 495] on div "Juegos y Juguetes" at bounding box center [764, 477] width 1208 height 35
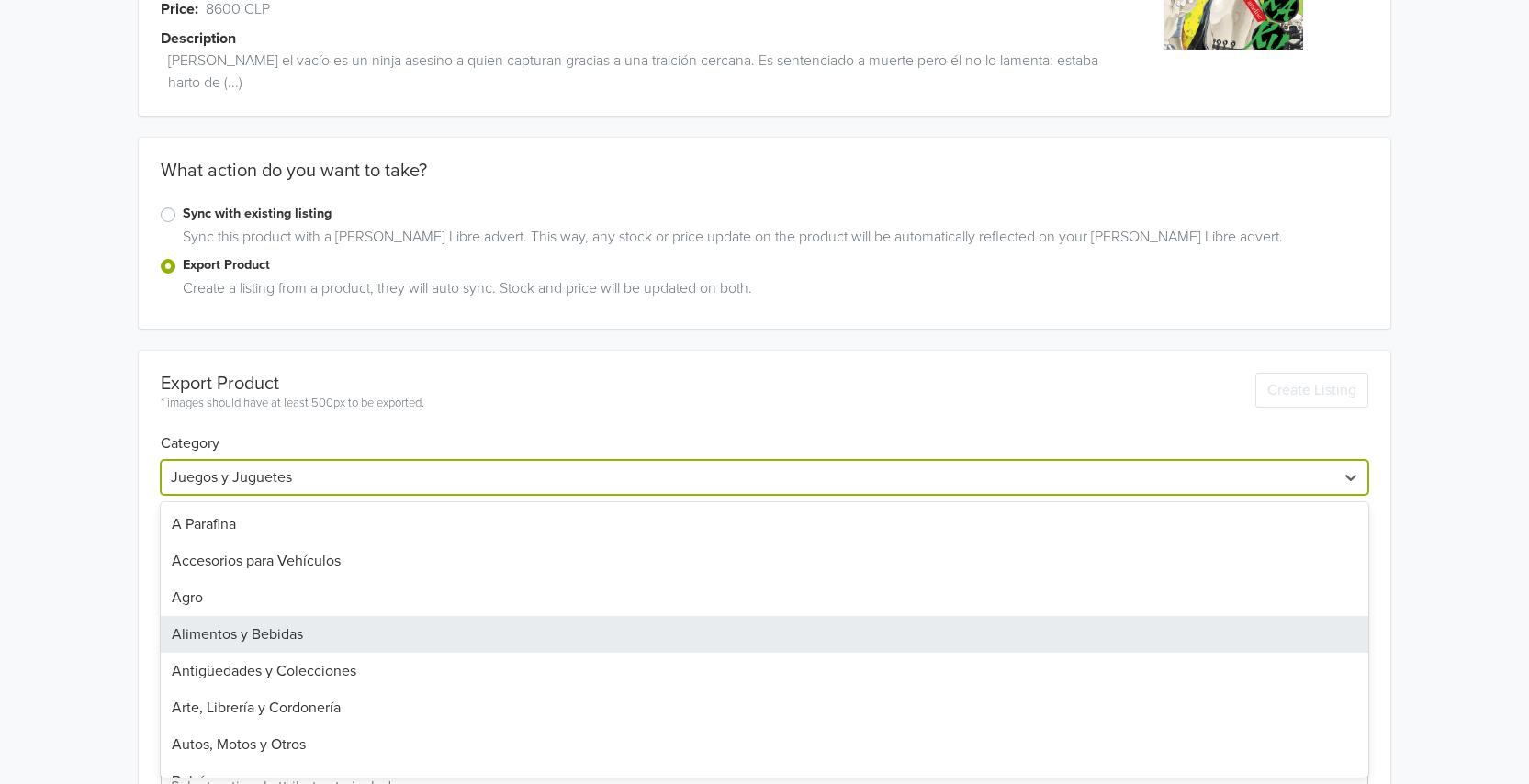
scroll to position [149, 0]
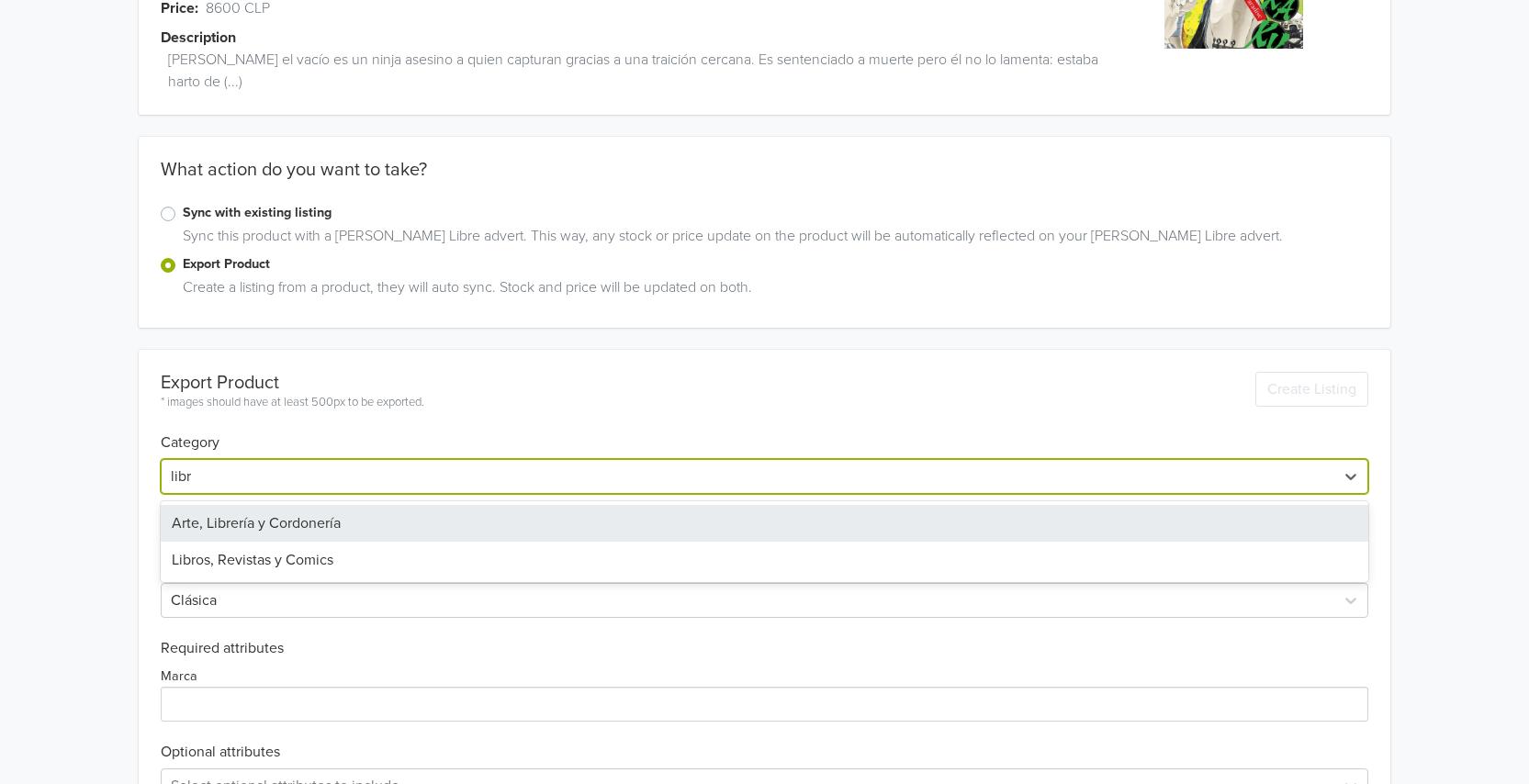
type input "libro"
click at [266, 515] on div "Libros, Revistas y Comics" at bounding box center [764, 522] width 1208 height 37
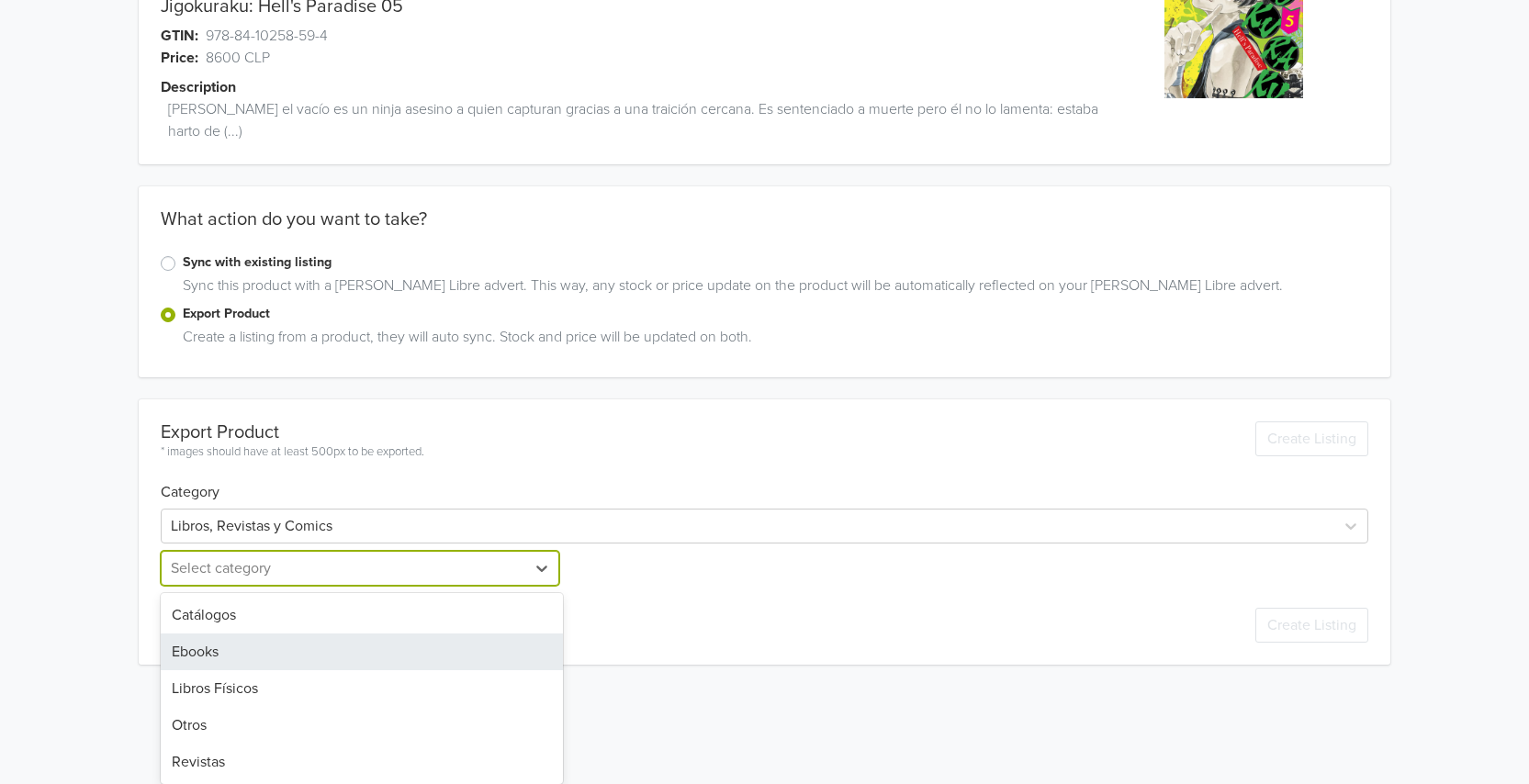
click at [230, 585] on div "5 results available. Use Up and Down to choose options, press Enter to select t…" at bounding box center [362, 568] width 402 height 35
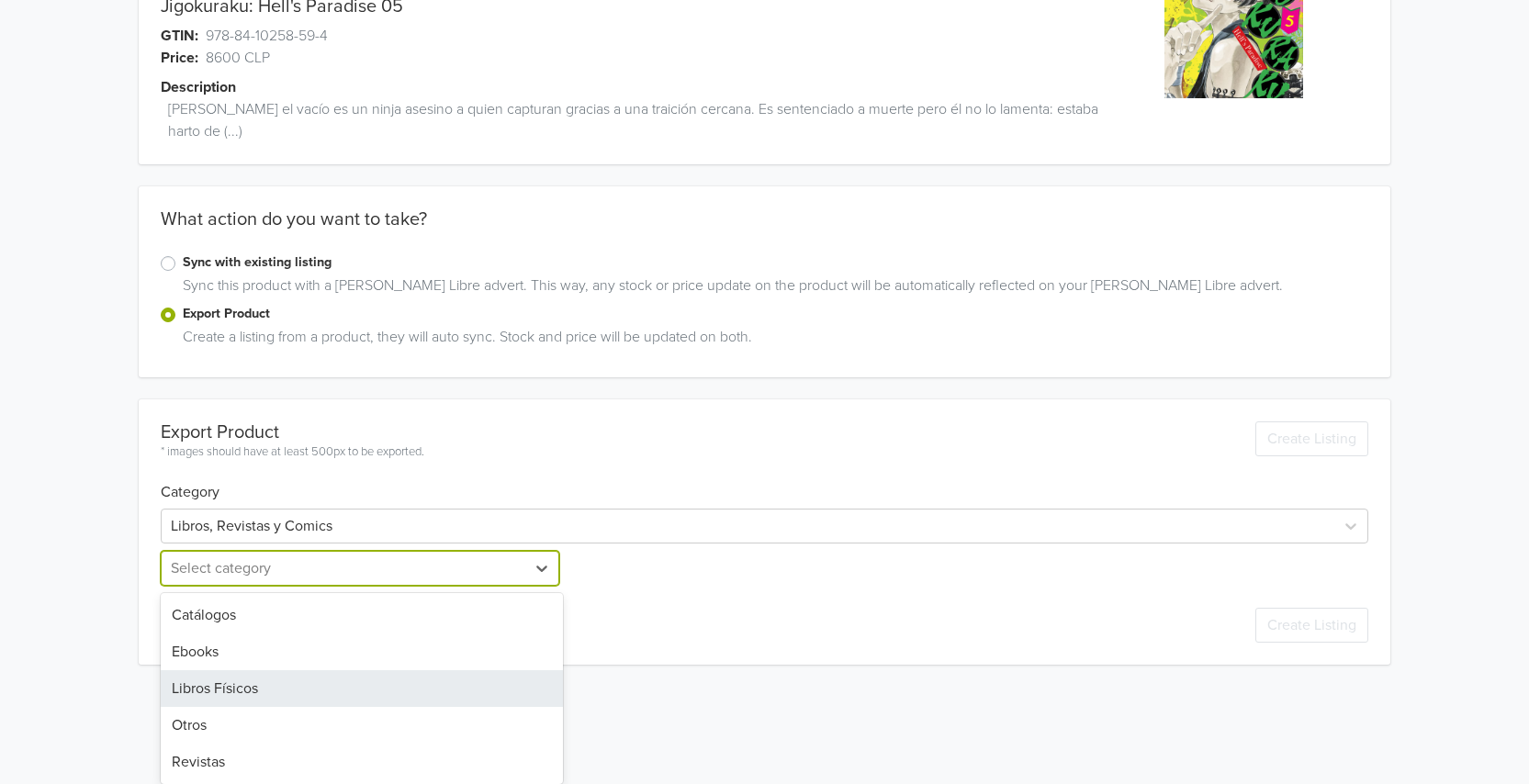
click at [231, 680] on div "Libros Físicos" at bounding box center [362, 688] width 402 height 37
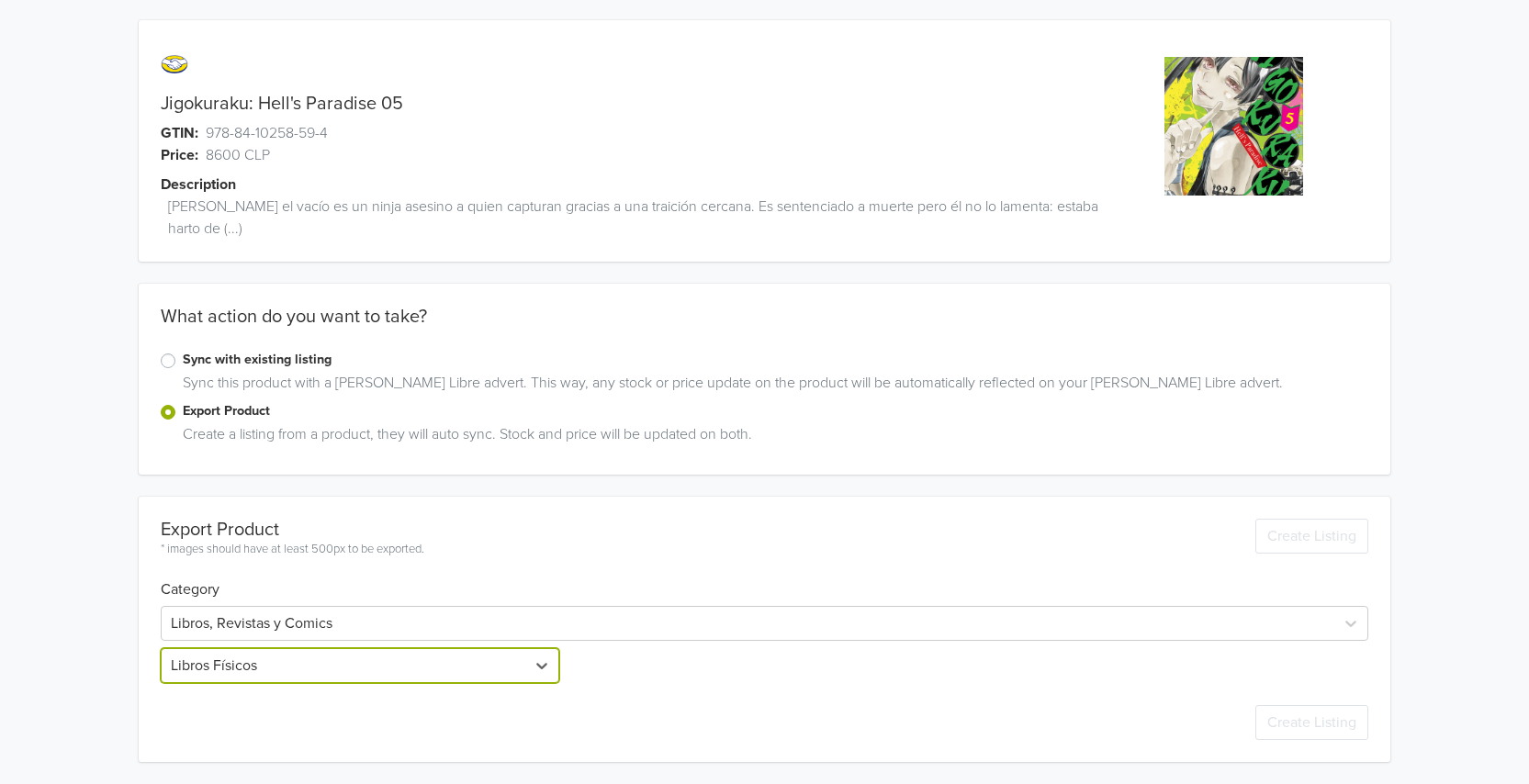
click at [96, 661] on div "Jigokuraku: Hell's Paradise 05 GTIN: 978-84-10258-59-4 Price: 8600 CLP Descript…" at bounding box center [764, 391] width 1502 height 786
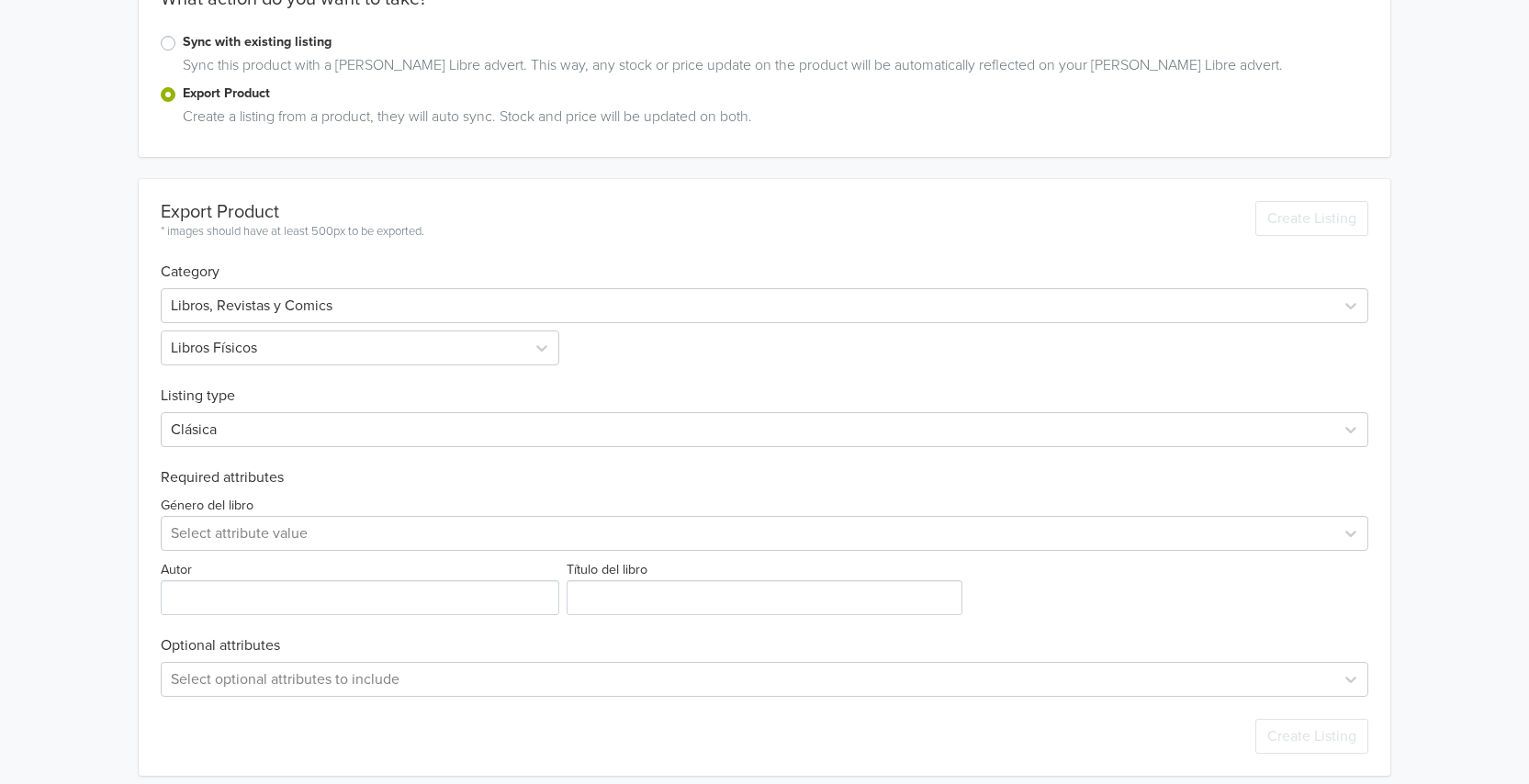
scroll to position [333, 0]
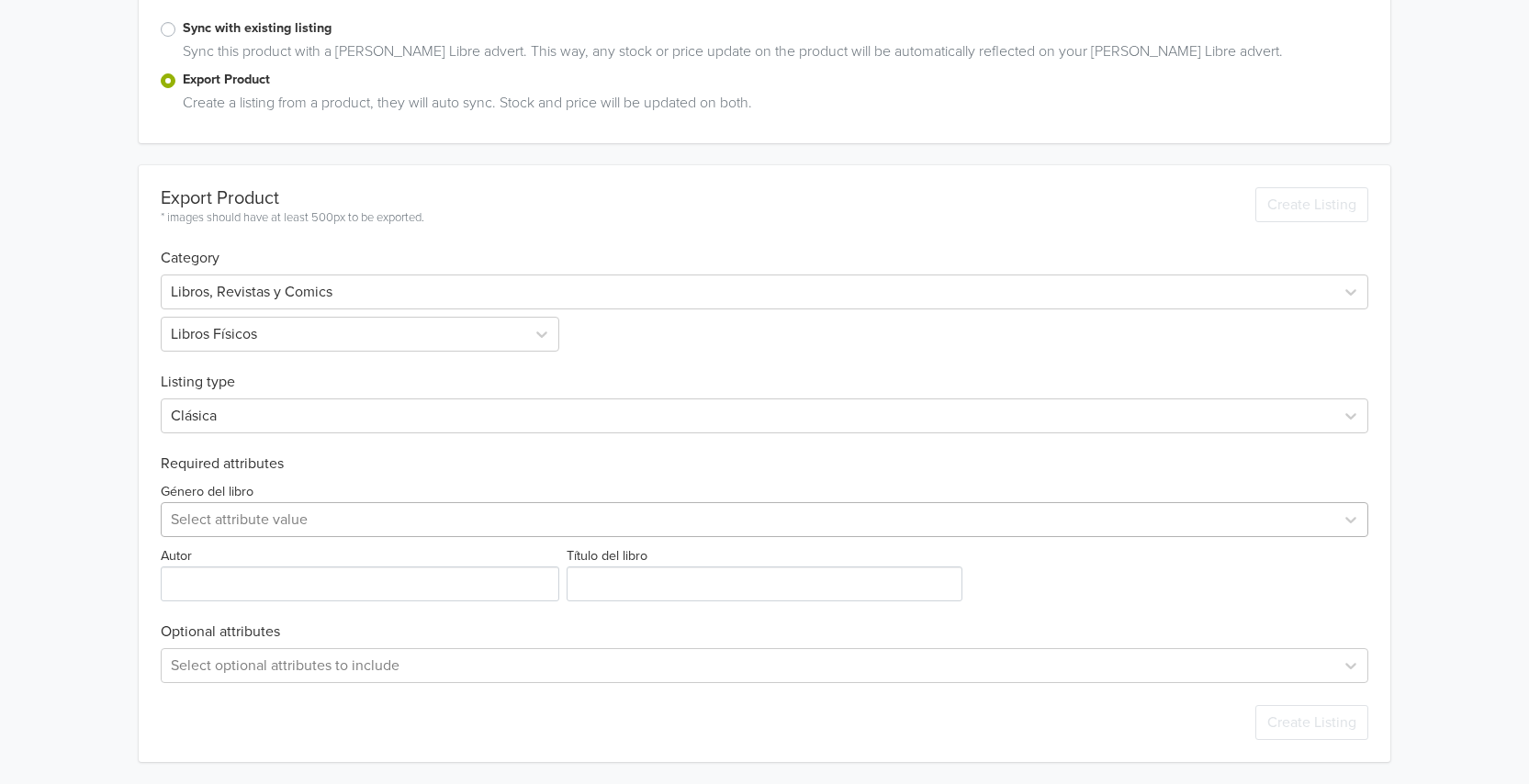
drag, startPoint x: 176, startPoint y: 540, endPoint x: 186, endPoint y: 534, distance: 11.7
click at [178, 539] on div "Género del libro Select attribute value Autor Título del libro" at bounding box center [764, 536] width 1208 height 129
click at [190, 530] on div at bounding box center [748, 519] width 1154 height 25
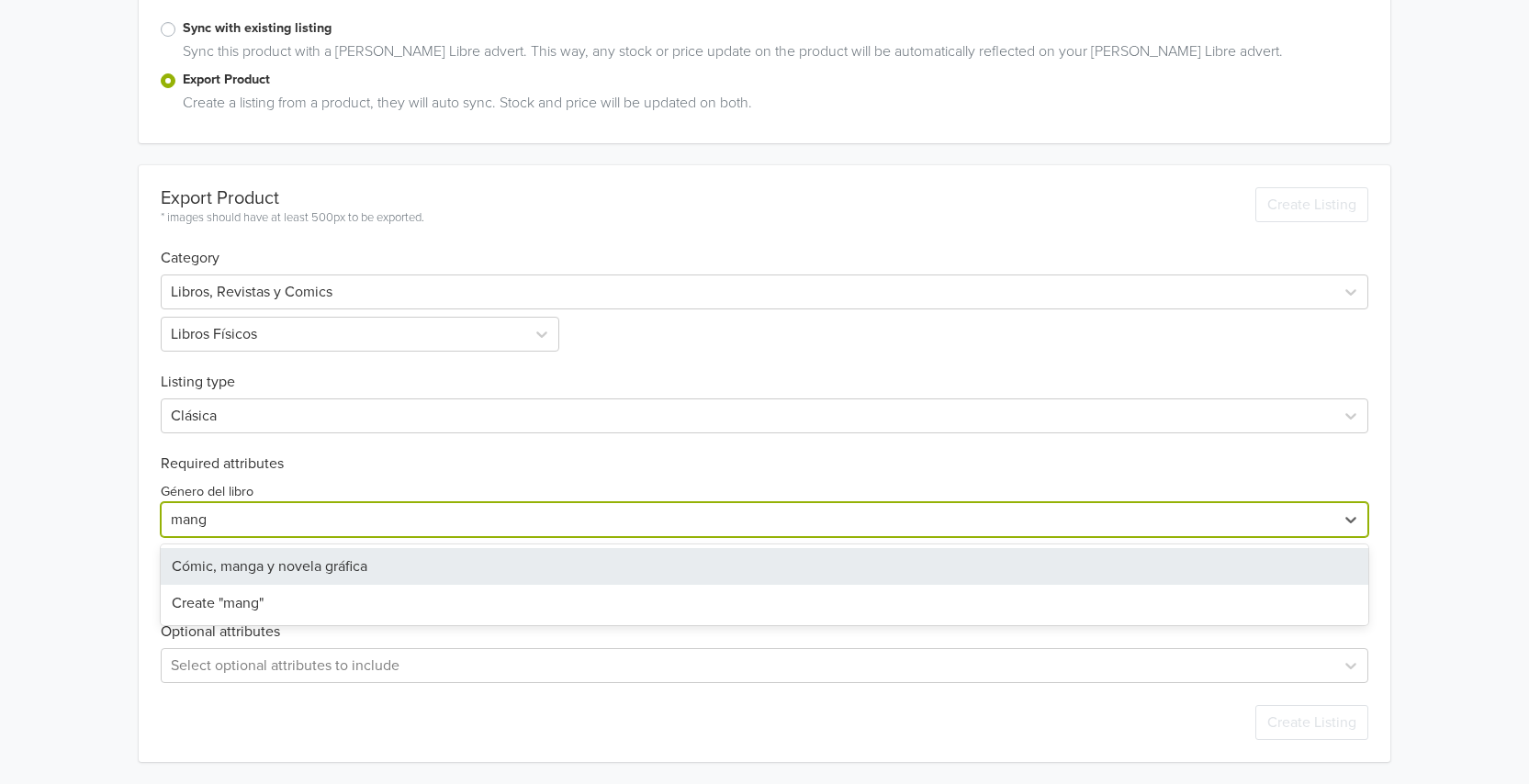
type input "manga"
click at [218, 558] on div "Cómic, manga y novela gráfica" at bounding box center [764, 566] width 1208 height 37
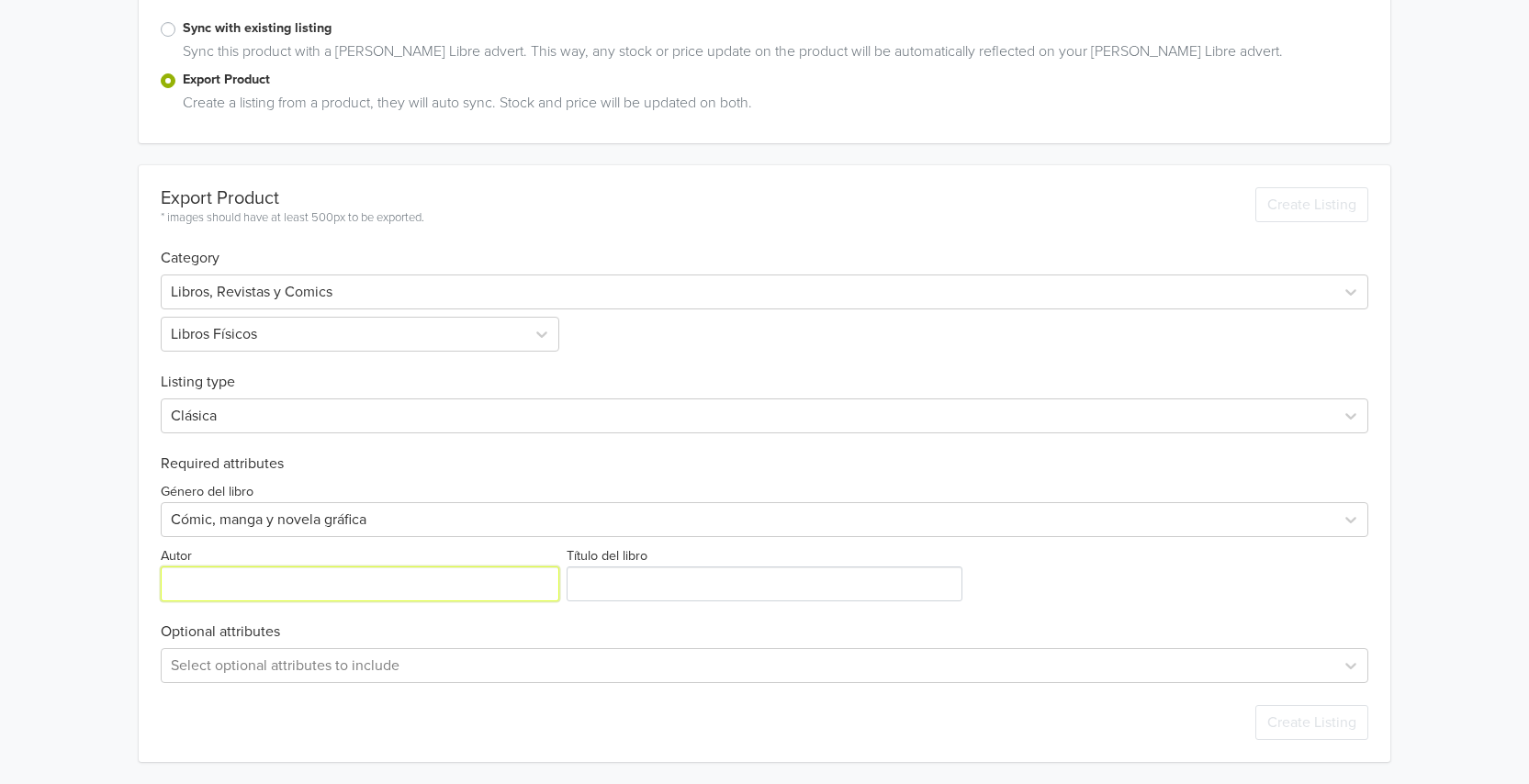
click at [249, 576] on input "Autor" at bounding box center [360, 584] width 398 height 35
paste input "[PERSON_NAME]"
type input "[PERSON_NAME]"
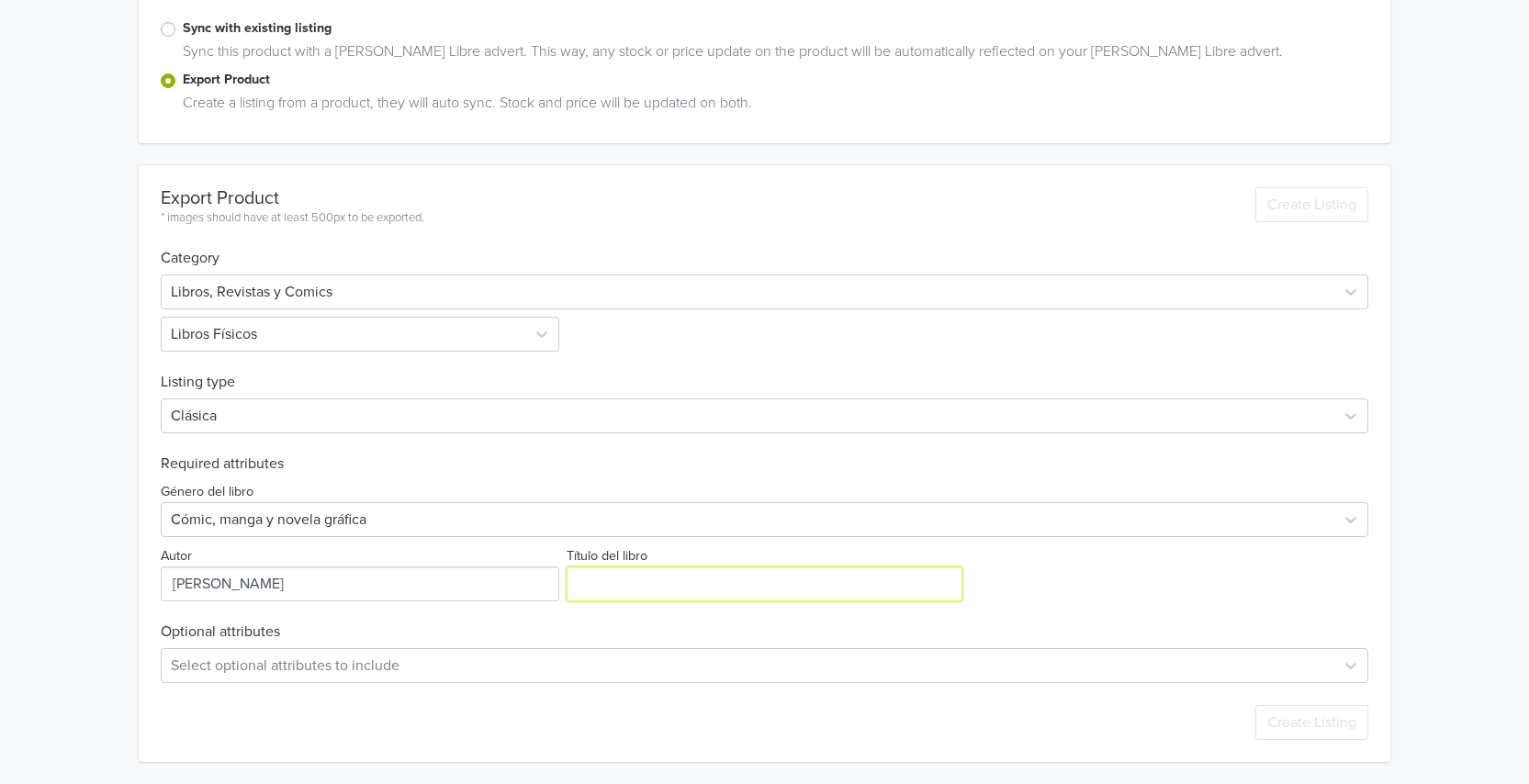
click at [676, 584] on input "Título del libro" at bounding box center [764, 584] width 394 height 35
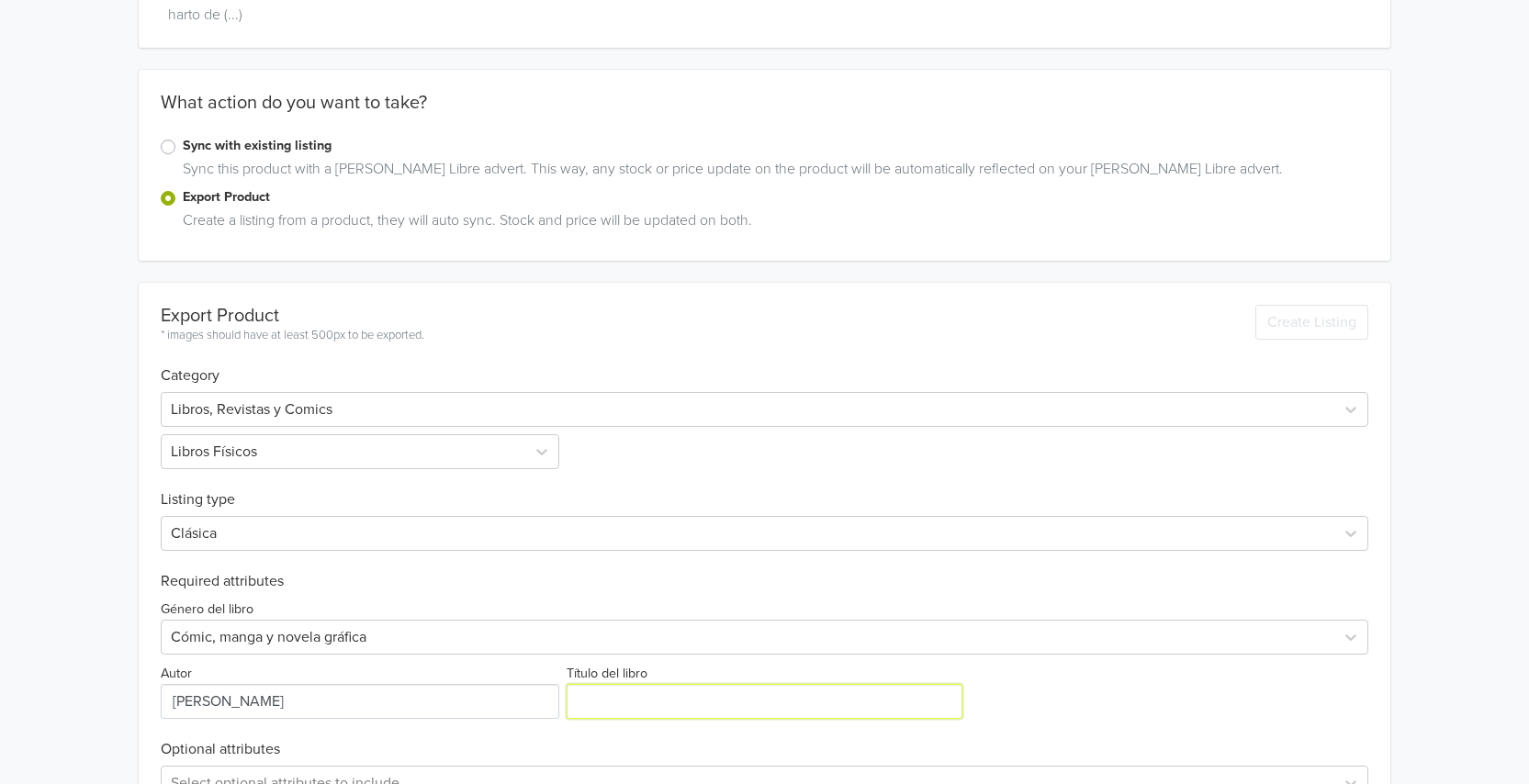
scroll to position [0, 0]
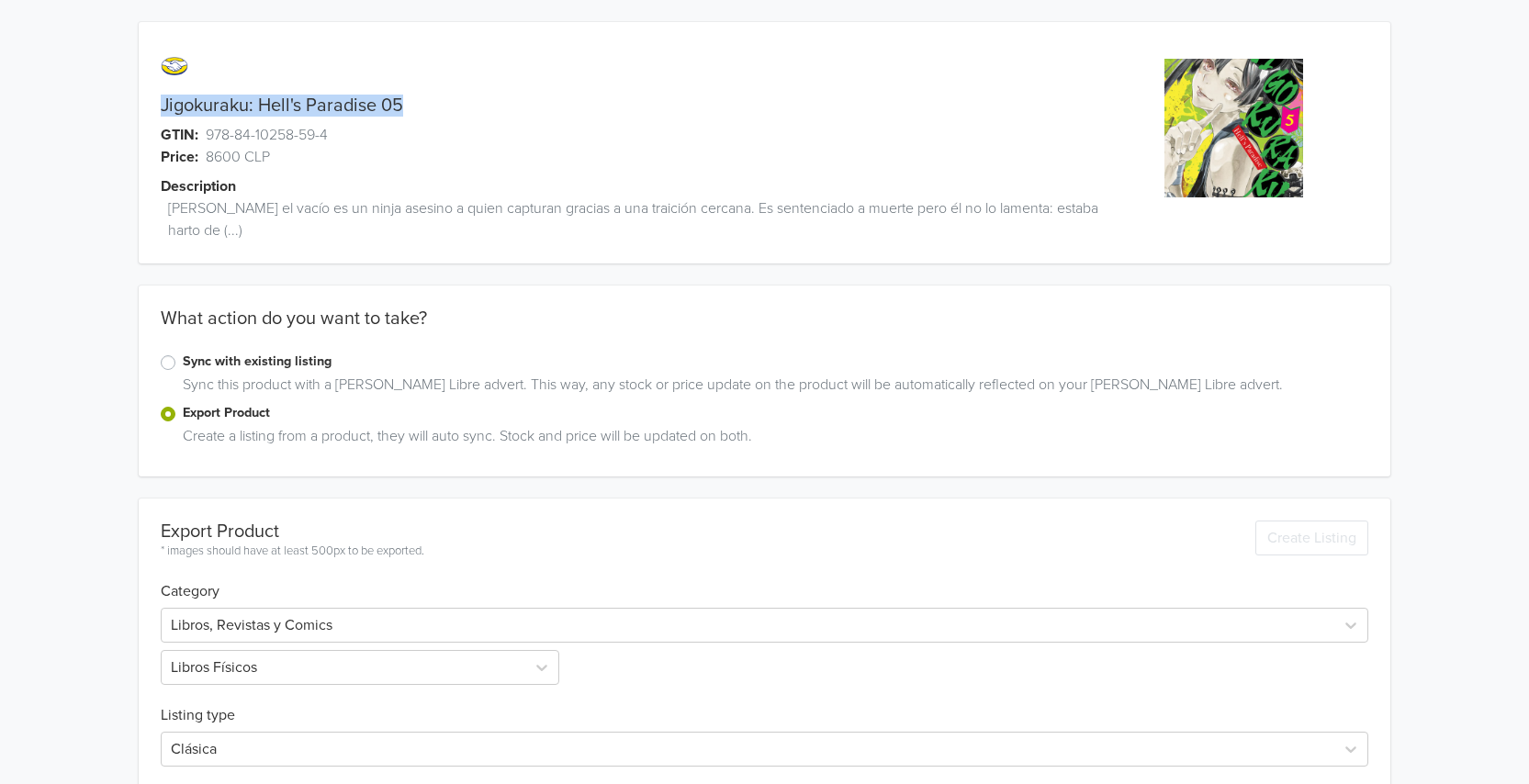
drag, startPoint x: 402, startPoint y: 111, endPoint x: 151, endPoint y: 102, distance: 251.2
click at [151, 102] on div "Jigokuraku: Hell's Paradise 05" at bounding box center [607, 104] width 939 height 22
copy link "Jigokuraku: Hell's Paradise 05"
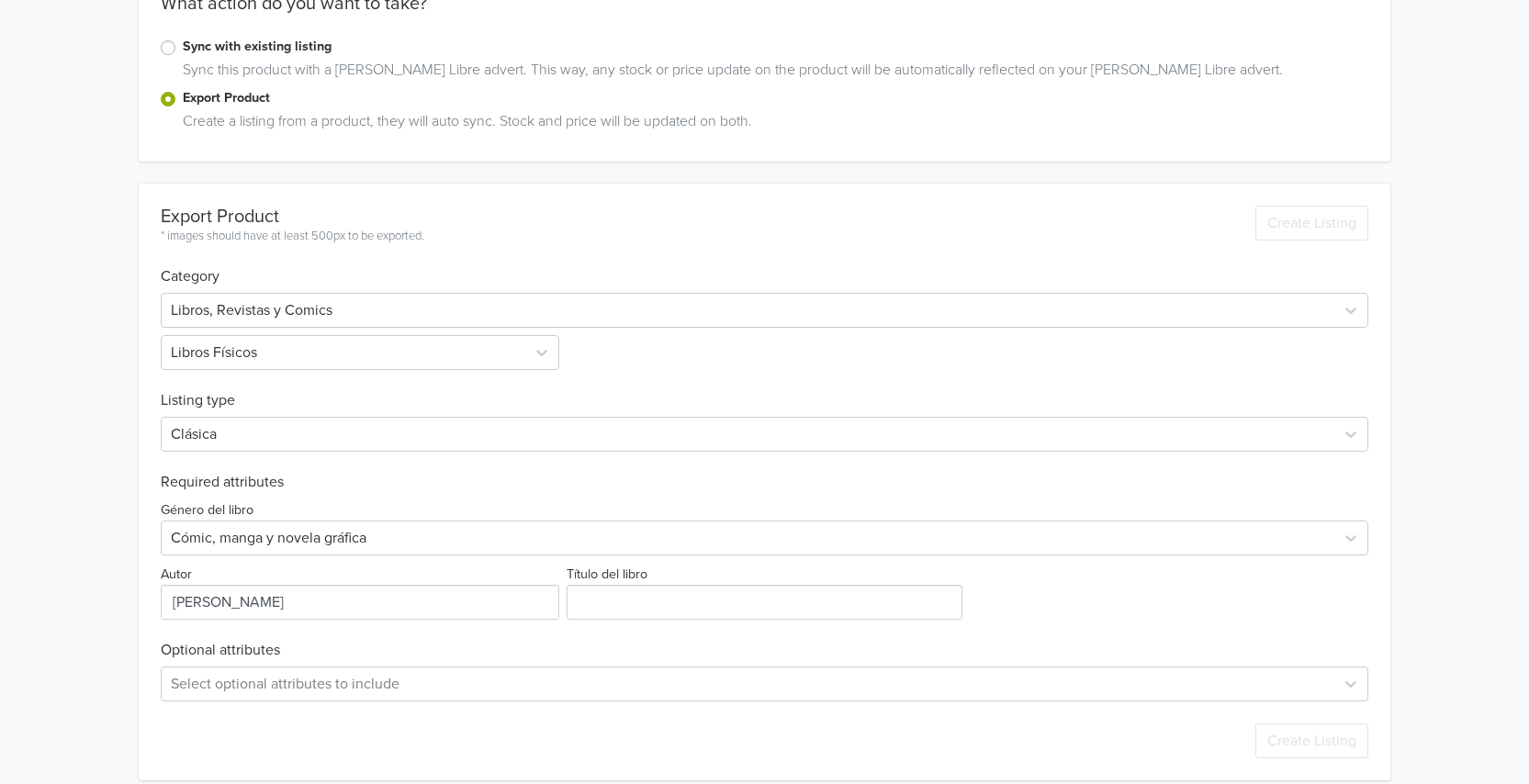
scroll to position [333, 0]
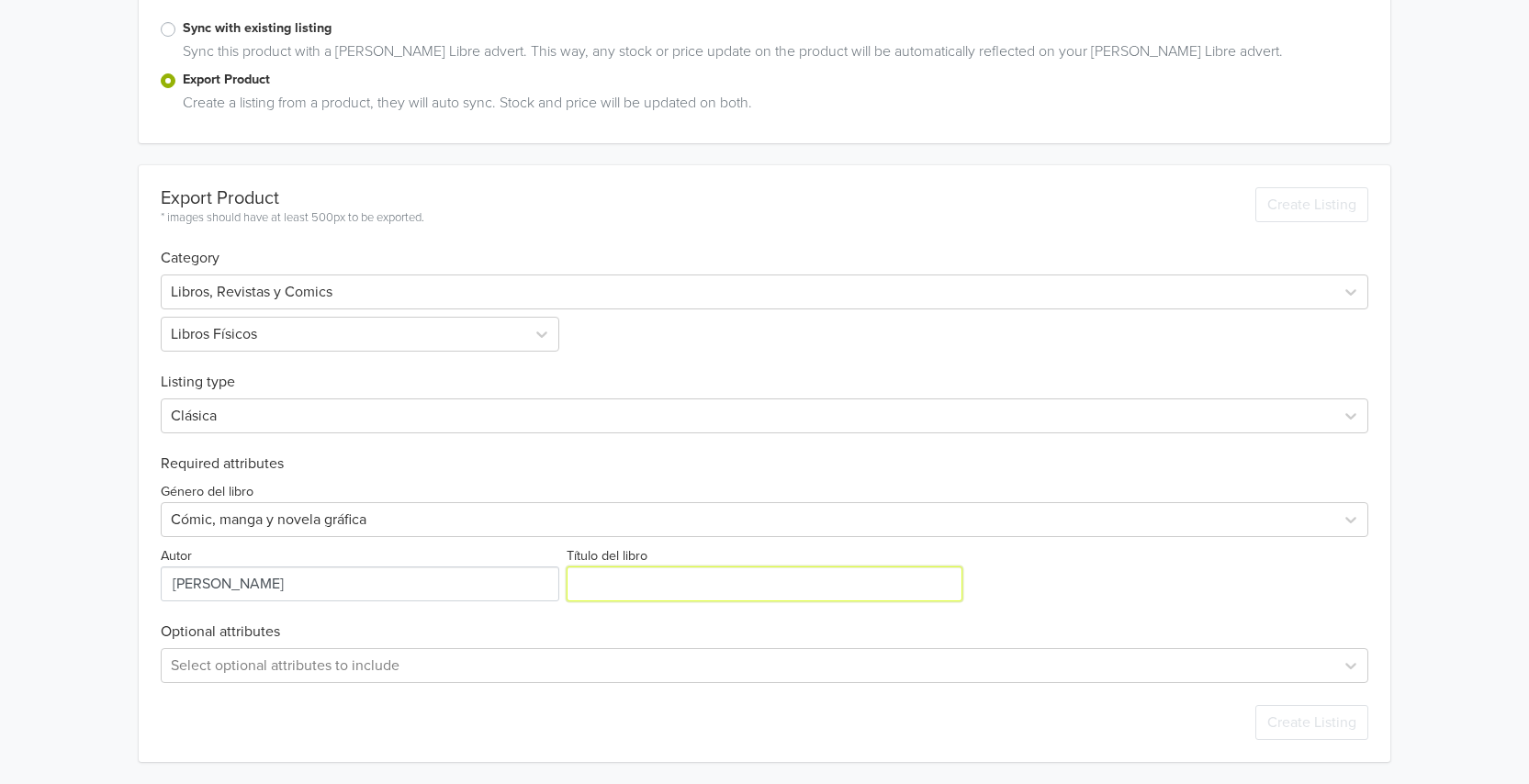
click at [660, 574] on input "Título del libro" at bounding box center [764, 584] width 394 height 35
paste input "Jigokuraku: Hell's Paradise 05"
type input "Jigokuraku: Hell's Paradise 05"
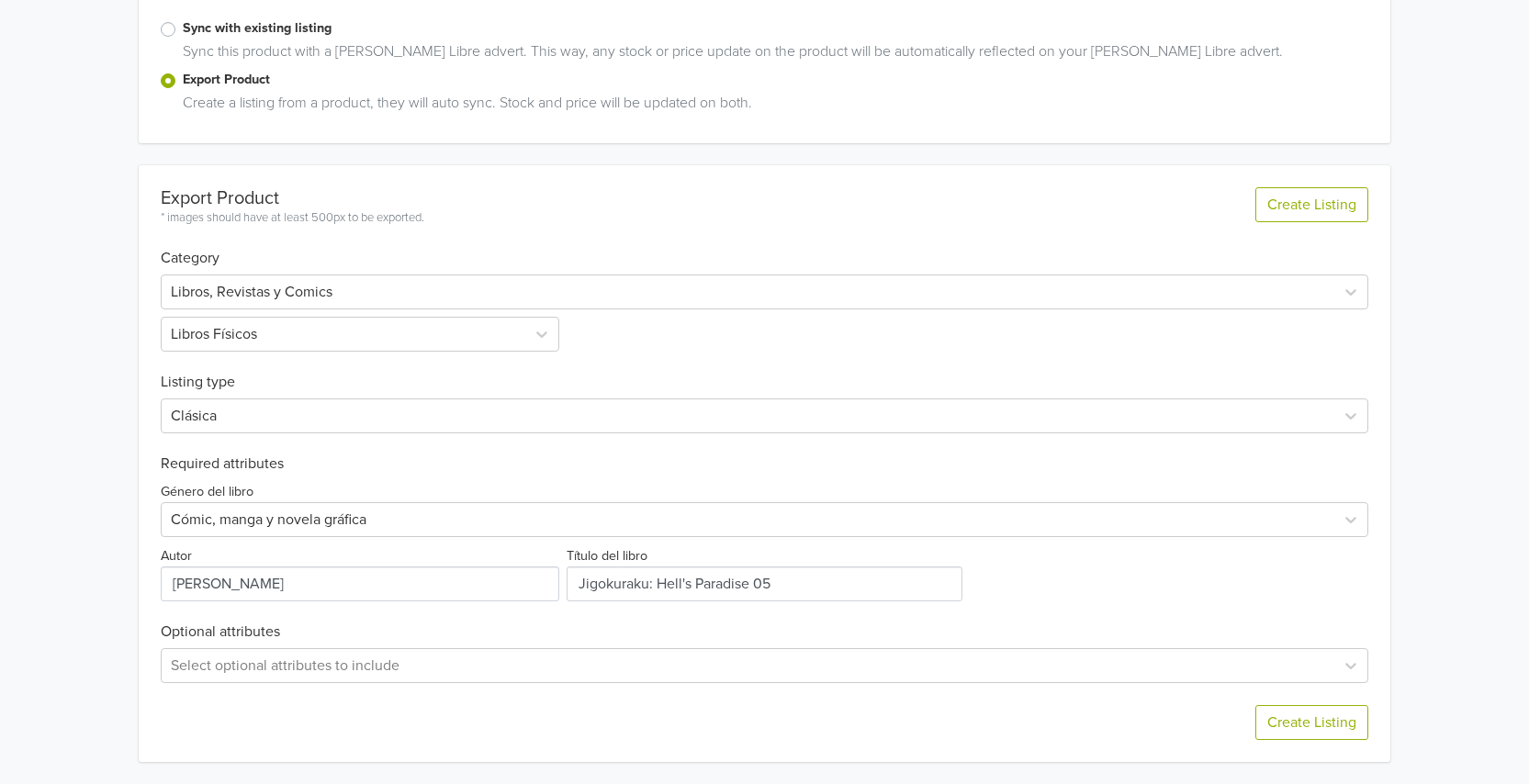
click at [1058, 603] on div "Export Product * images should have at least 500px to be exported. Create Listi…" at bounding box center [764, 464] width 1208 height 597
click at [1276, 717] on button "Create Listing" at bounding box center [1312, 722] width 113 height 35
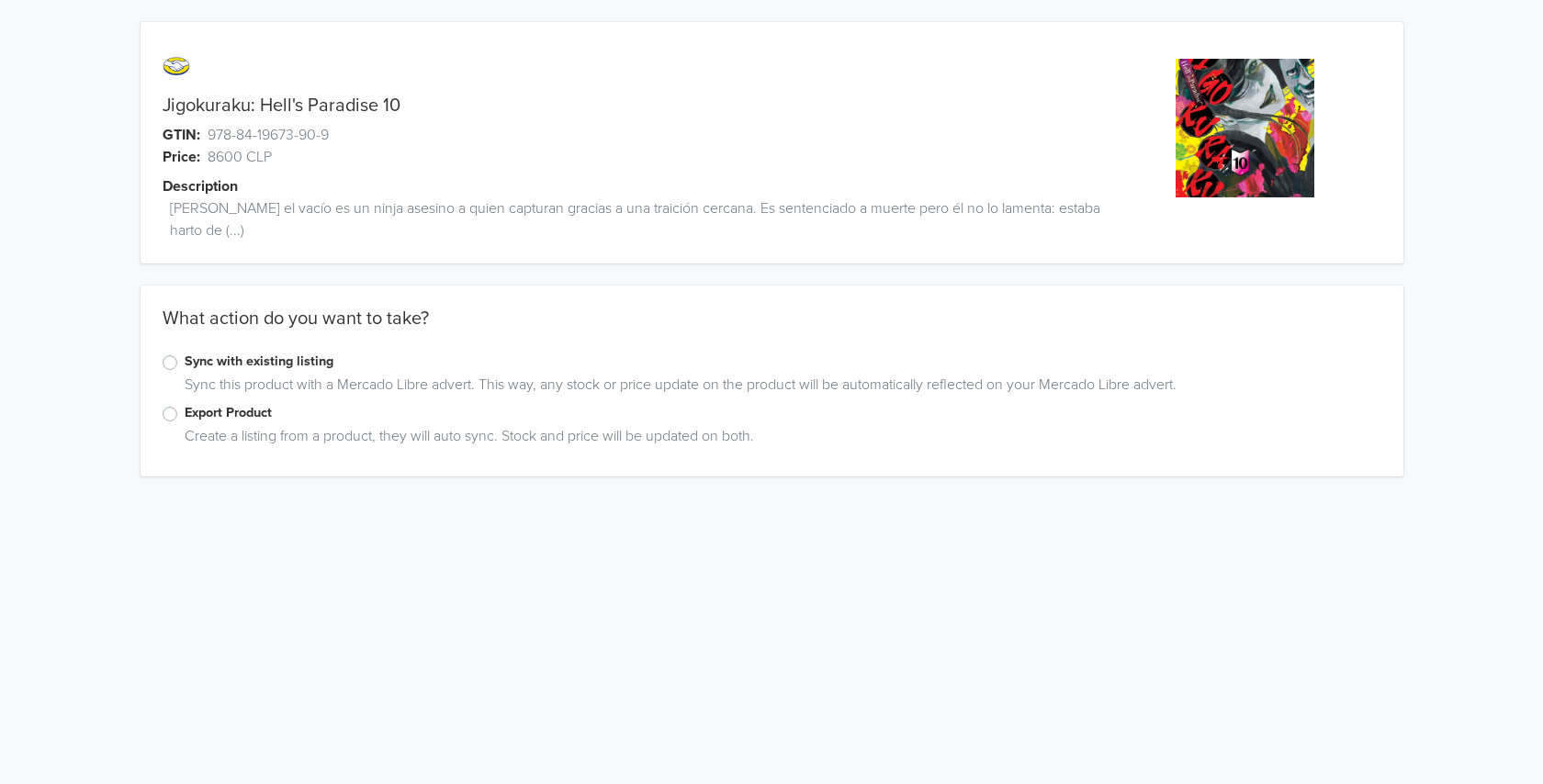
click at [209, 418] on label "Export Product" at bounding box center [782, 412] width 1197 height 20
click at [0, 0] on input "Export Product" at bounding box center [0, 0] width 0 height 0
click at [271, 606] on div "Juegos y Juguetes Otros" at bounding box center [764, 643] width 1208 height 85
click at [287, 626] on div "Juegos y Juguetes" at bounding box center [764, 625] width 1208 height 35
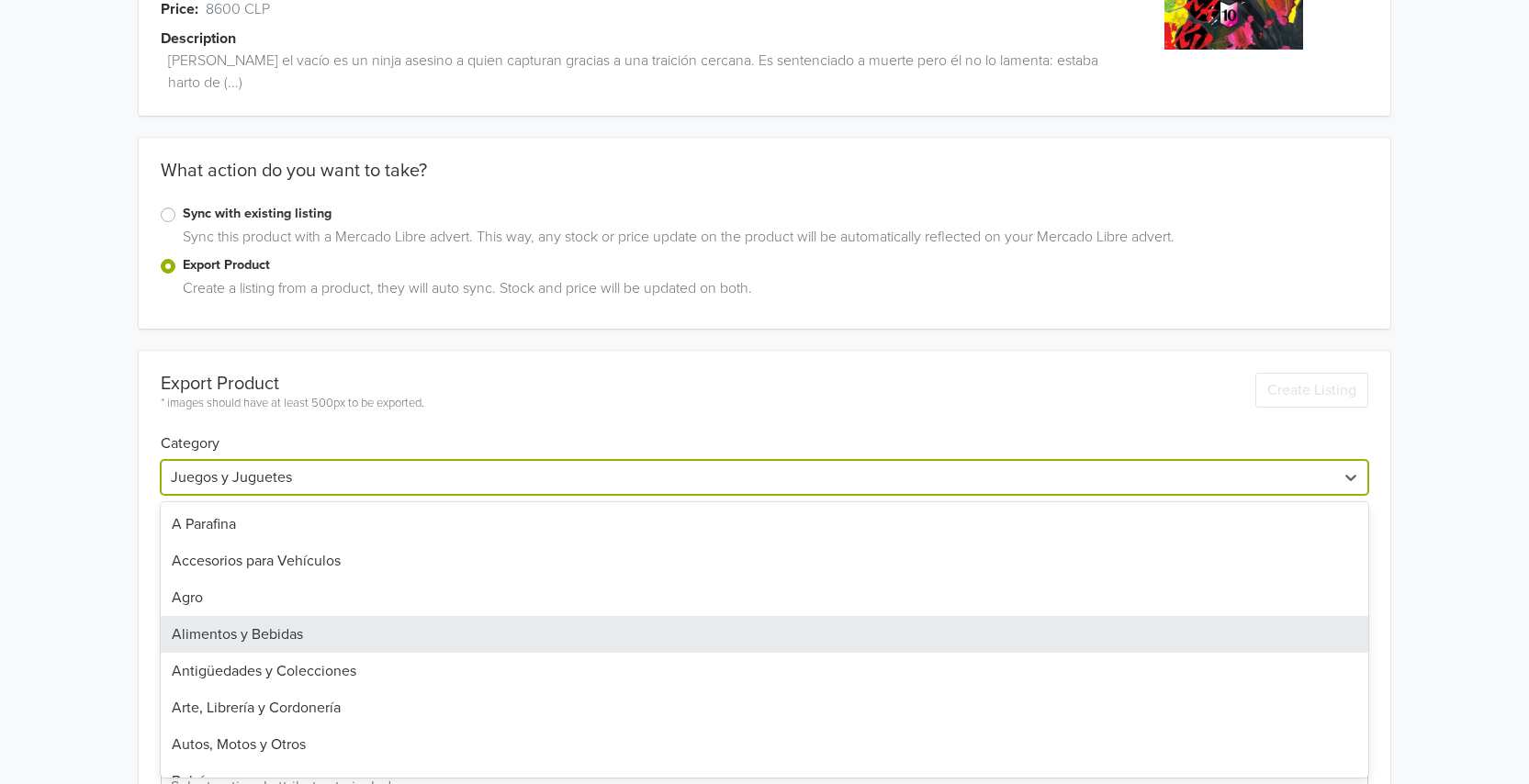
scroll to position [149, 0]
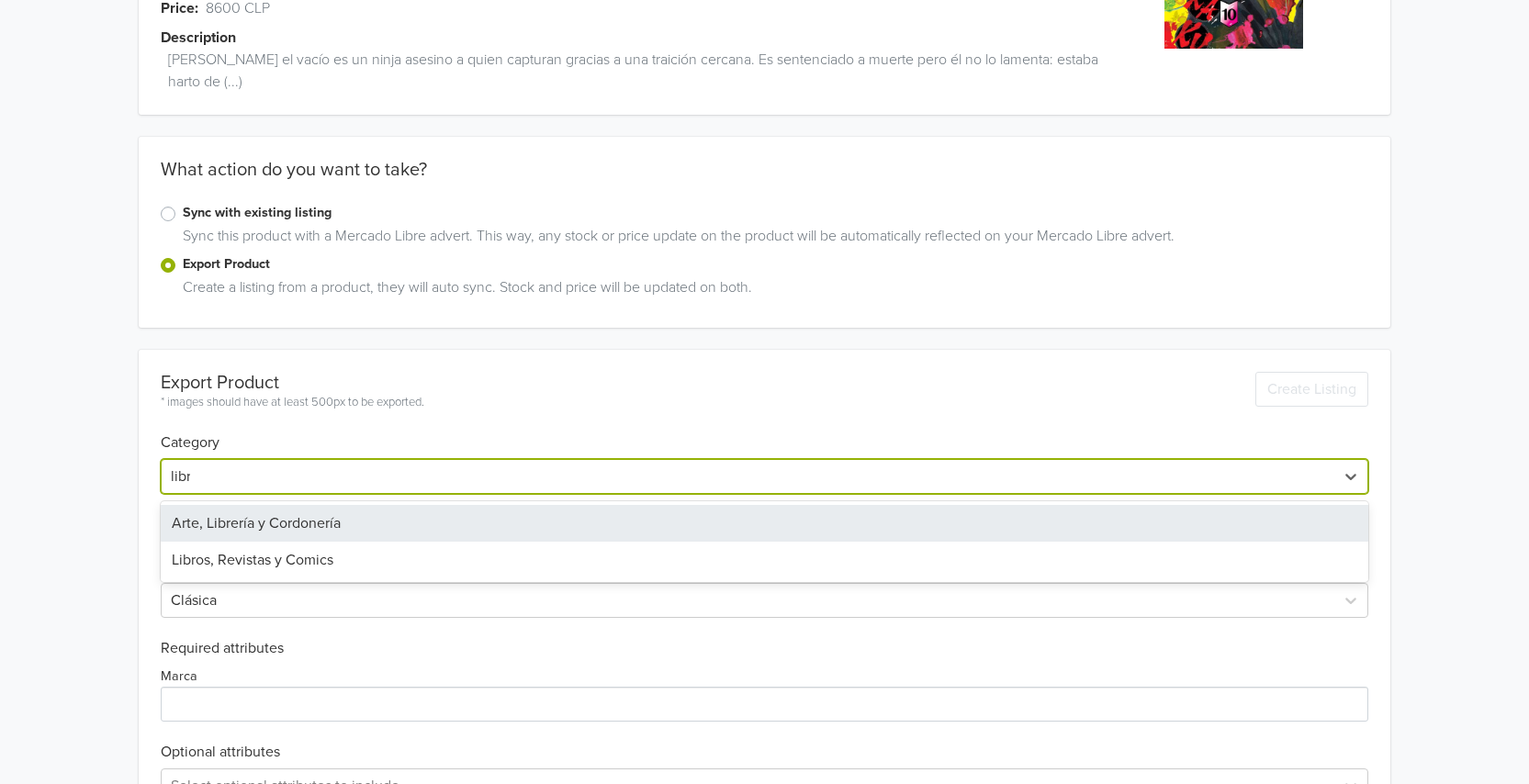
type input "libro"
click at [282, 535] on div "Libros, Revistas y Comics" at bounding box center [764, 522] width 1208 height 37
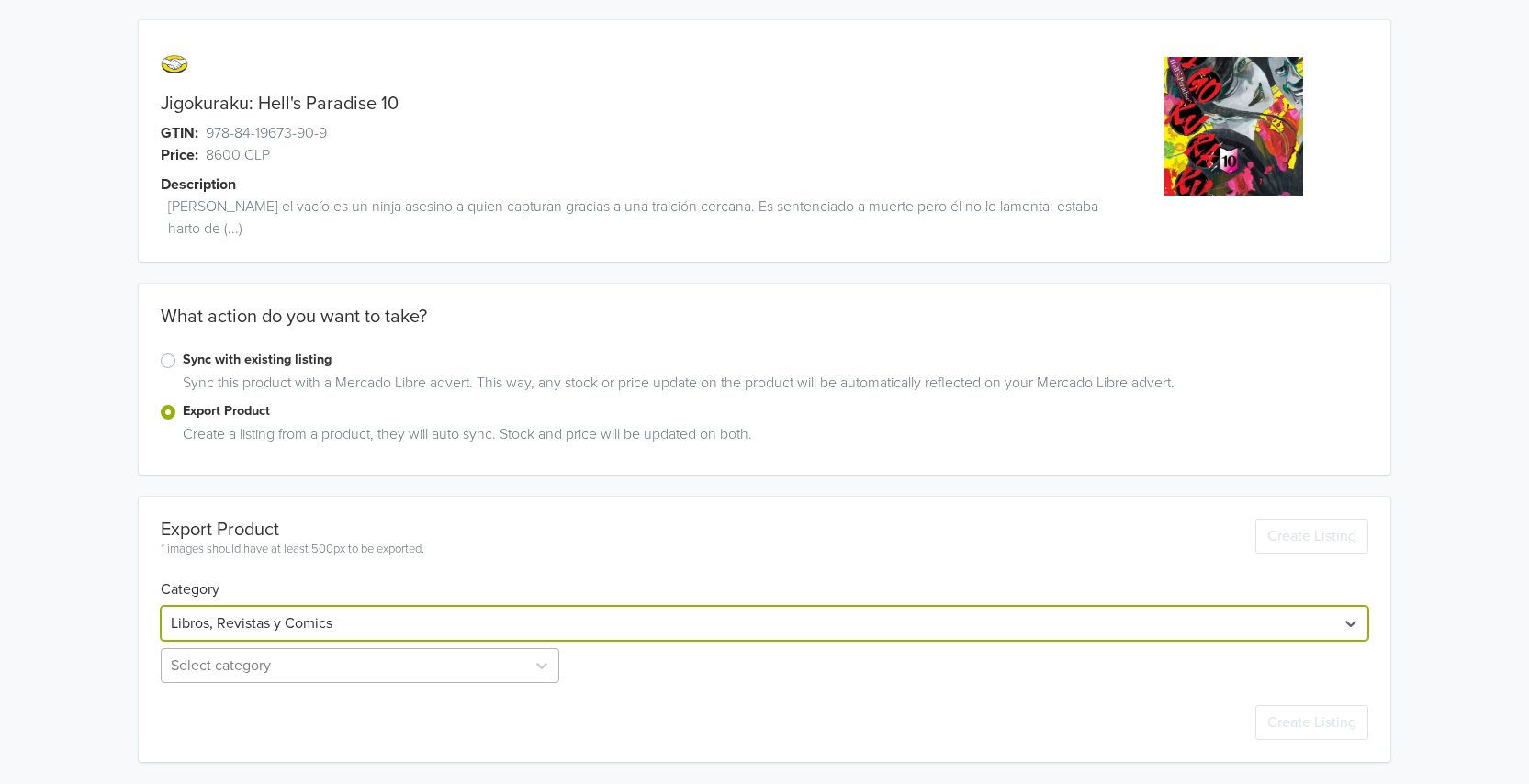
click at [247, 653] on div "Select category" at bounding box center [362, 665] width 402 height 35
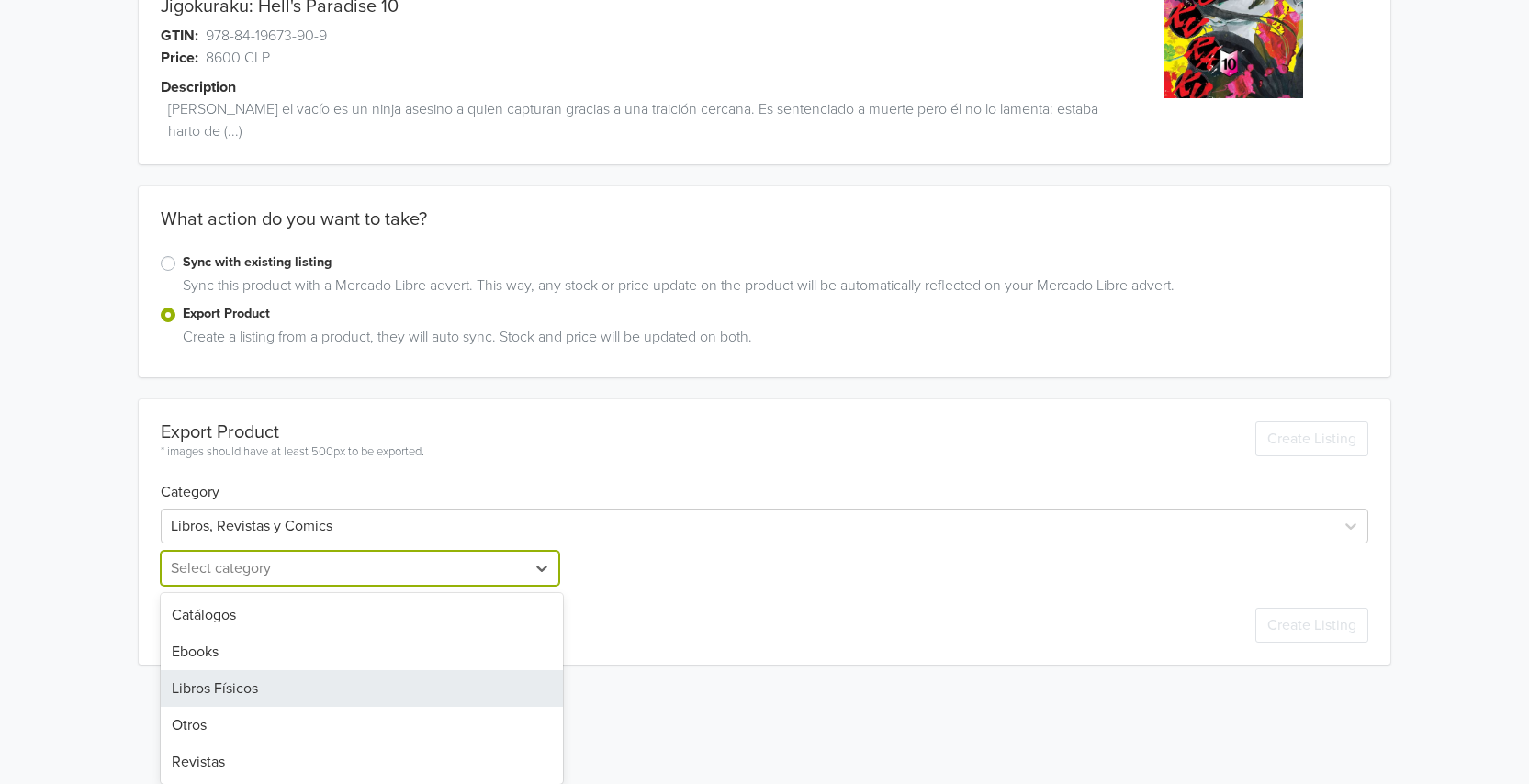
click at [223, 688] on div "Libros Físicos" at bounding box center [362, 688] width 402 height 37
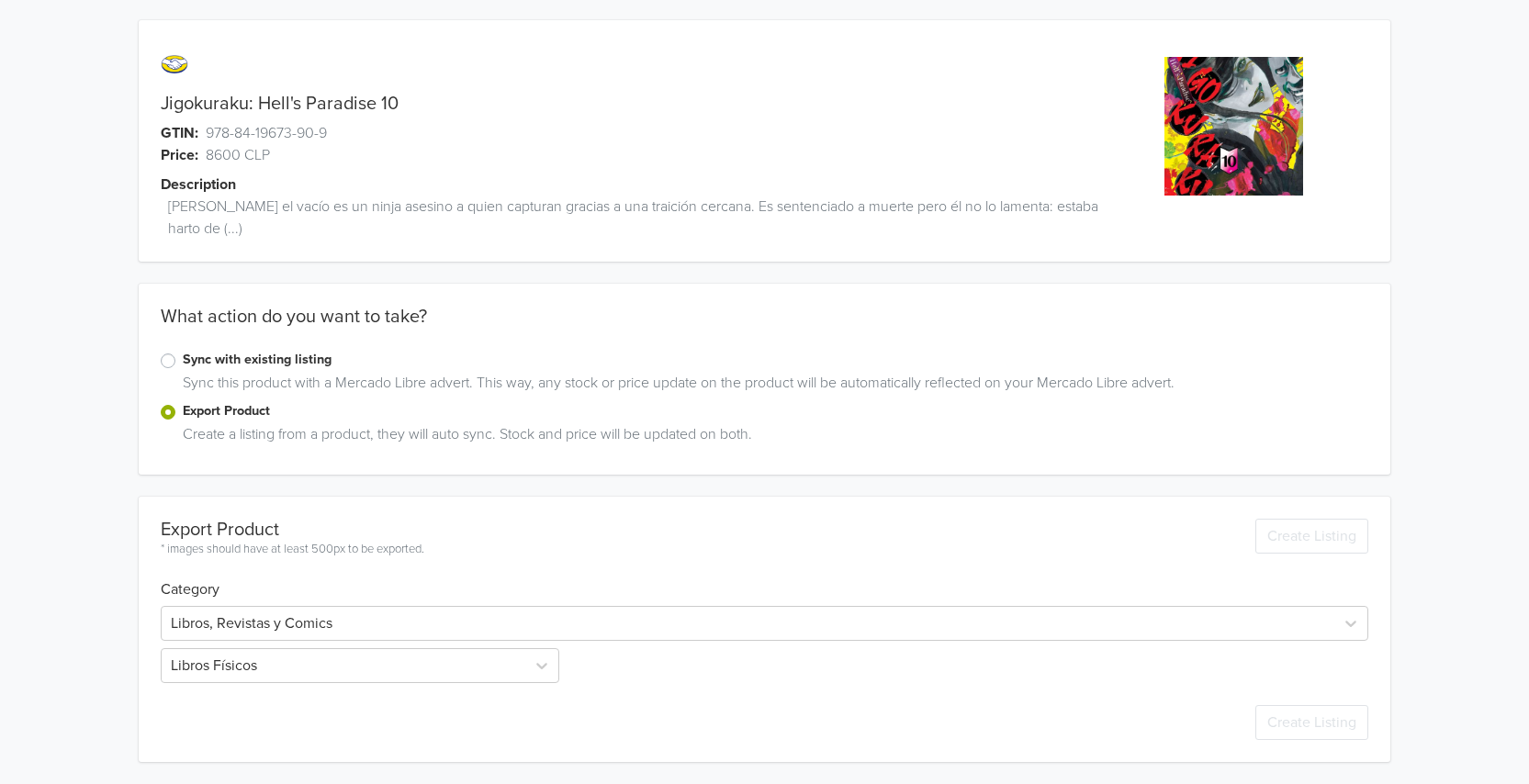
click at [80, 650] on div "Jigokuraku: Hell's Paradise 10 GTIN: 978-84-19673-90-9 Price: 8600 CLP Descript…" at bounding box center [764, 391] width 1502 height 786
click at [73, 619] on div "Jigokuraku: Hell's Paradise 10 GTIN: 978-84-19673-90-9 Price: 8600 CLP Descript…" at bounding box center [764, 556] width 1502 height 1117
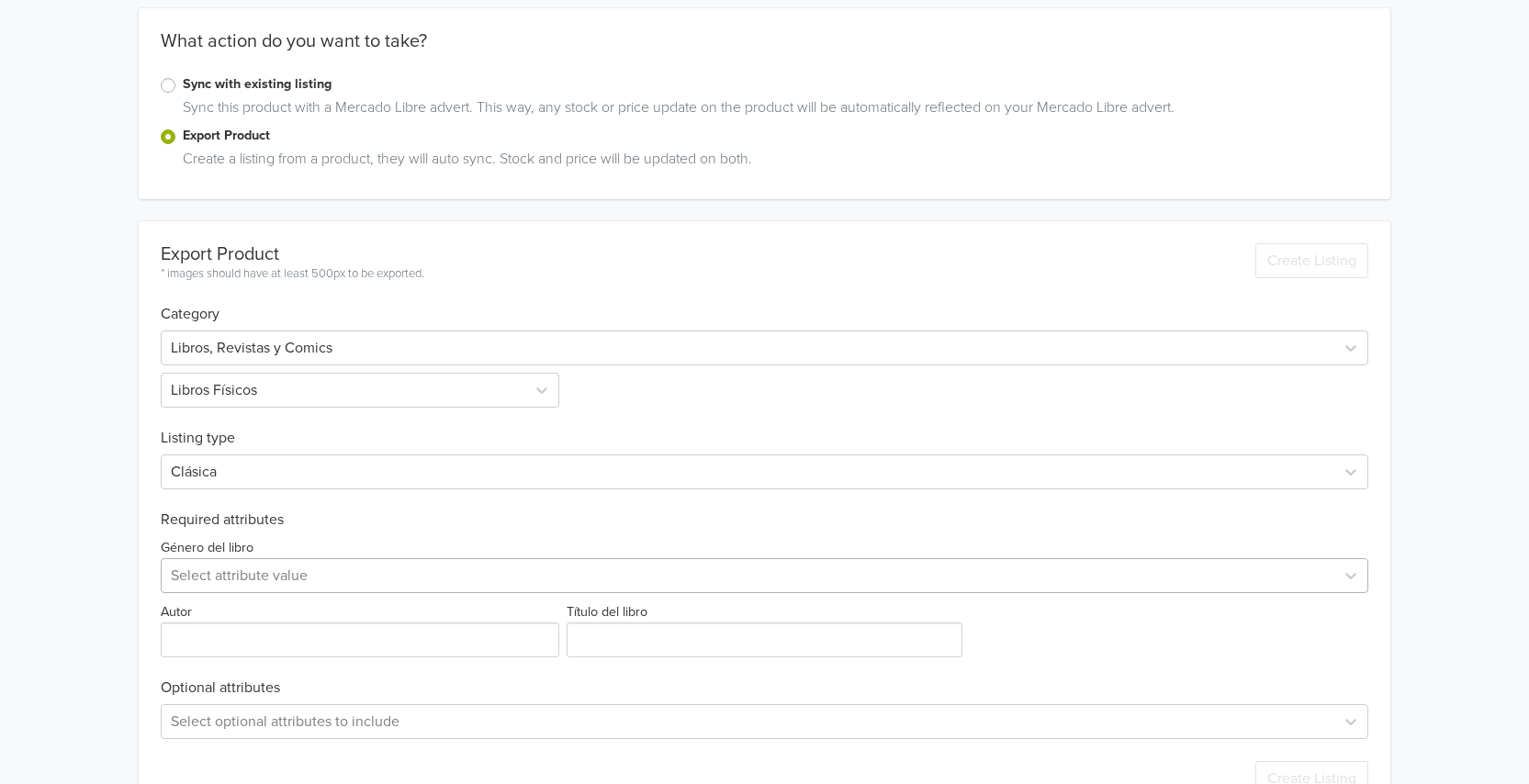
scroll to position [333, 0]
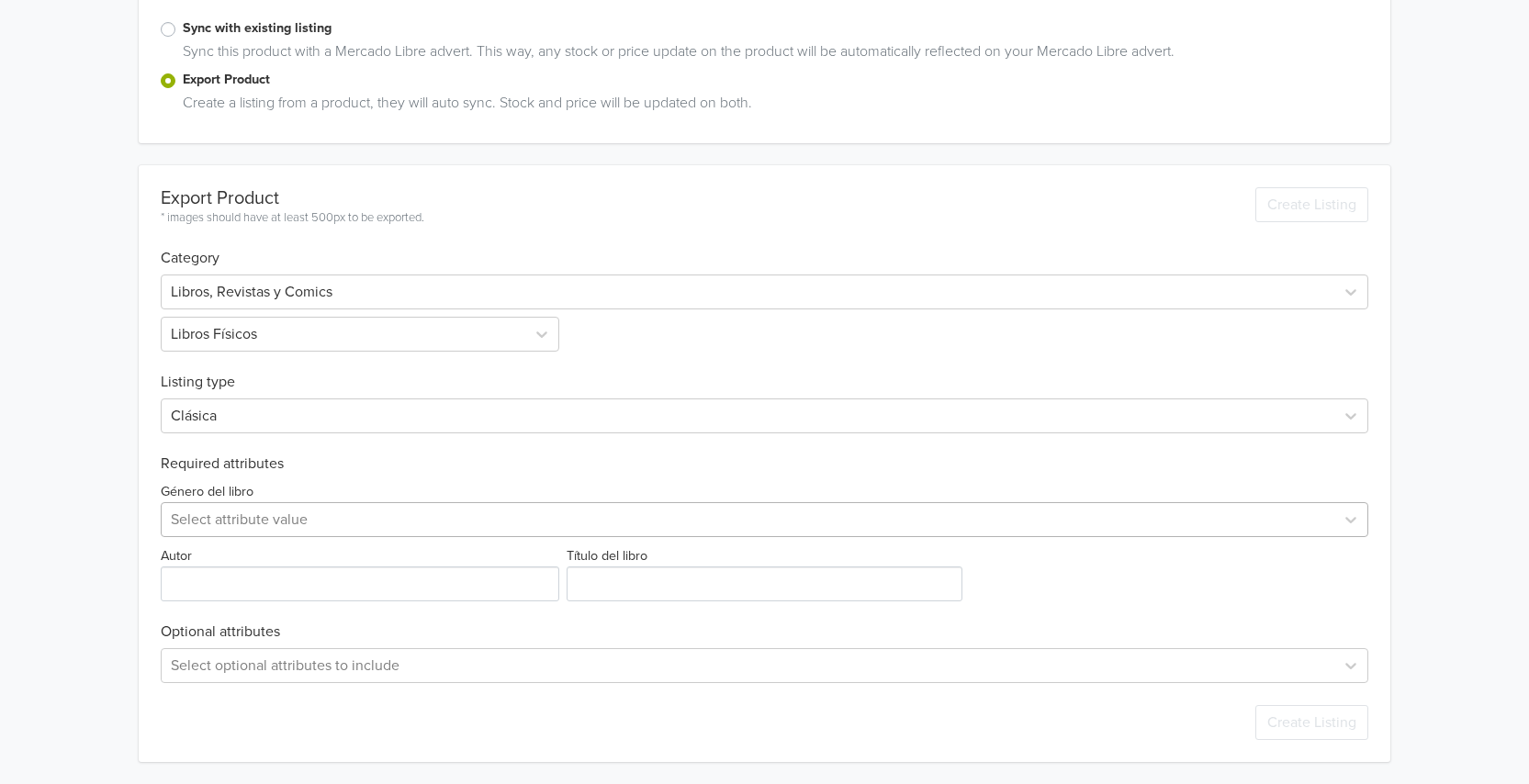
click at [231, 537] on div "Select attribute value" at bounding box center [764, 519] width 1208 height 35
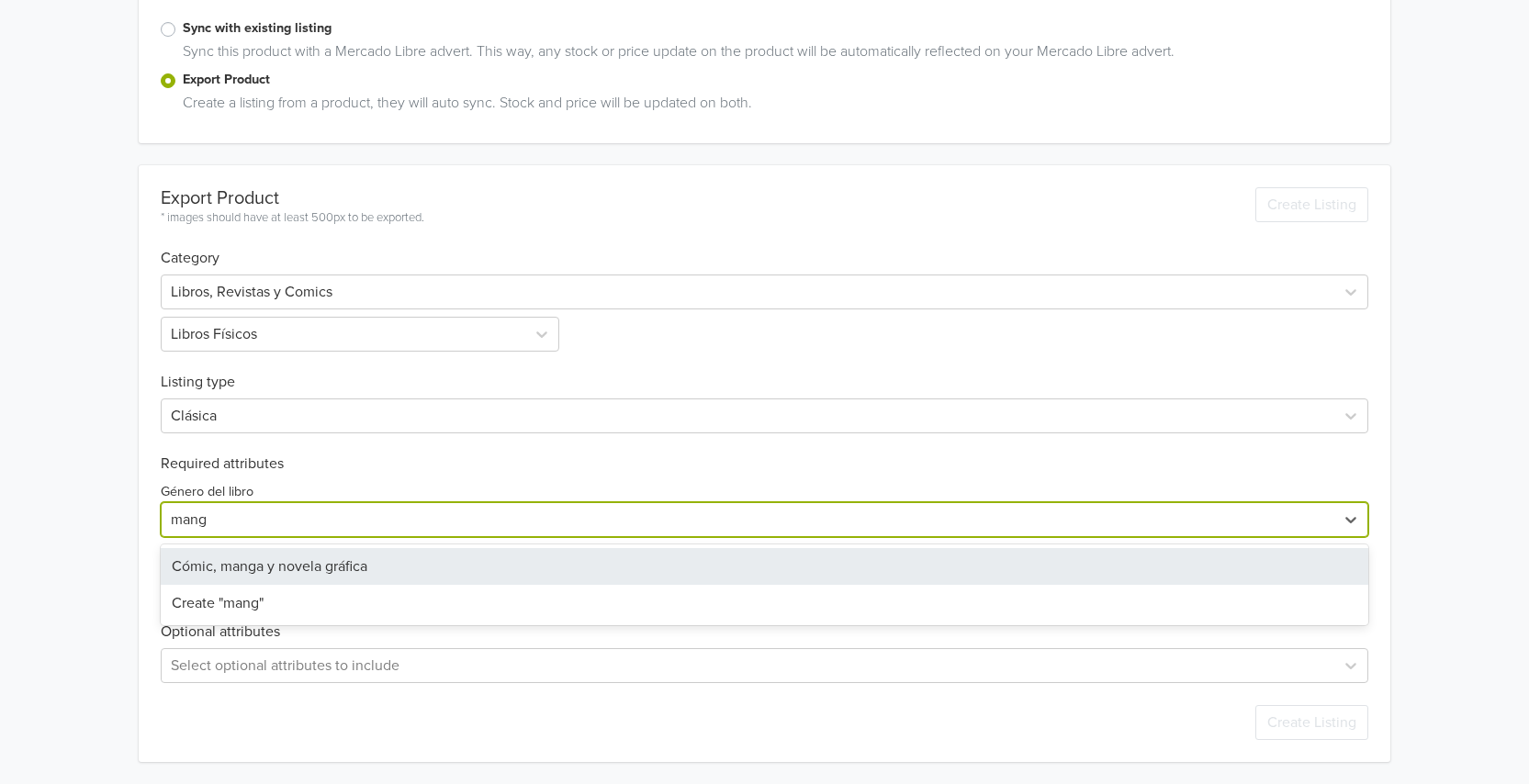
type input "manga"
click at [244, 574] on div "Cómic, manga y novela gráfica" at bounding box center [764, 566] width 1208 height 37
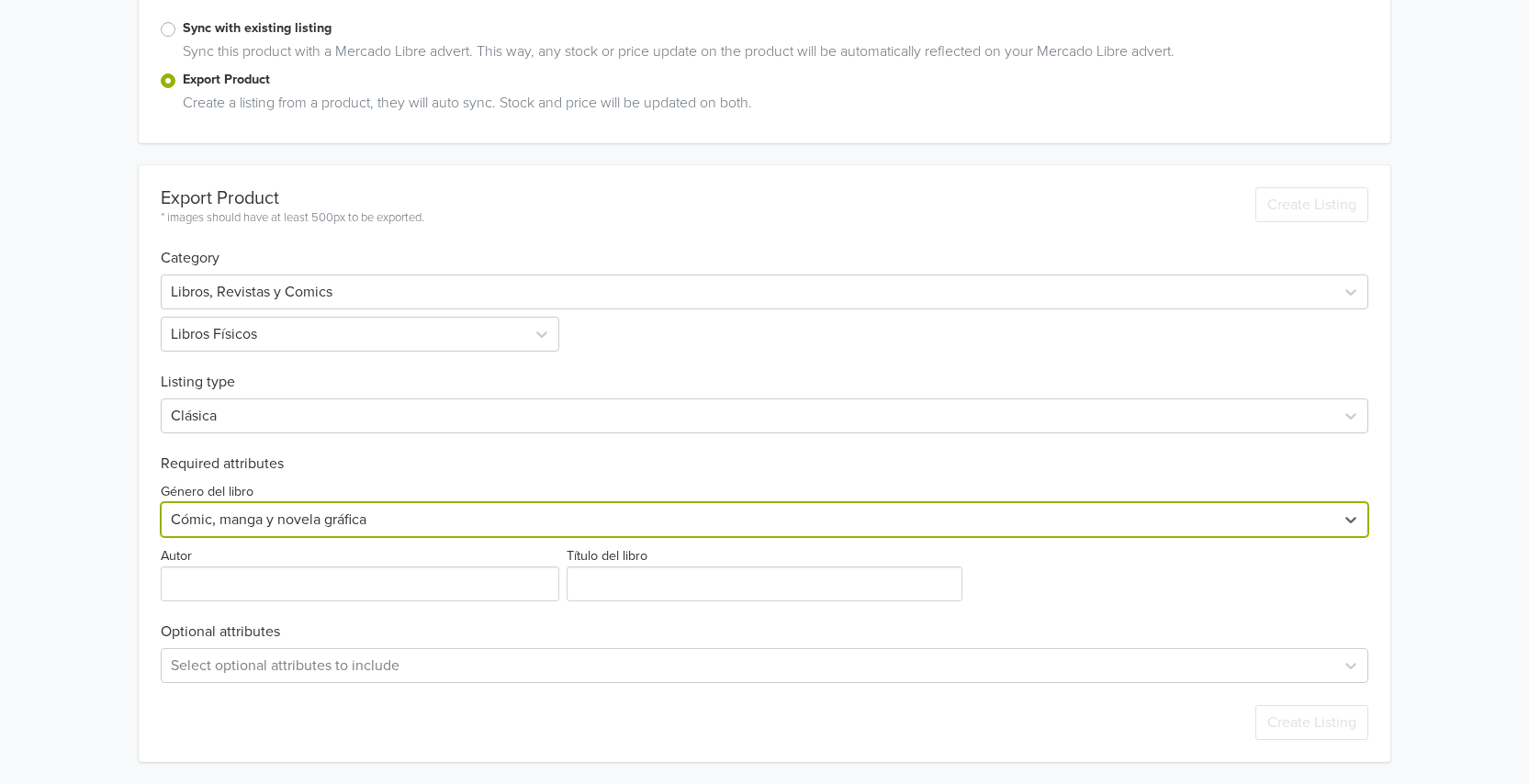
click at [93, 565] on div "Jigokuraku: Hell's Paradise 10 GTIN: 978-84-19673-90-9 Price: 8600 CLP Descript…" at bounding box center [764, 225] width 1502 height 1117
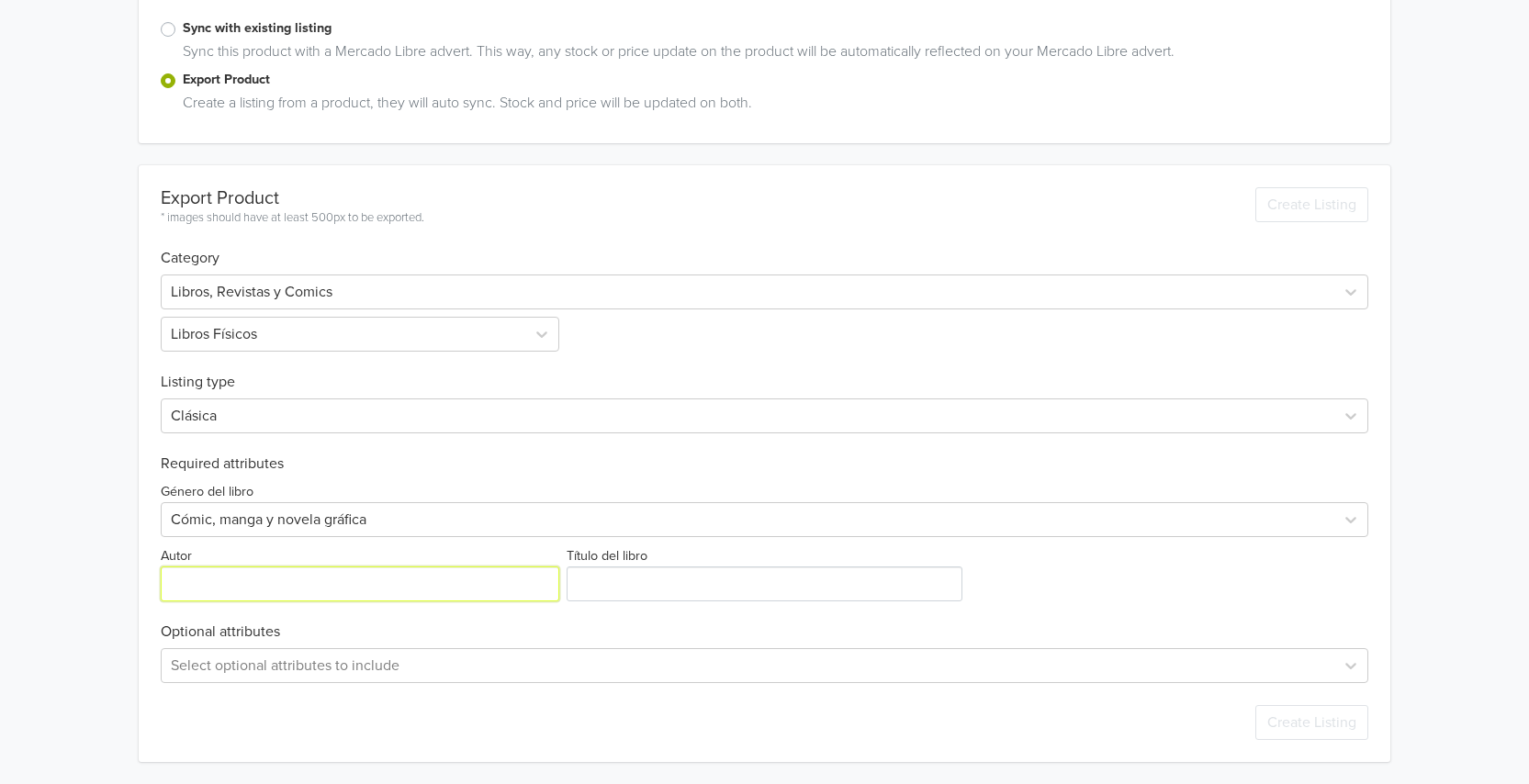
click at [196, 572] on input "Autor" at bounding box center [360, 584] width 398 height 35
click at [335, 590] on input "Autor" at bounding box center [360, 584] width 398 height 35
paste input "[PERSON_NAME]"
type input "[PERSON_NAME]"
click at [657, 603] on div "Export Product * images should have at least 500px to be exported. Create Listi…" at bounding box center [764, 464] width 1208 height 597
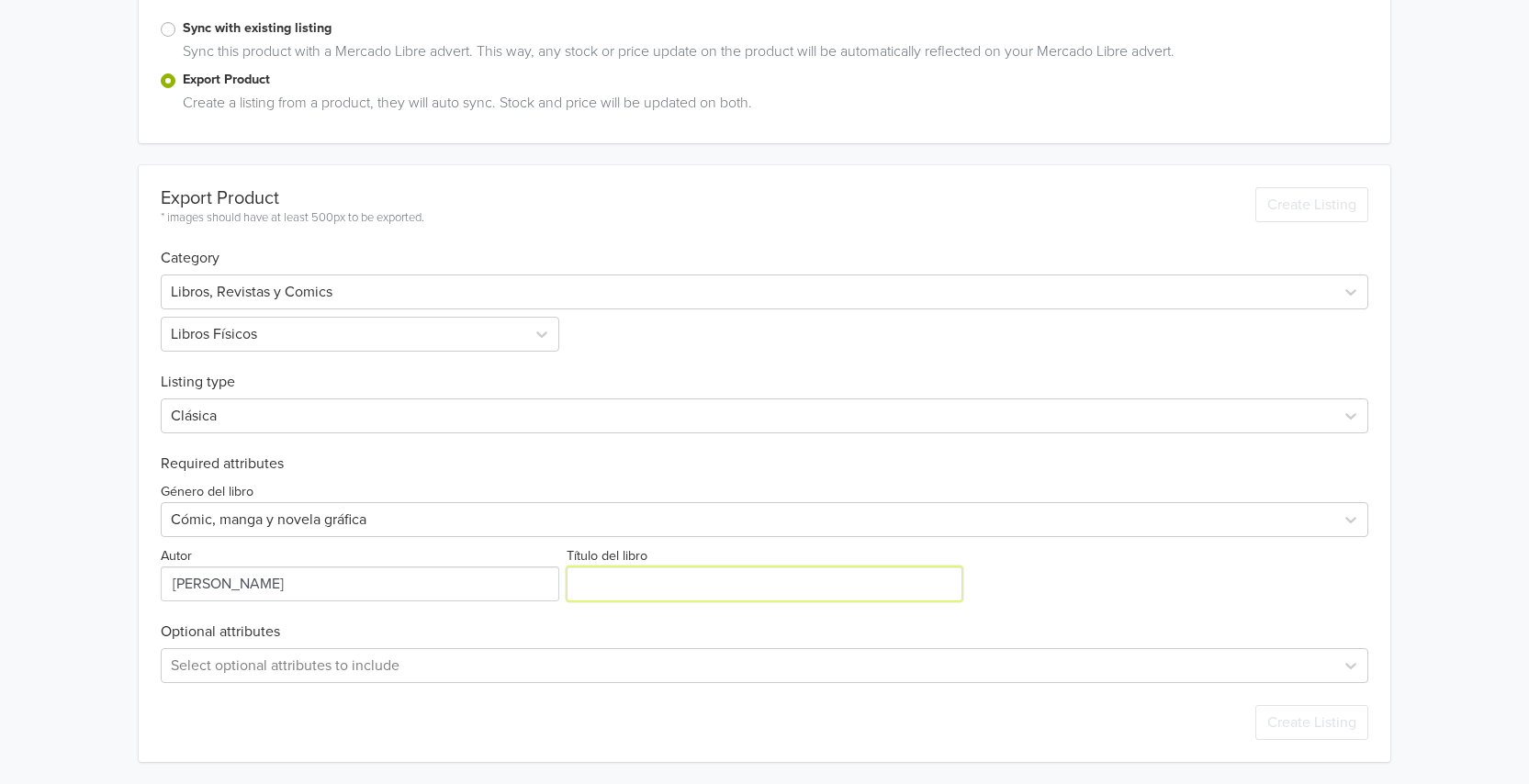
click at [639, 581] on input "Título del libro" at bounding box center [764, 584] width 394 height 35
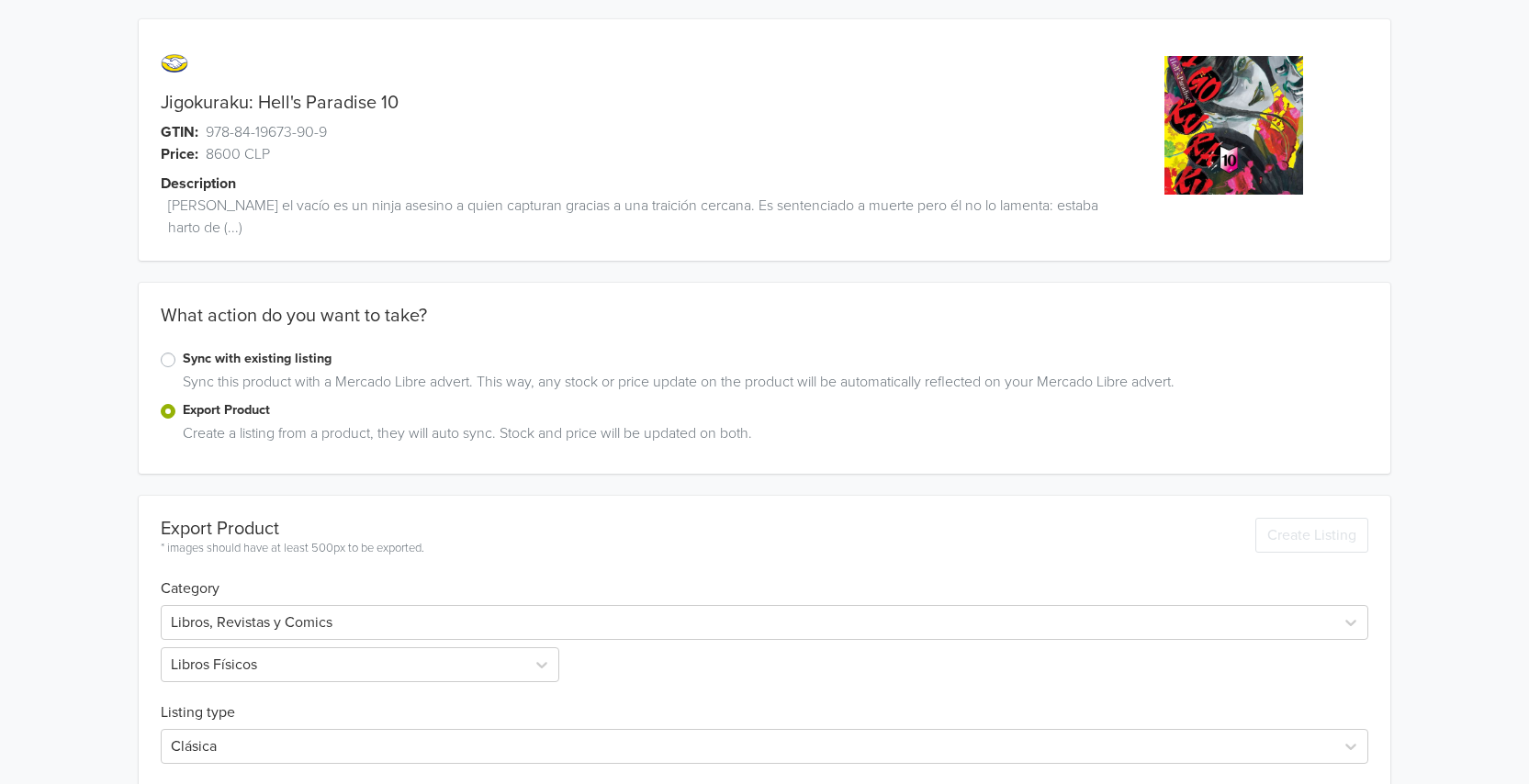
scroll to position [0, 0]
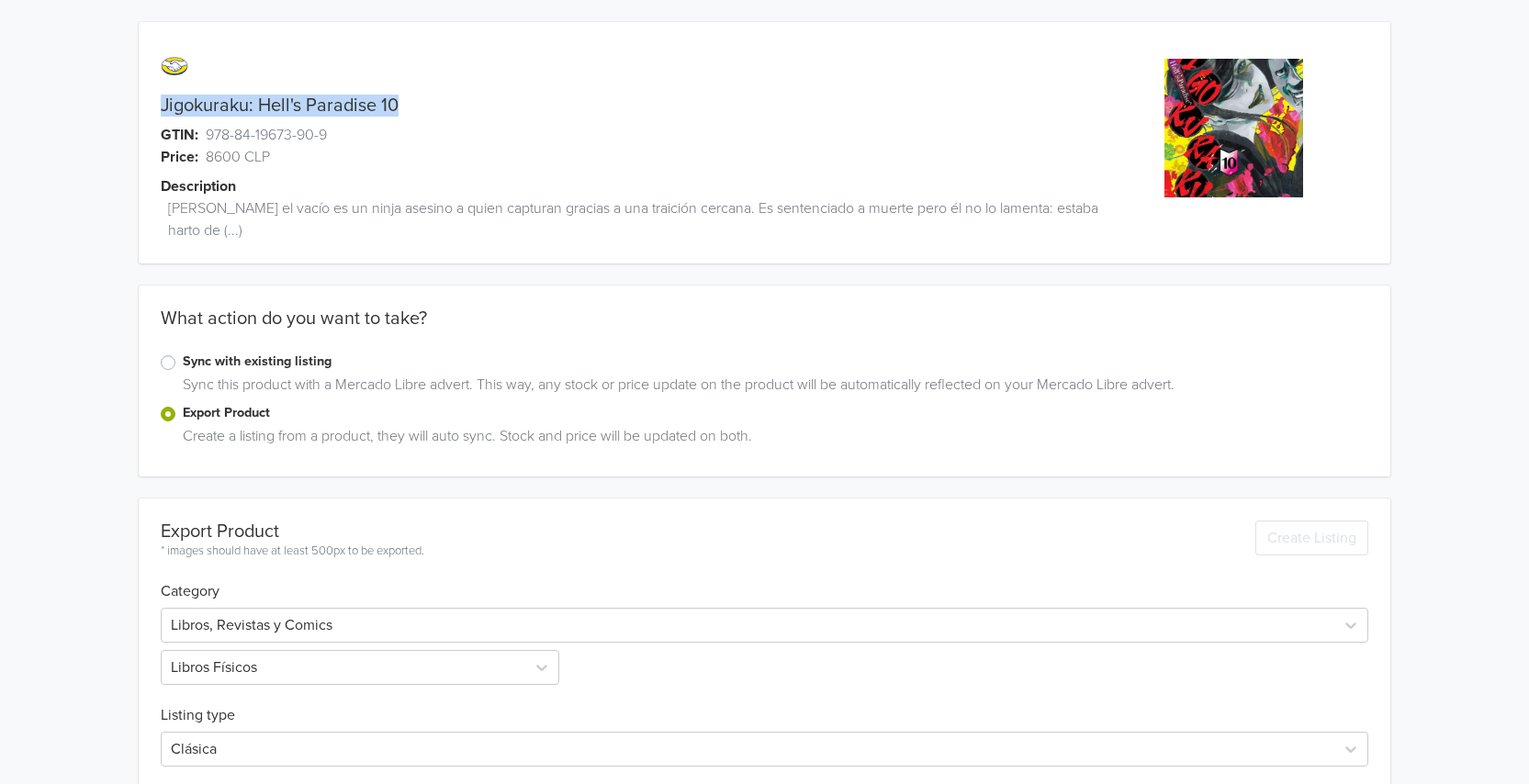
drag, startPoint x: 405, startPoint y: 98, endPoint x: 177, endPoint y: 92, distance: 228.1
click at [177, 92] on div "Jigokuraku: Hell's Paradise 10 GTIN: 978-84-19673-90-9 Price: 8600 CLP Descript…" at bounding box center [607, 153] width 939 height 219
copy div "Jigokuraku: Hell's Paradise 10"
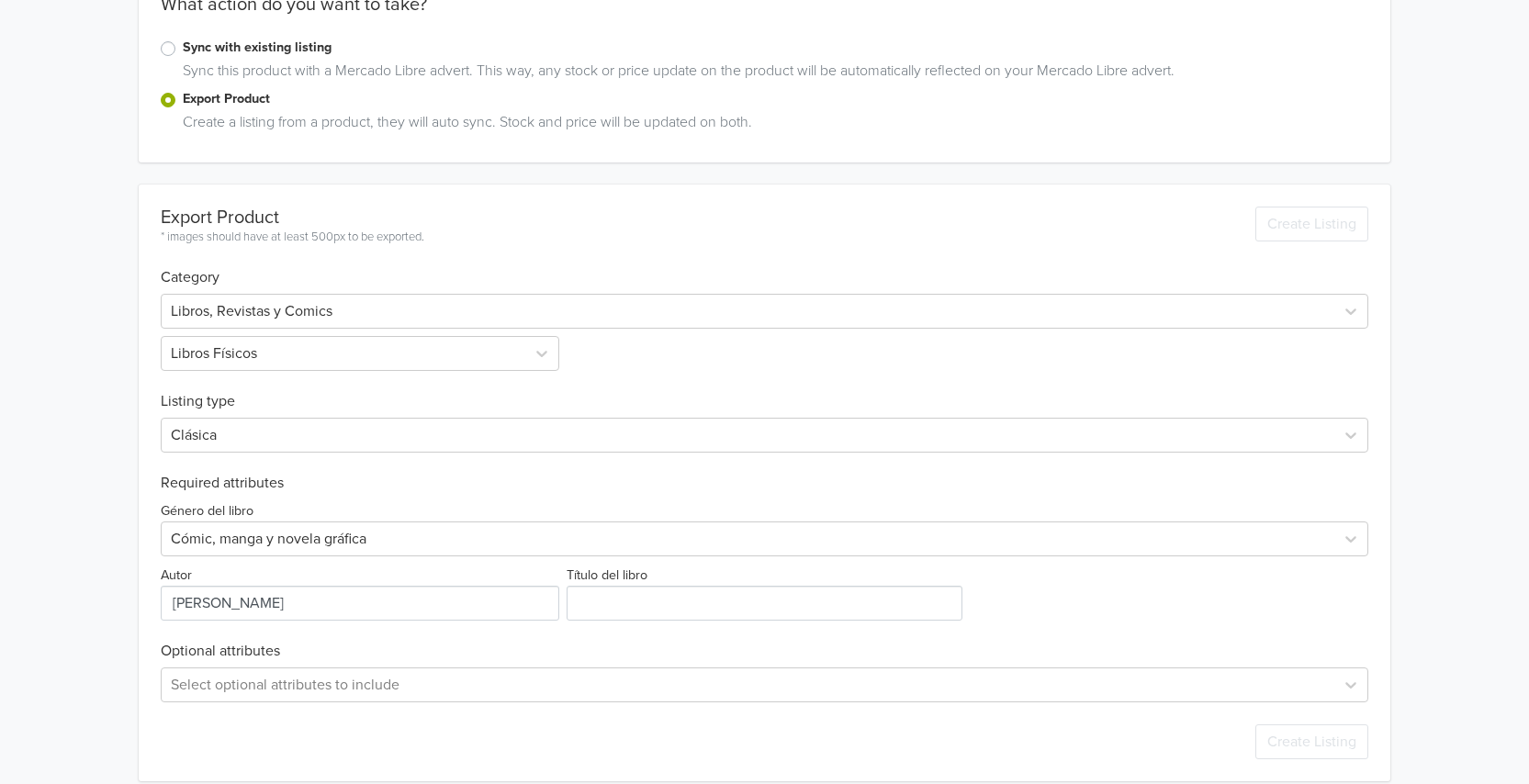
scroll to position [333, 0]
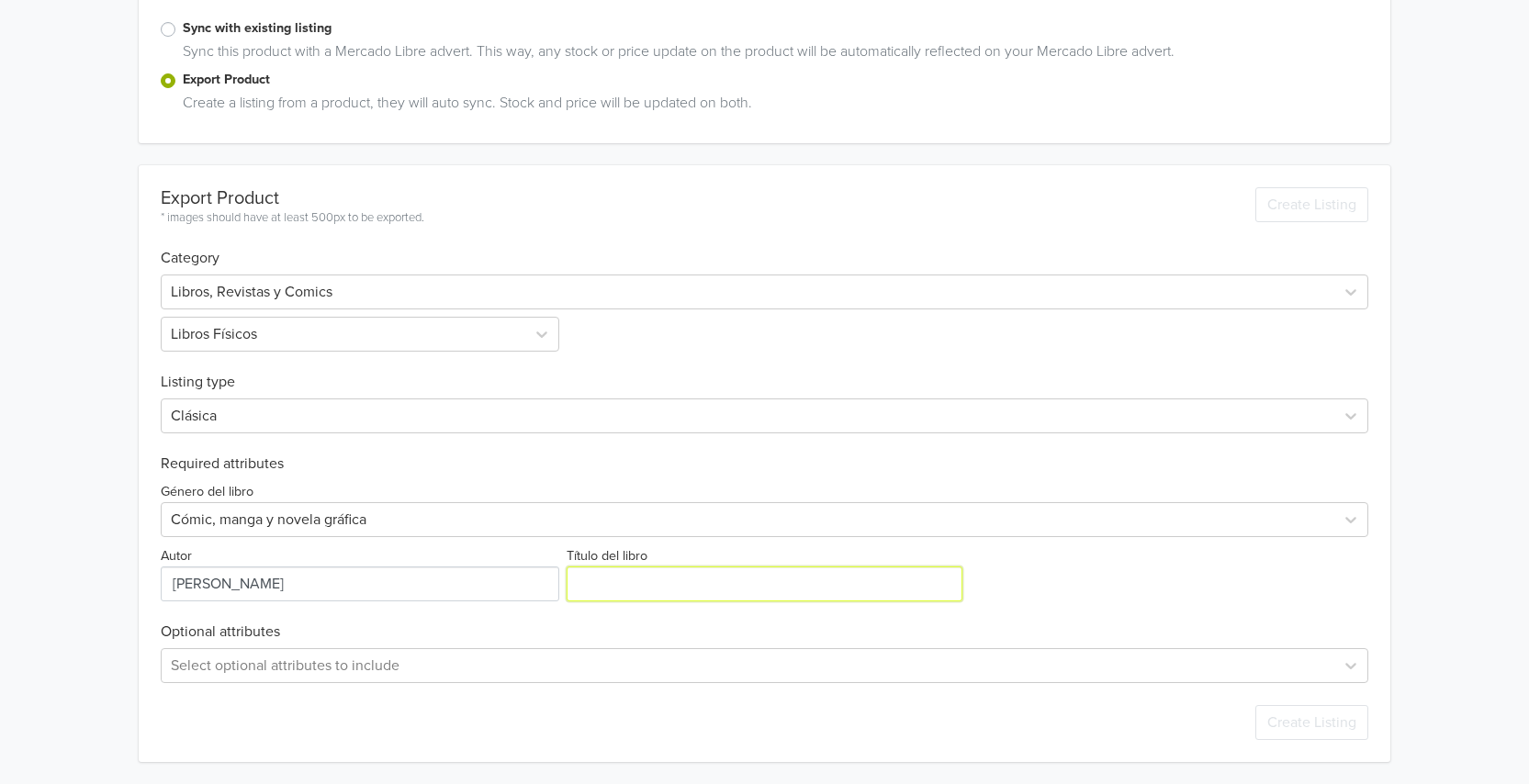
click at [671, 580] on input "Título del libro" at bounding box center [764, 584] width 394 height 35
paste input "Jigokuraku: Hell's Paradise 10"
type input "Jigokuraku: Hell's Paradise 10"
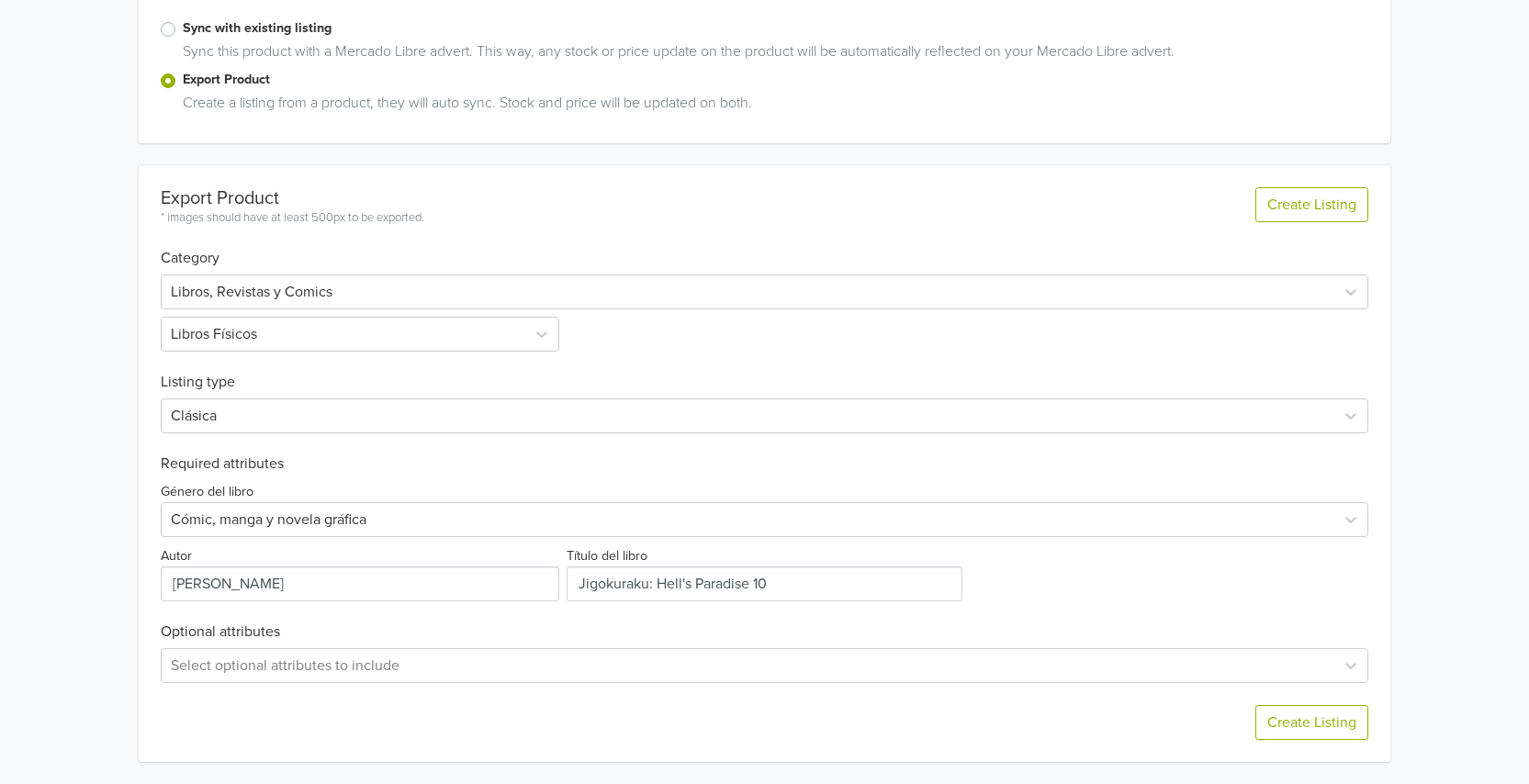
click at [1048, 583] on div "Género del libro Cómic, manga y novela gráfica Autor Título del libro" at bounding box center [764, 536] width 1208 height 129
click at [1308, 725] on button "Create Listing" at bounding box center [1312, 722] width 113 height 35
